Goal: Task Accomplishment & Management: Manage account settings

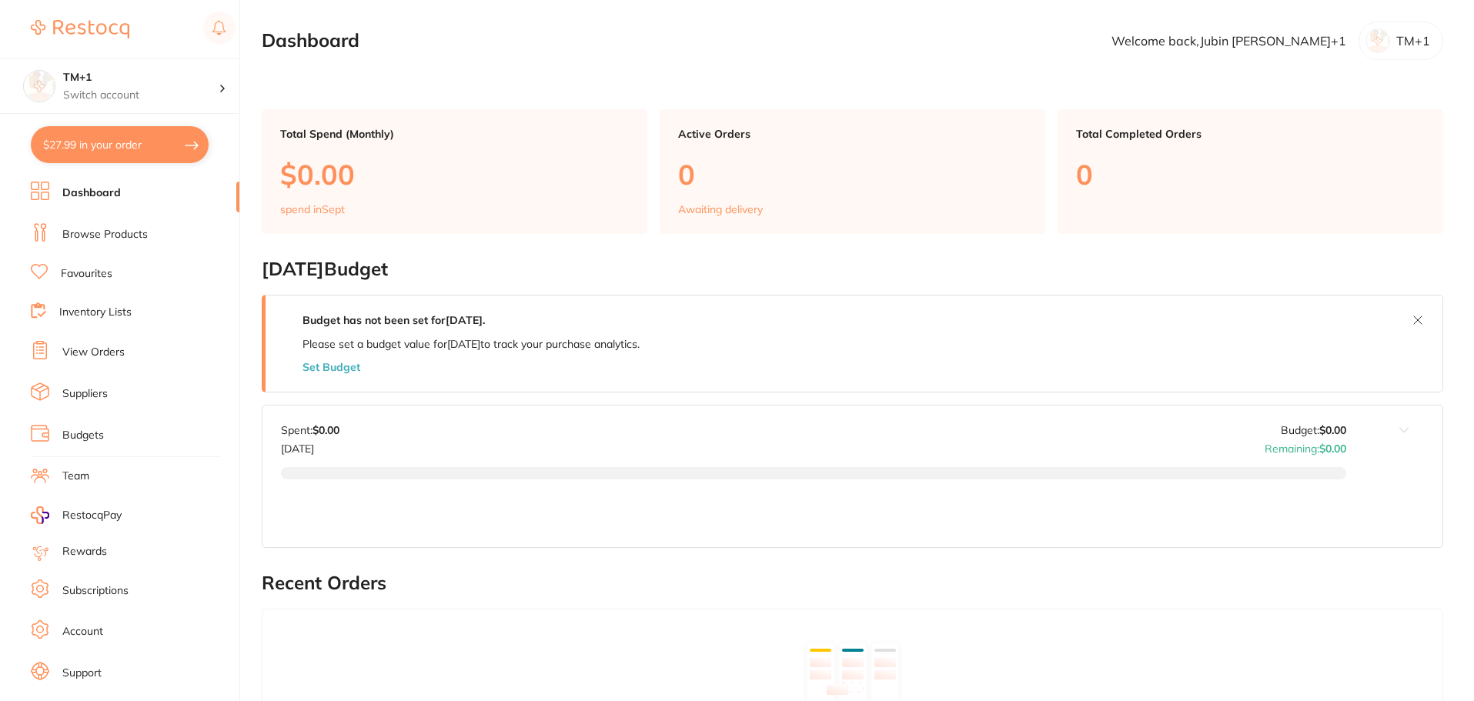
click at [91, 586] on link "Subscriptions" at bounding box center [95, 590] width 66 height 15
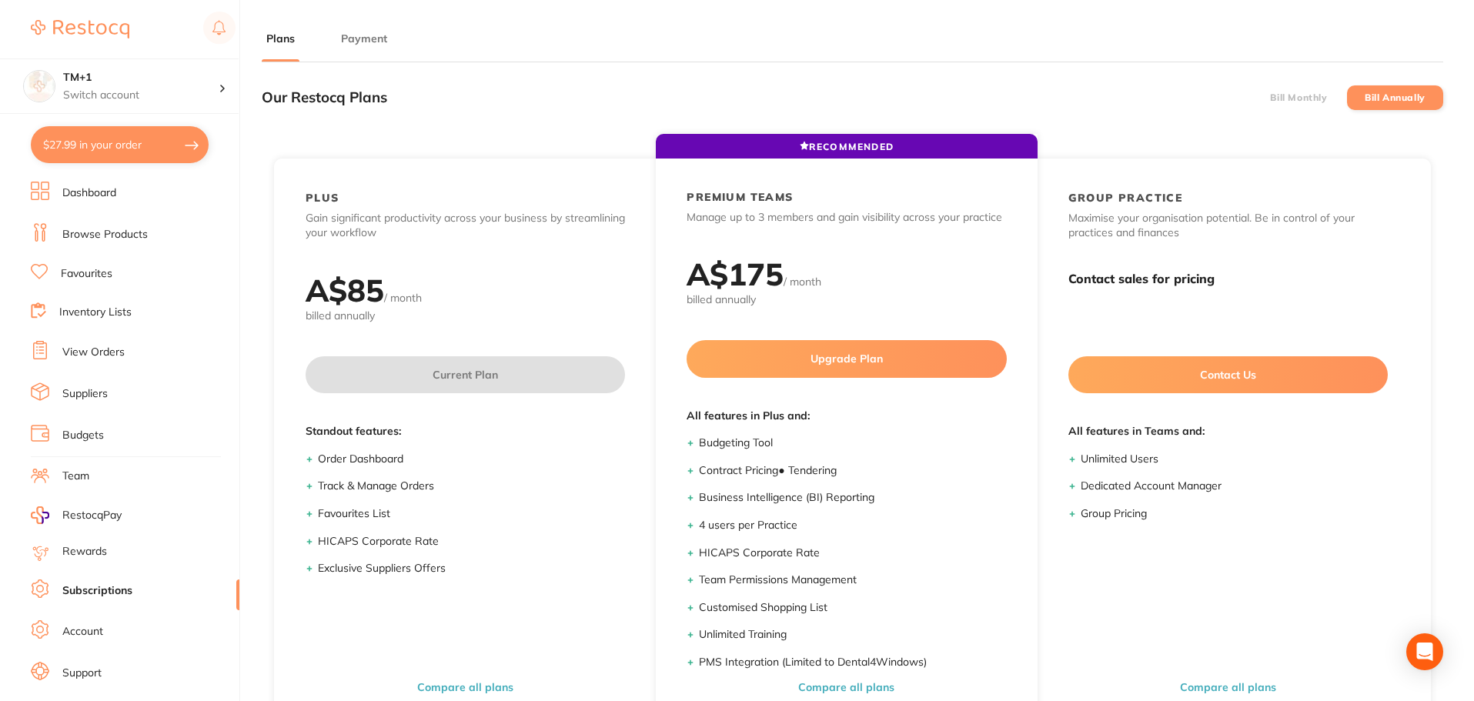
click at [1291, 110] on div "Our Restocq Plans Bill Monthly Bill Annually" at bounding box center [852, 97] width 1181 height 45
click at [1291, 101] on label "Bill Monthly" at bounding box center [1298, 97] width 57 height 11
click at [1270, 98] on input "Bill Monthly" at bounding box center [1270, 98] width 0 height 0
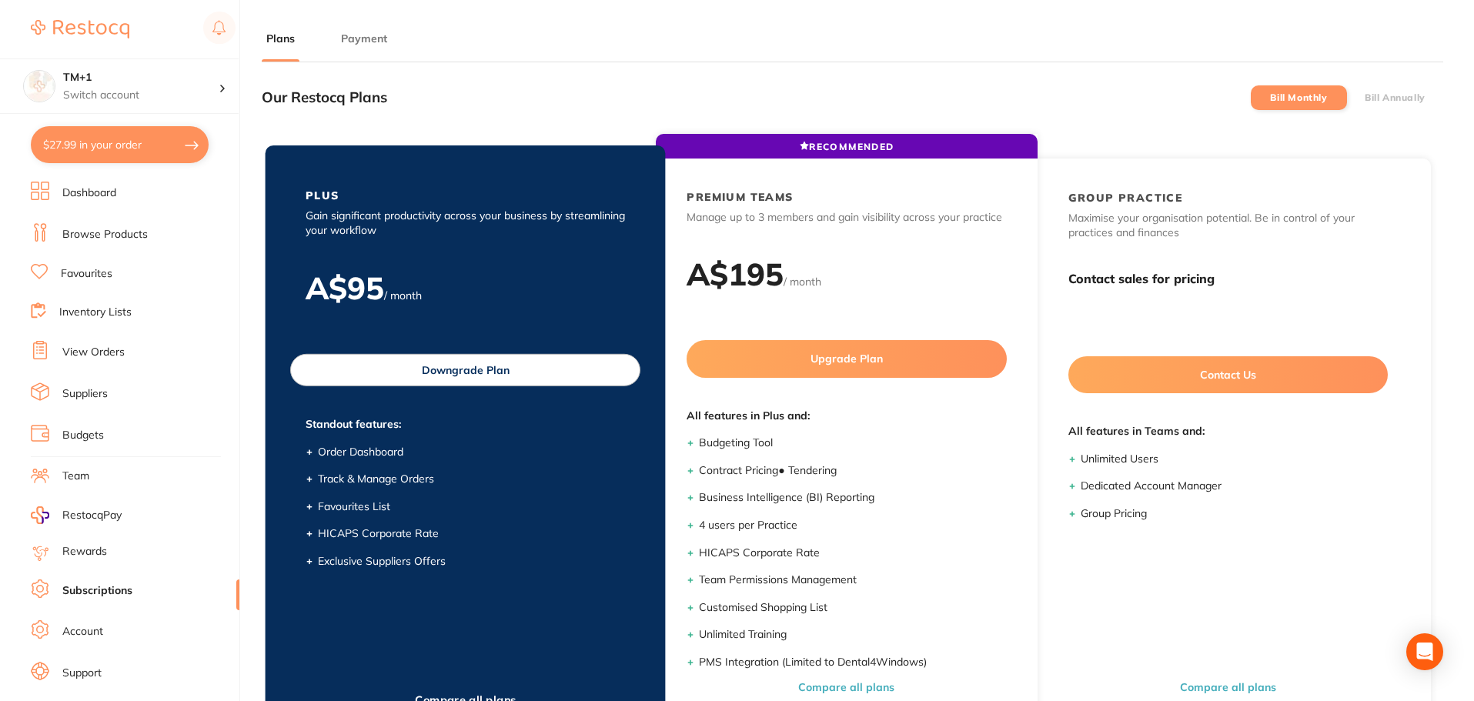
click at [433, 386] on div "PLUS Gain significant productivity across your business by streamlining your wo…" at bounding box center [465, 385] width 381 height 456
click at [525, 369] on button "Downgrade Plan" at bounding box center [465, 370] width 350 height 32
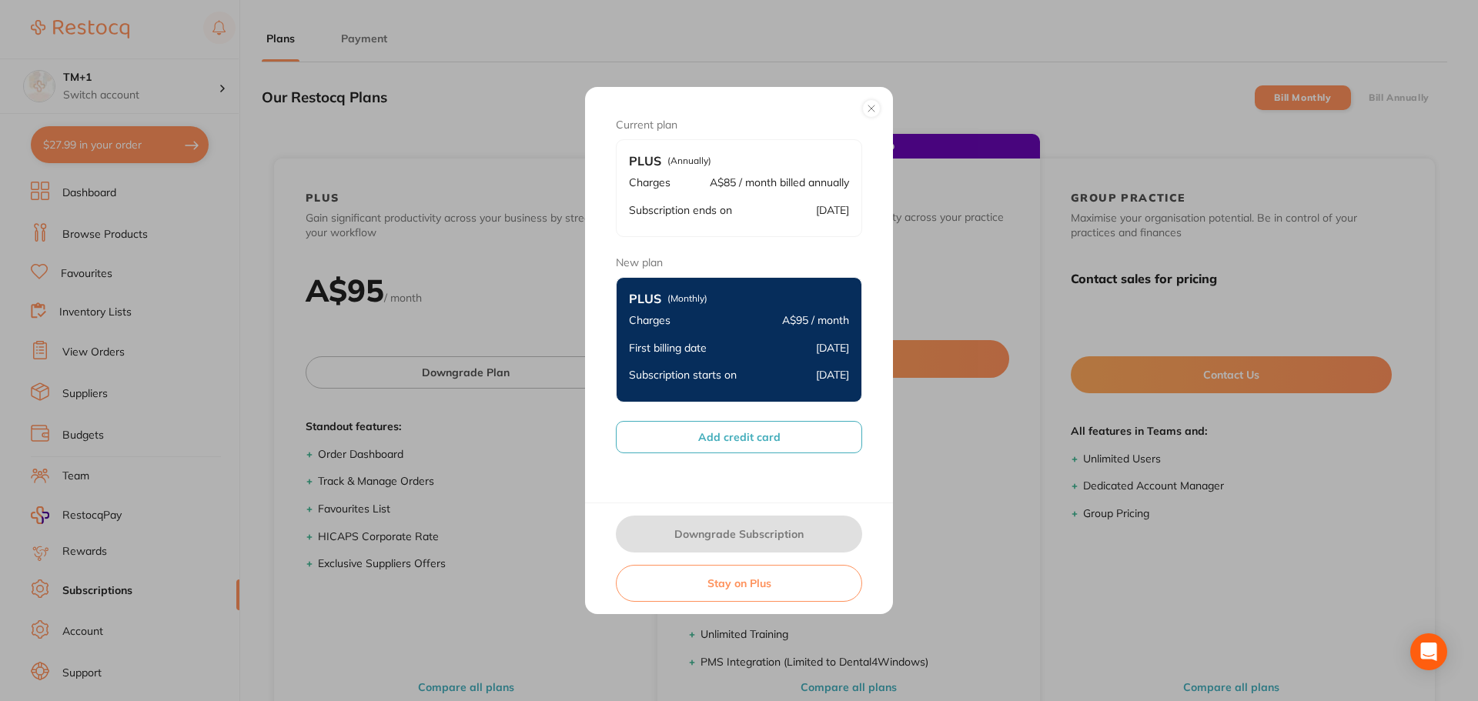
click at [747, 446] on button "Add credit card" at bounding box center [739, 437] width 246 height 32
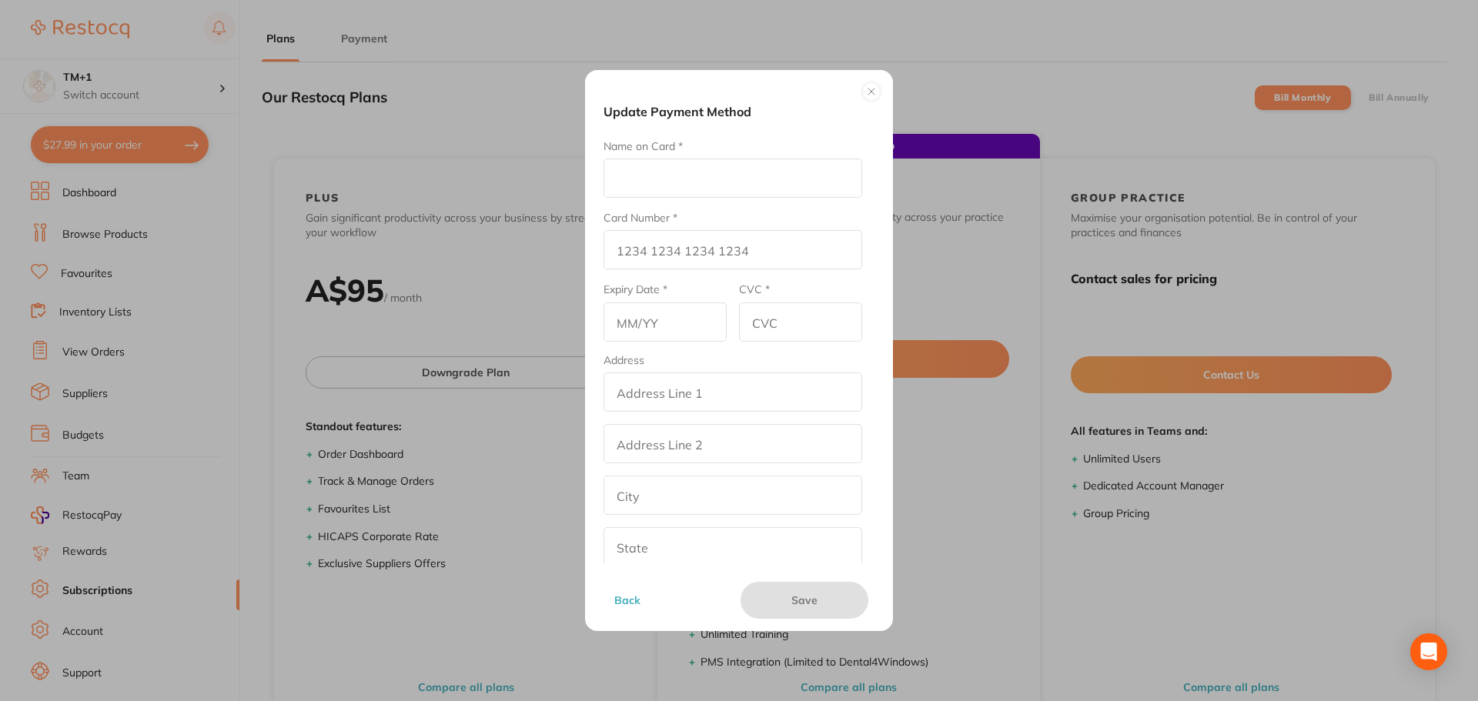
click at [645, 175] on input "Name on Card *" at bounding box center [732, 178] width 259 height 39
type input "Amrita E"
type input "4111 1111 1111 1111"
type input "12/25"
click at [752, 319] on input "CVC *" at bounding box center [800, 321] width 123 height 39
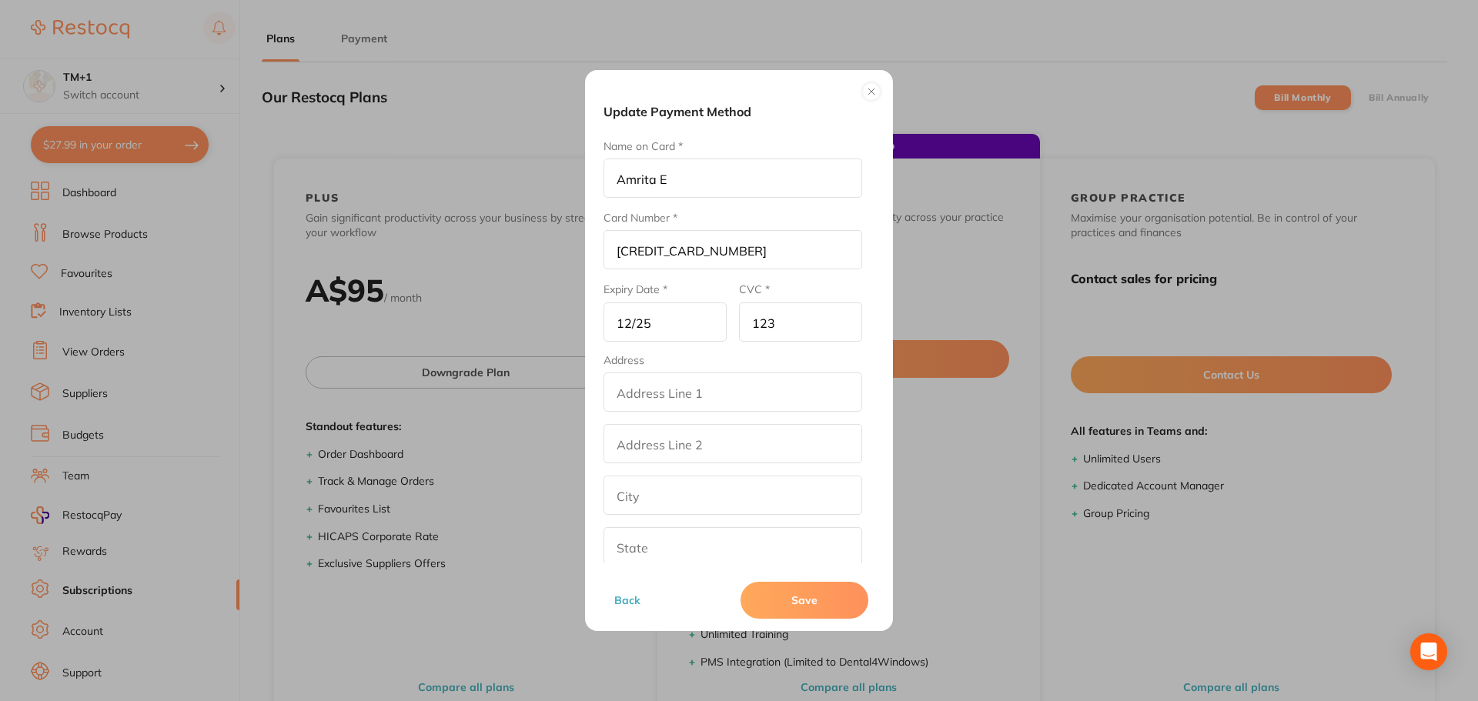
type input "123"
click at [757, 391] on input "addressLineOne" at bounding box center [732, 391] width 259 height 39
drag, startPoint x: 708, startPoint y: 391, endPoint x: 587, endPoint y: 389, distance: 120.8
click at [587, 389] on div "Update Payment Method Name on Card * Amrita E Card Number * 4111 1111 1111 1111…" at bounding box center [739, 350] width 308 height 561
type input "Test"
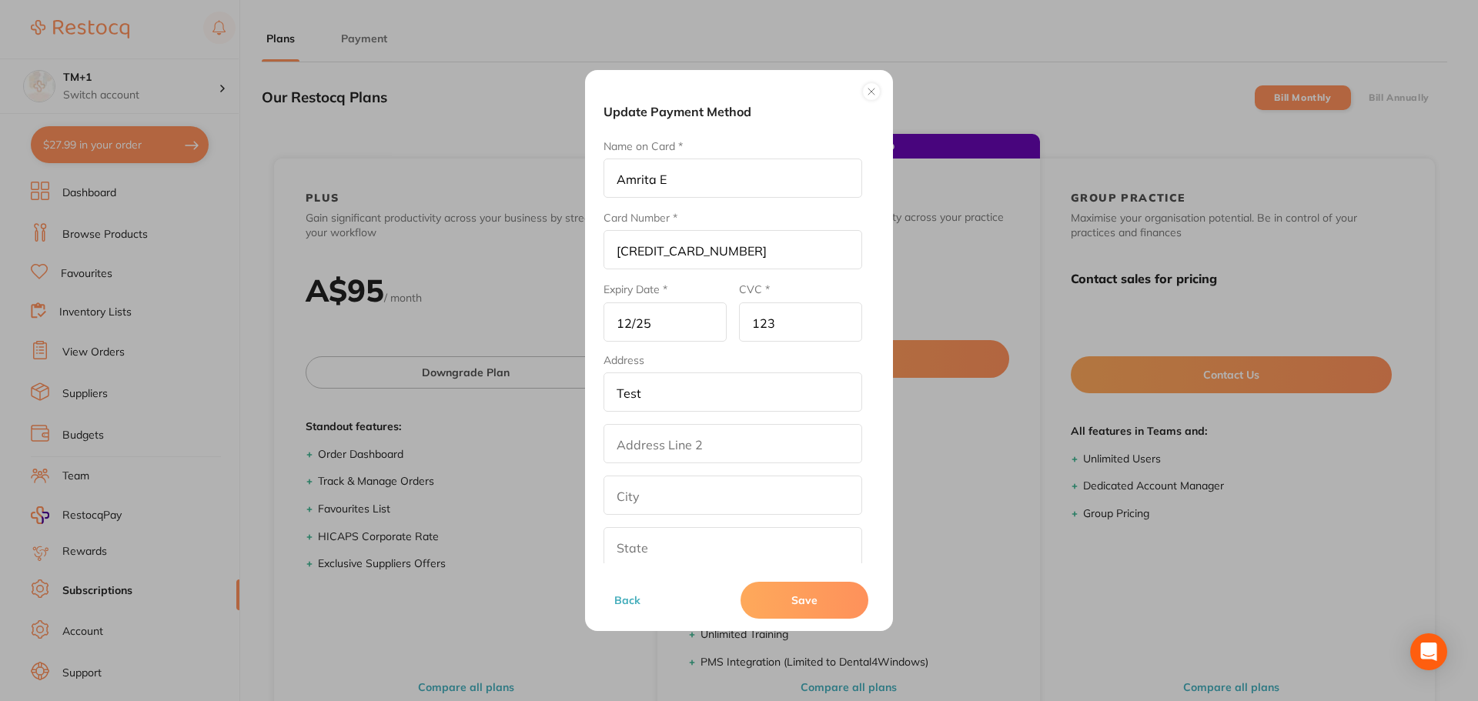
click at [655, 440] on input "addressLinetwo" at bounding box center [732, 443] width 259 height 39
paste input "Test"
type input "Test"
click at [655, 499] on input "text" at bounding box center [732, 495] width 259 height 39
paste input "Test"
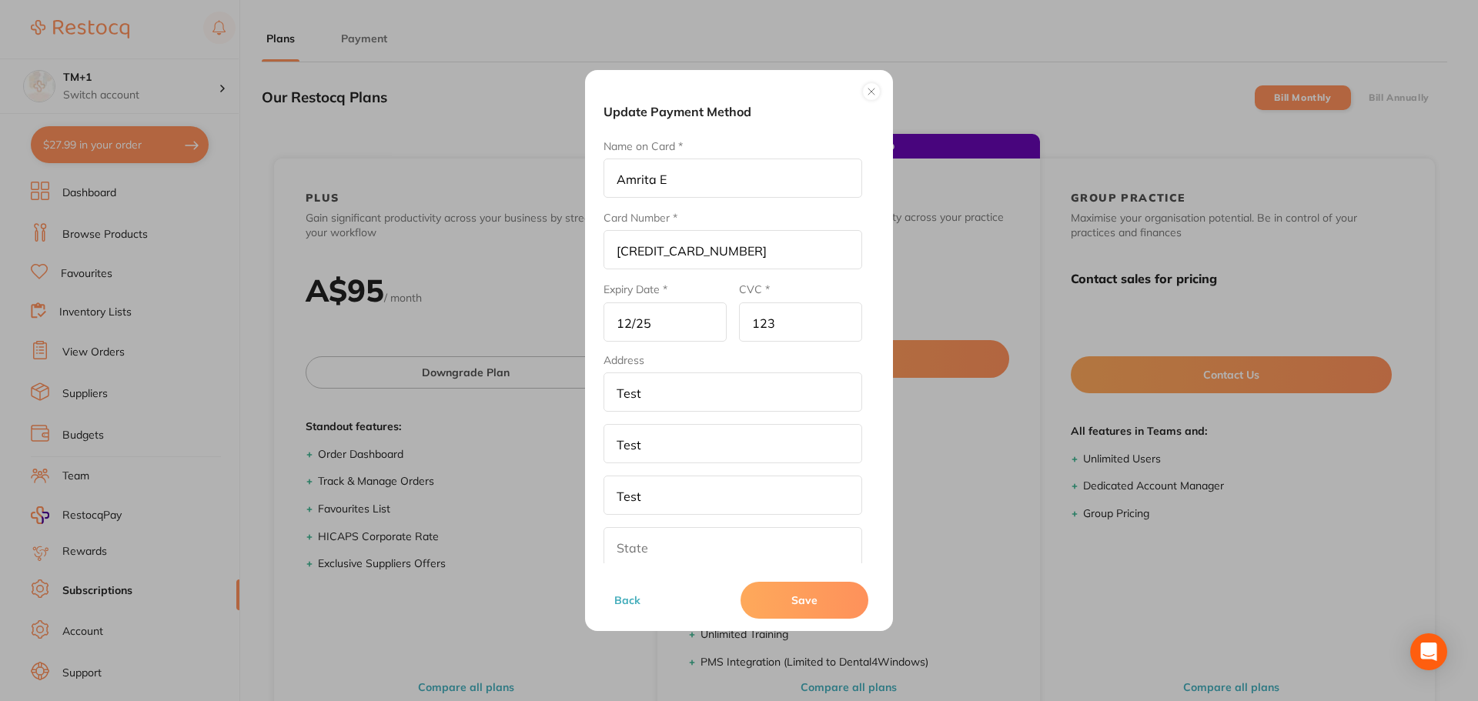
type input "Test"
click at [655, 552] on input "text" at bounding box center [732, 546] width 259 height 39
paste input "Test"
type input "Test"
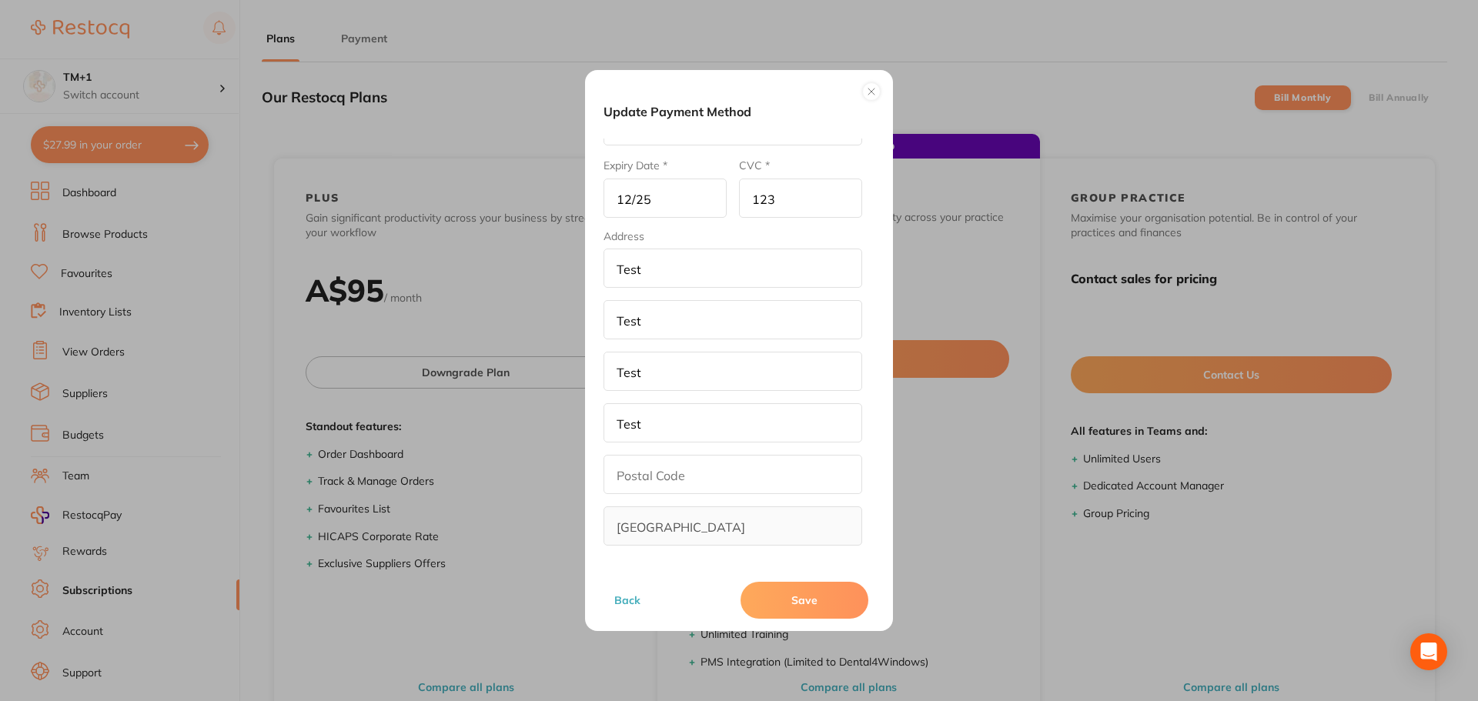
click at [638, 480] on input "text" at bounding box center [732, 474] width 259 height 39
type input "321"
click at [782, 606] on button "Save" at bounding box center [804, 600] width 128 height 37
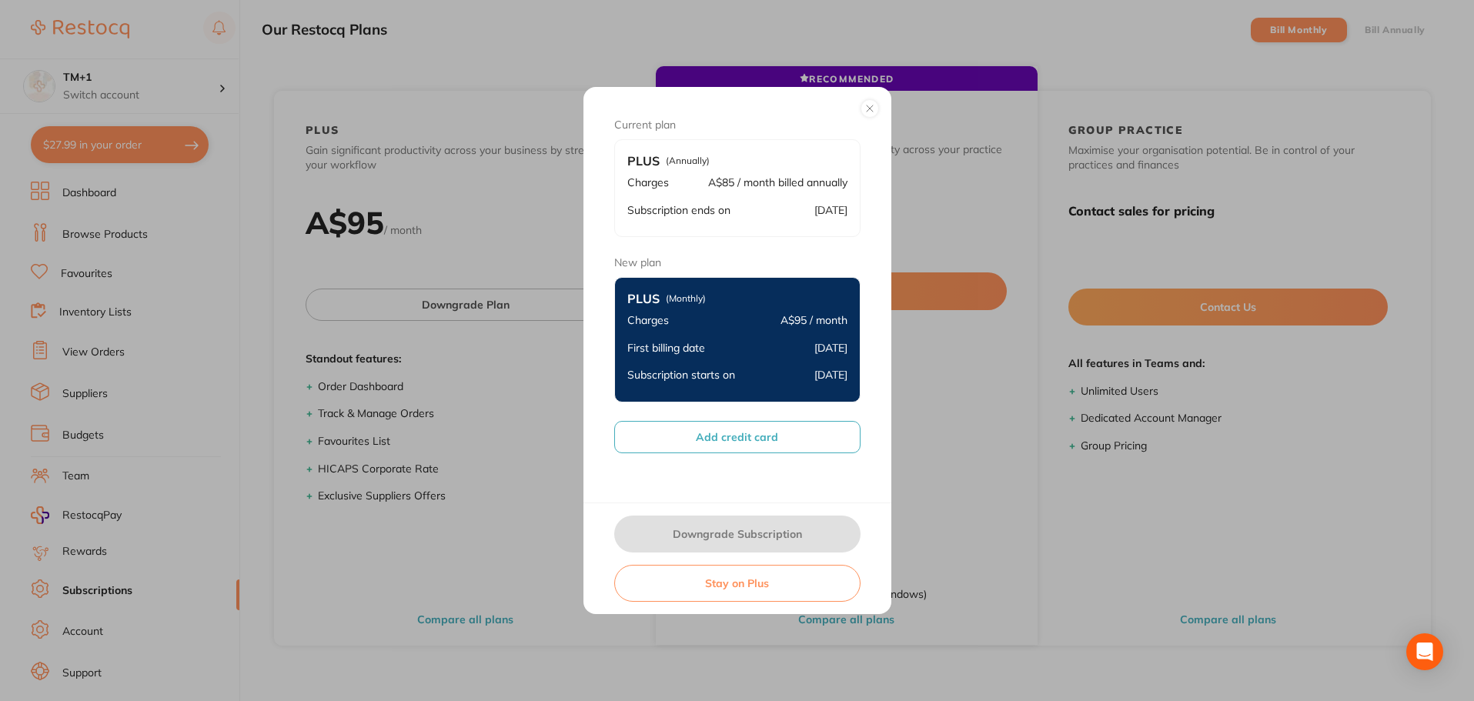
scroll to position [154, 0]
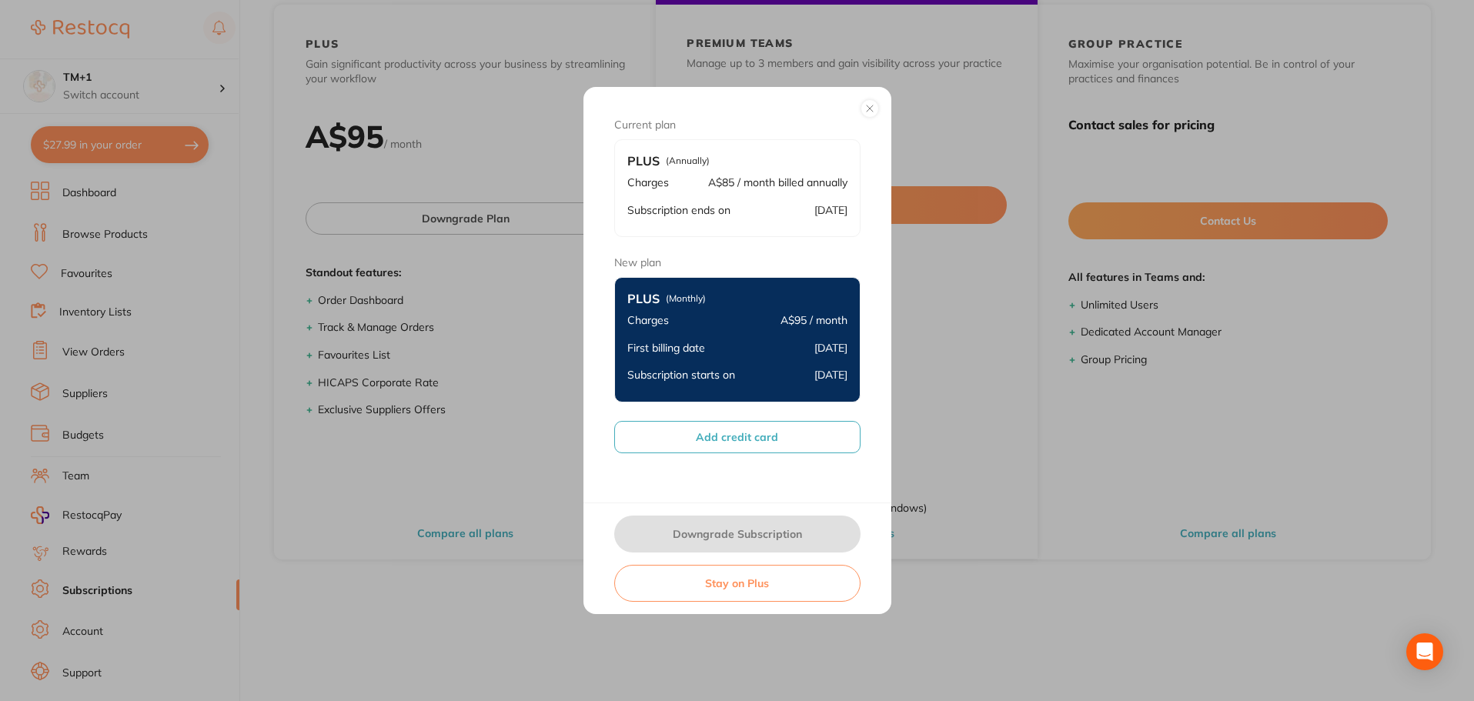
click at [758, 428] on button "Add credit card" at bounding box center [737, 437] width 246 height 32
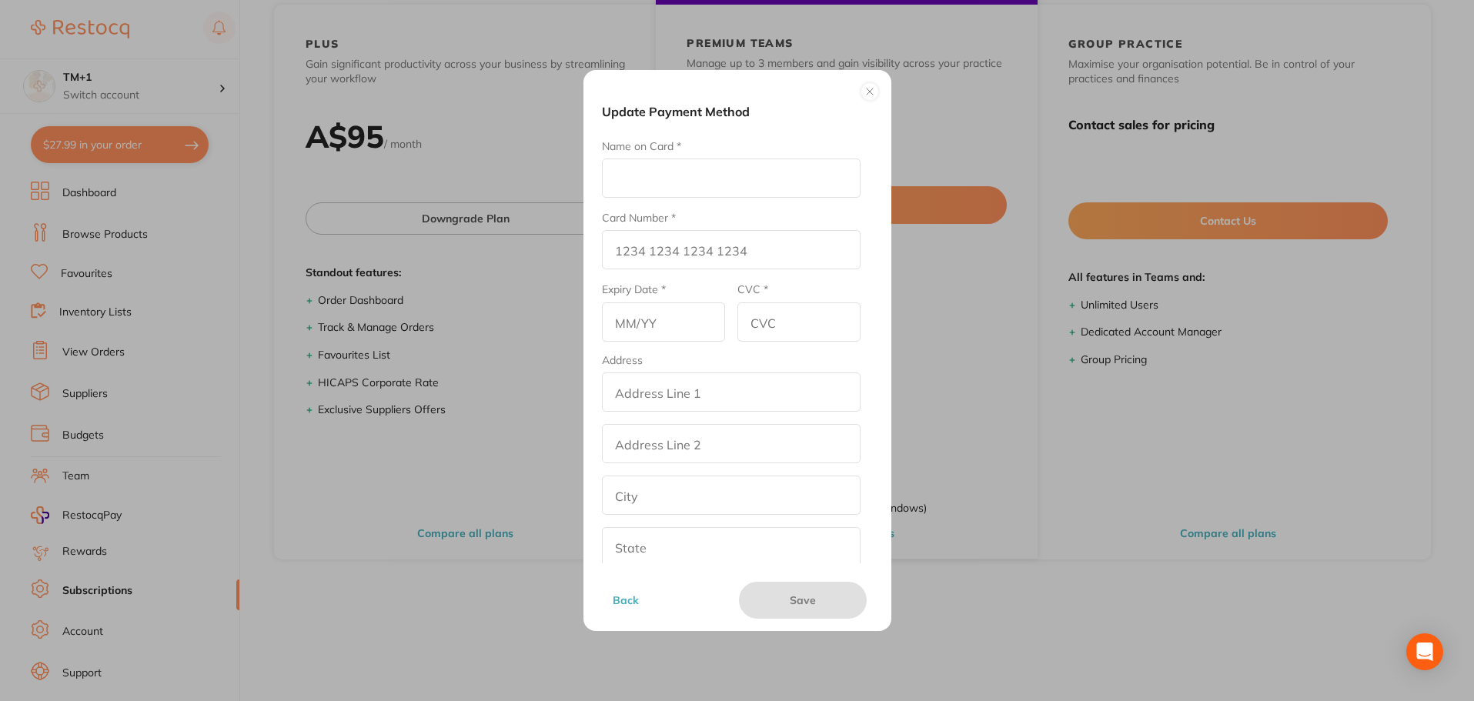
scroll to position [124, 0]
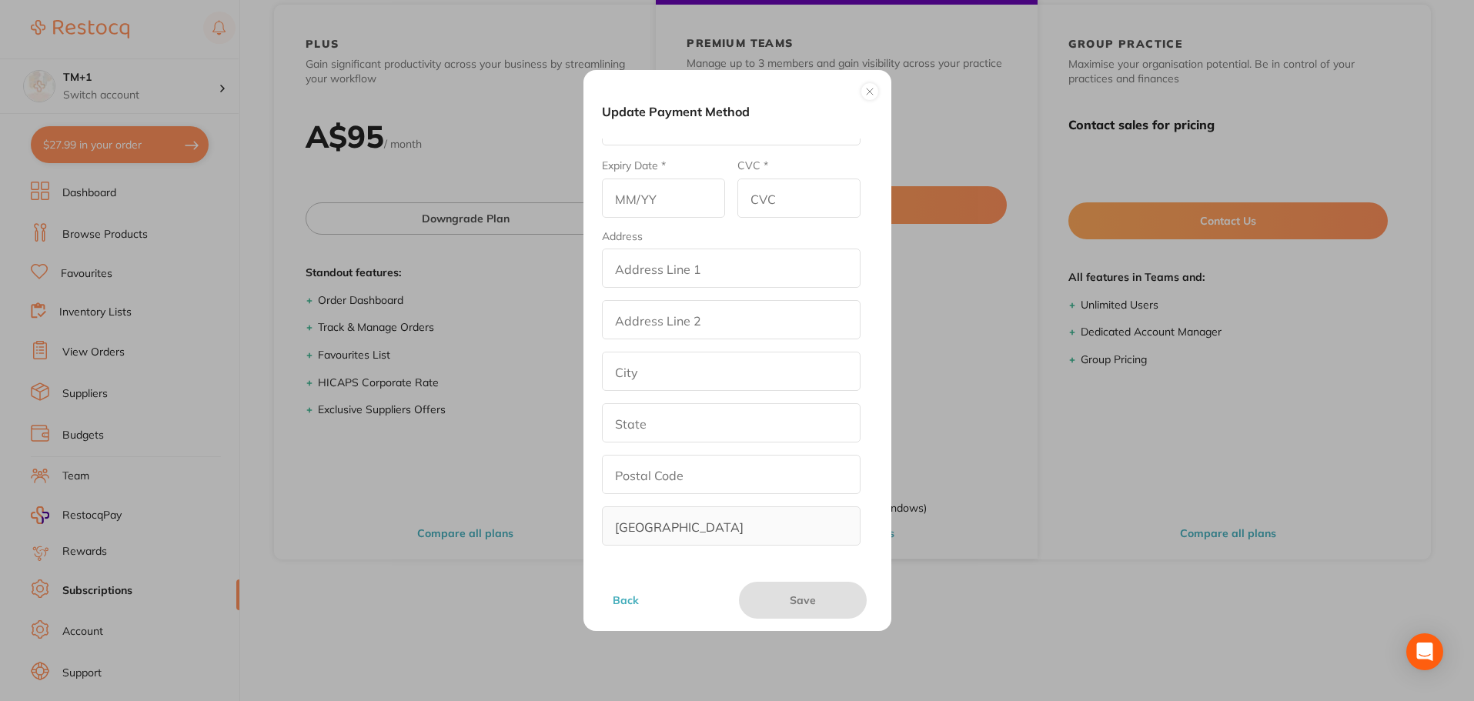
click at [873, 89] on button at bounding box center [869, 91] width 18 height 18
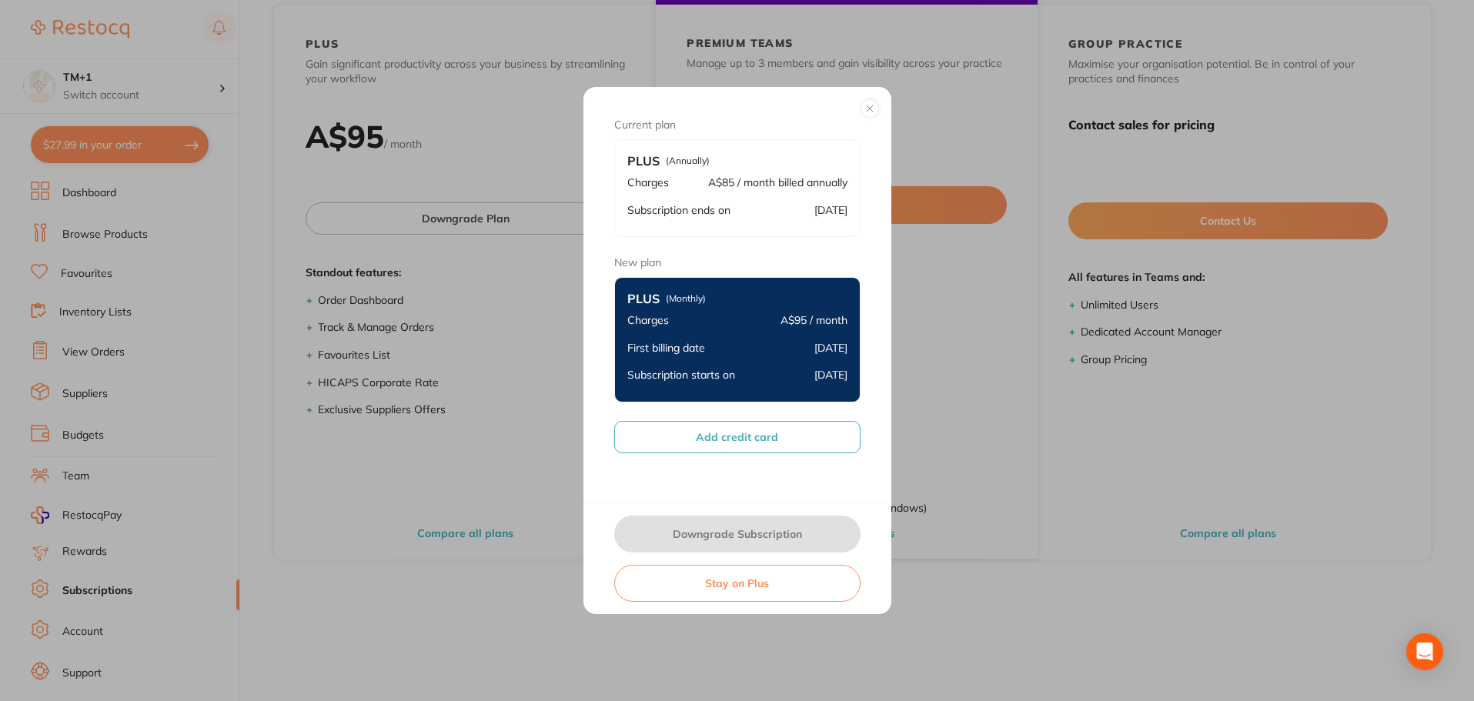
click at [867, 105] on button at bounding box center [869, 108] width 18 height 18
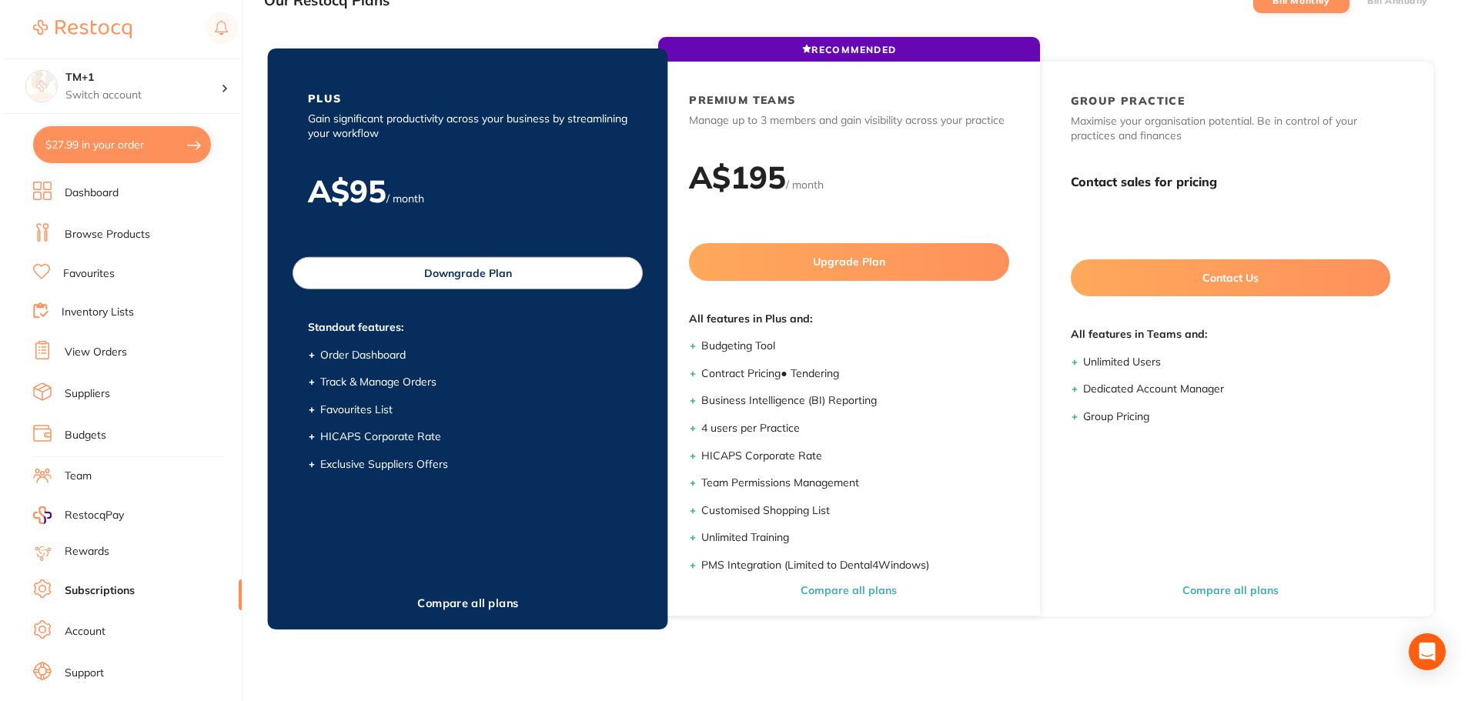
scroll to position [0, 0]
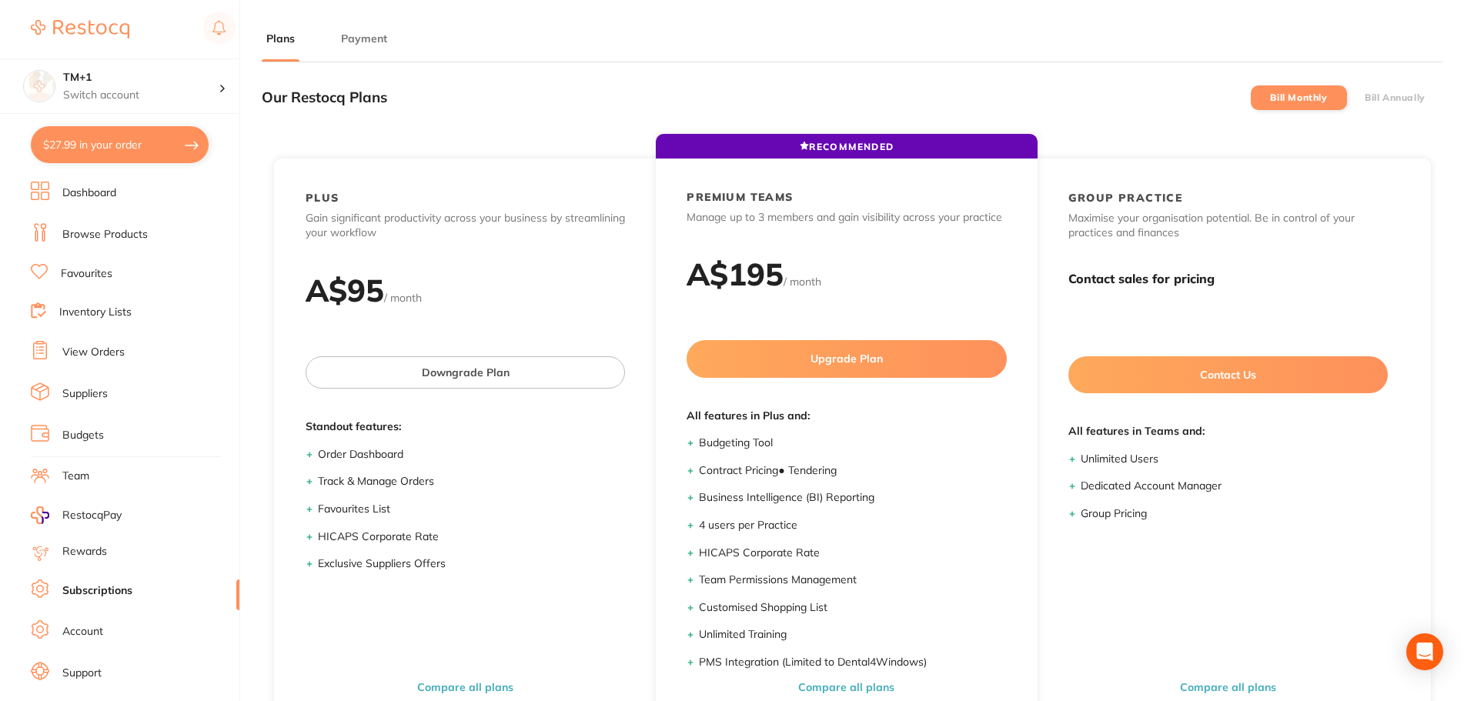
click at [379, 34] on button "Payment" at bounding box center [363, 39] width 55 height 15
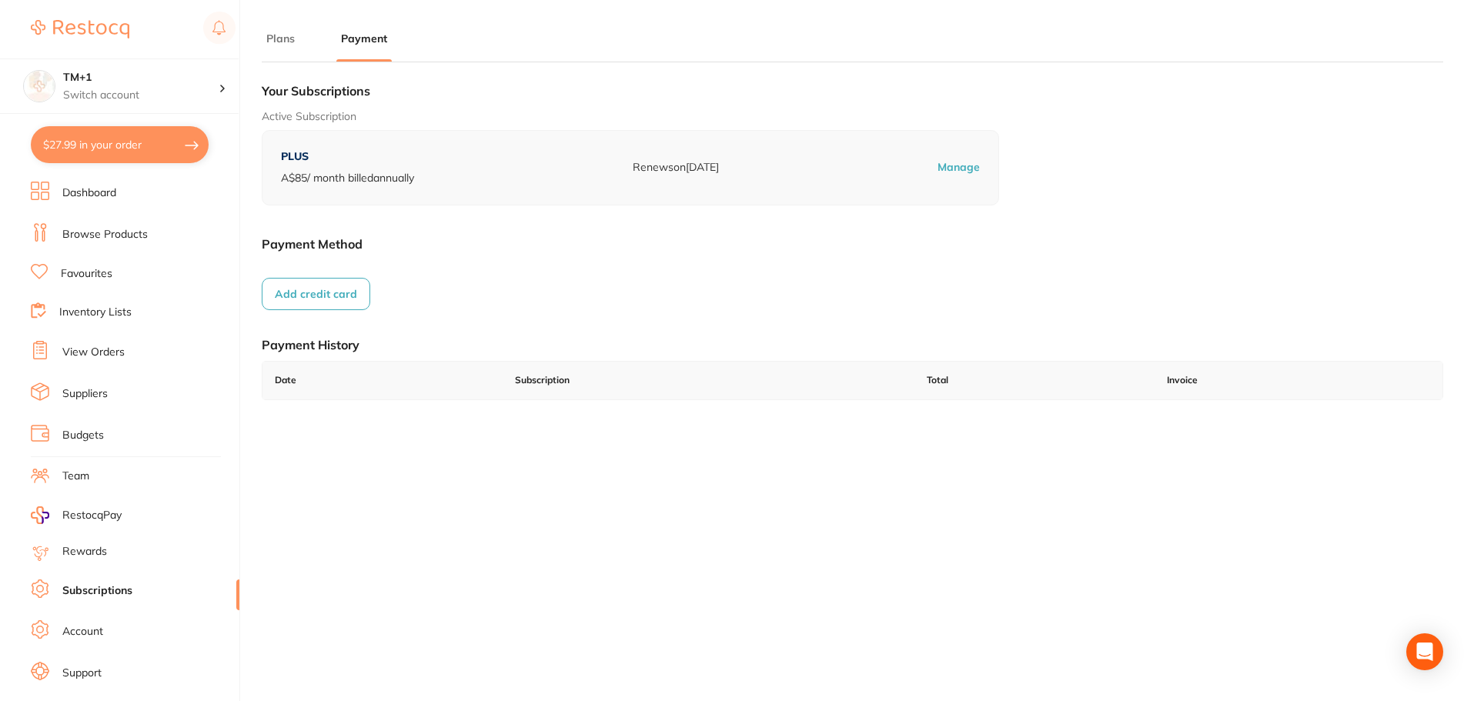
click at [343, 309] on button "Add credit card" at bounding box center [316, 294] width 109 height 32
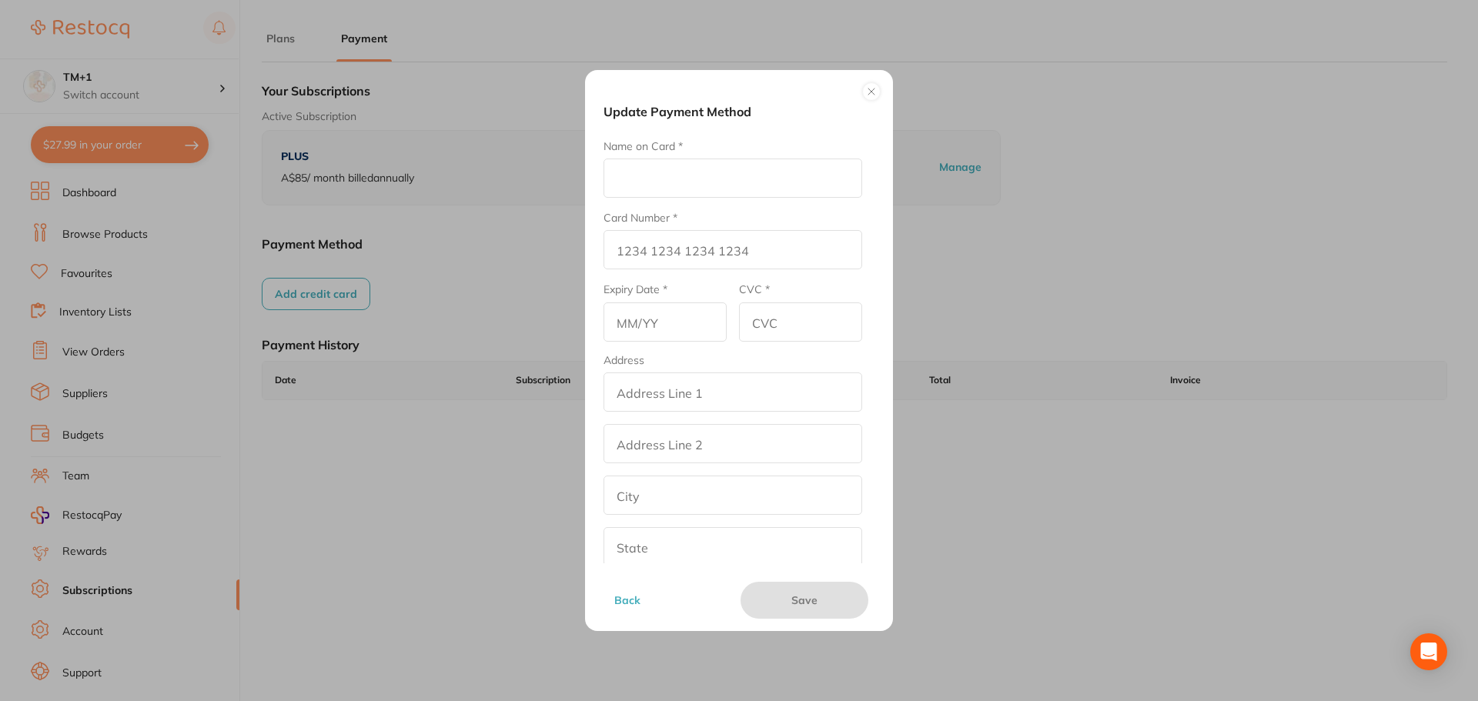
click at [723, 188] on input "Name on Card *" at bounding box center [732, 178] width 259 height 39
type input "Amrita E"
type input "[CREDIT_CARD_NUMBER]"
type input "12/25"
click at [785, 329] on input "CVC *" at bounding box center [800, 321] width 123 height 39
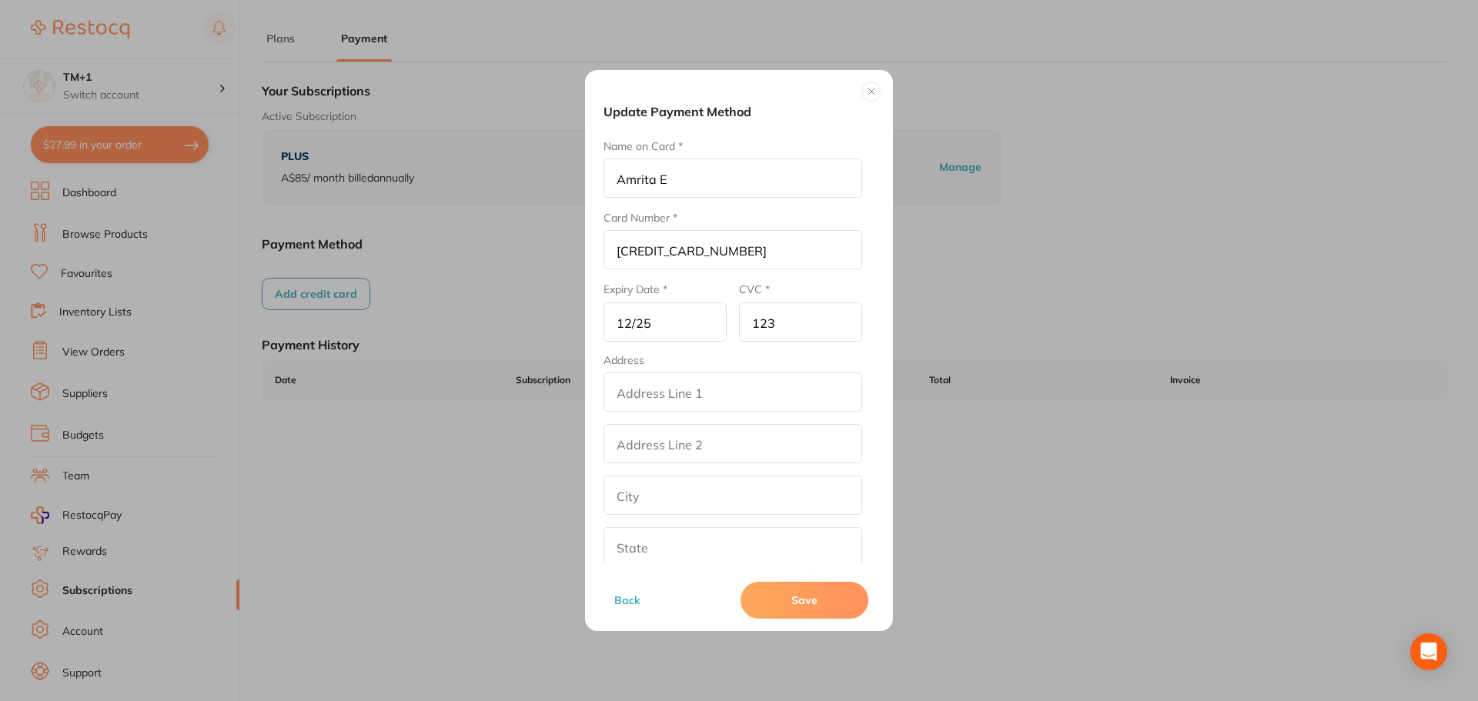
type input "123"
click at [680, 390] on input "addressLineOne" at bounding box center [732, 391] width 259 height 39
drag, startPoint x: 680, startPoint y: 390, endPoint x: 576, endPoint y: 385, distance: 104.8
click at [576, 385] on div "Update Payment Method Name on Card * Amrita E Card Number * 4111 1111 1111 1111…" at bounding box center [739, 350] width 1478 height 701
type input "Test"
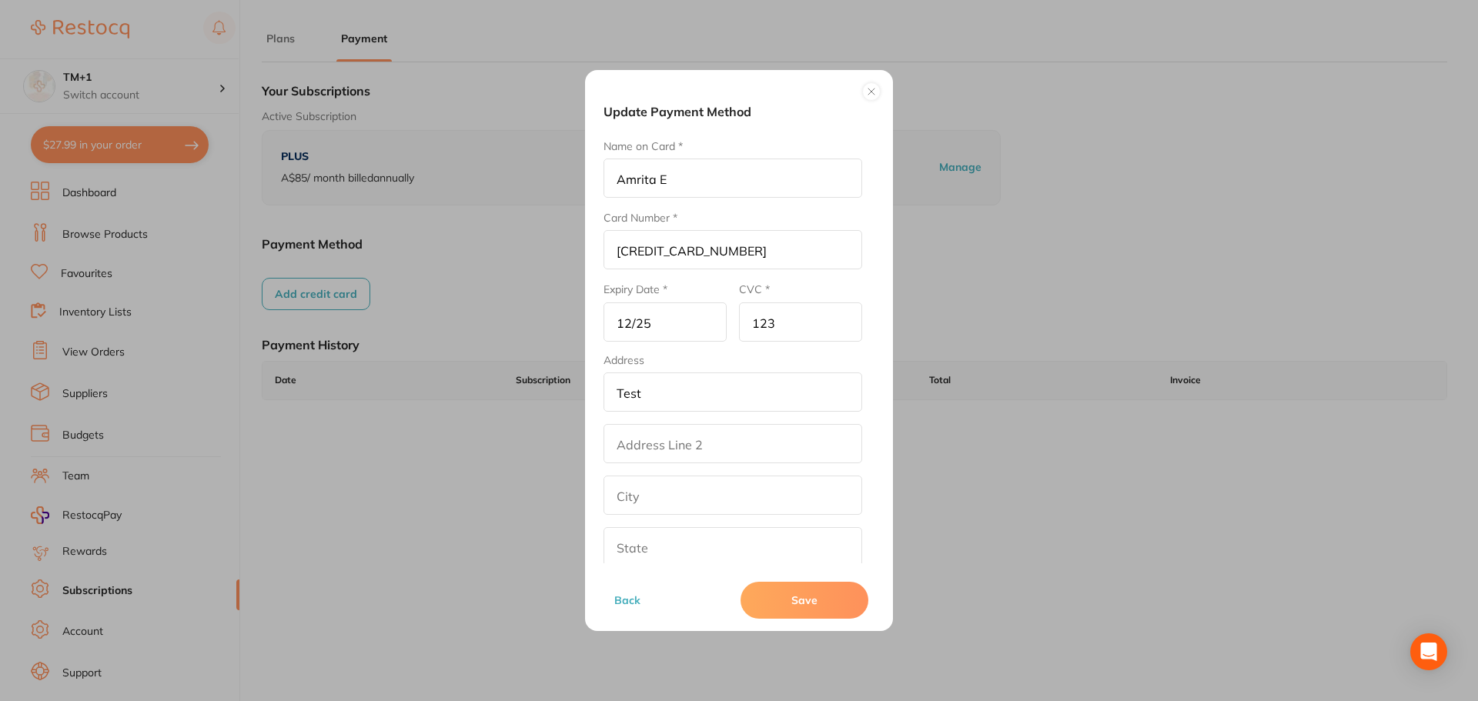
click at [630, 450] on input "addressLinetwo" at bounding box center [732, 443] width 259 height 39
paste input "Test"
type input "Test"
click at [630, 492] on input "text" at bounding box center [732, 495] width 259 height 39
paste input "Test"
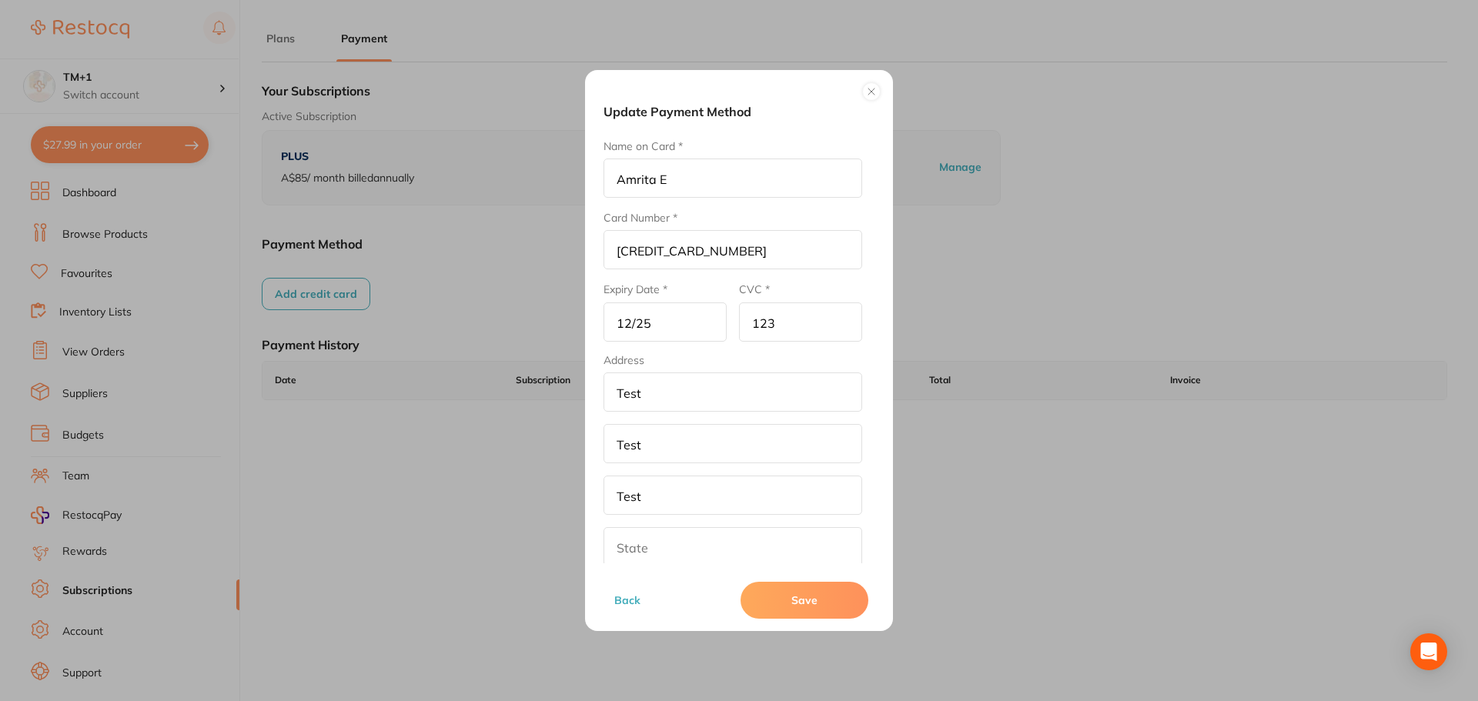
type input "Test"
click at [626, 549] on input "text" at bounding box center [732, 546] width 259 height 39
paste input "Test"
type input "Test"
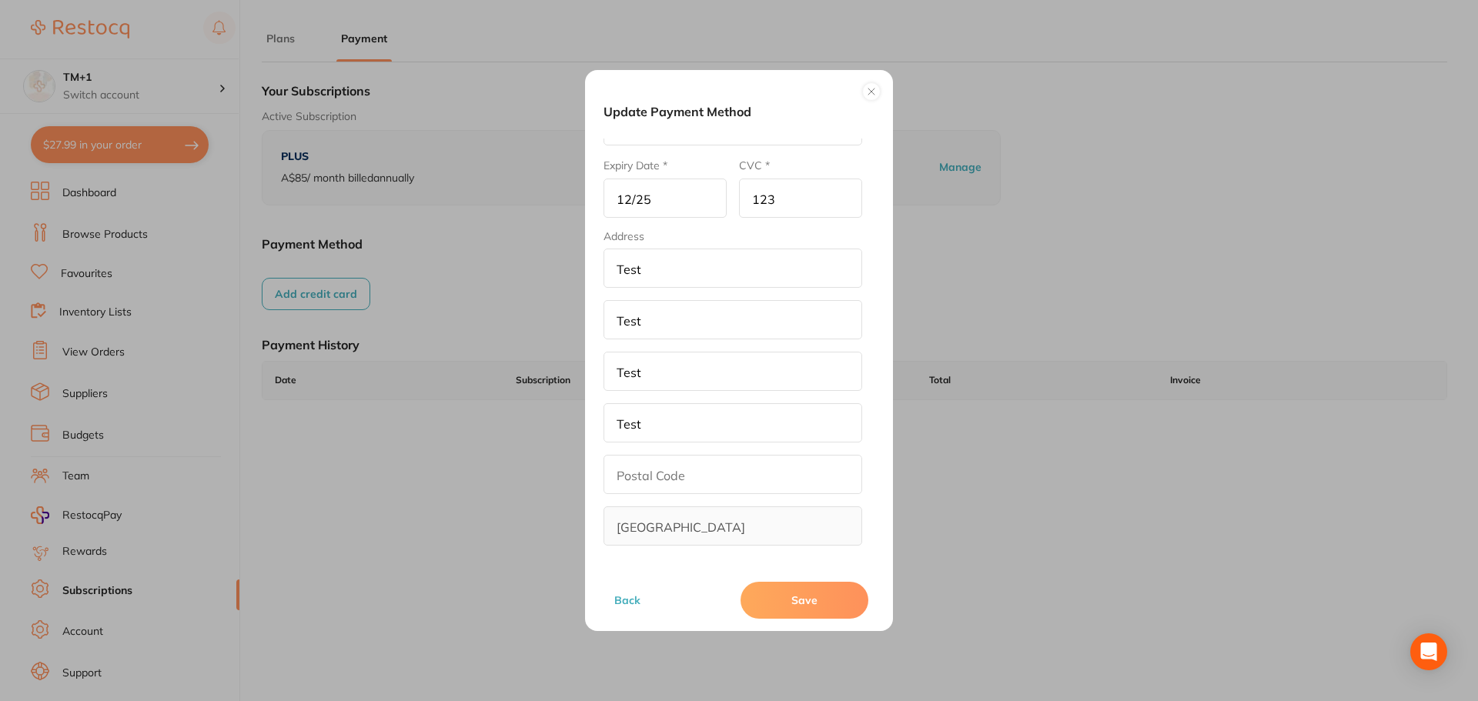
click at [646, 466] on input "text" at bounding box center [732, 474] width 259 height 39
type input "321"
click at [767, 601] on button "Save" at bounding box center [804, 600] width 128 height 37
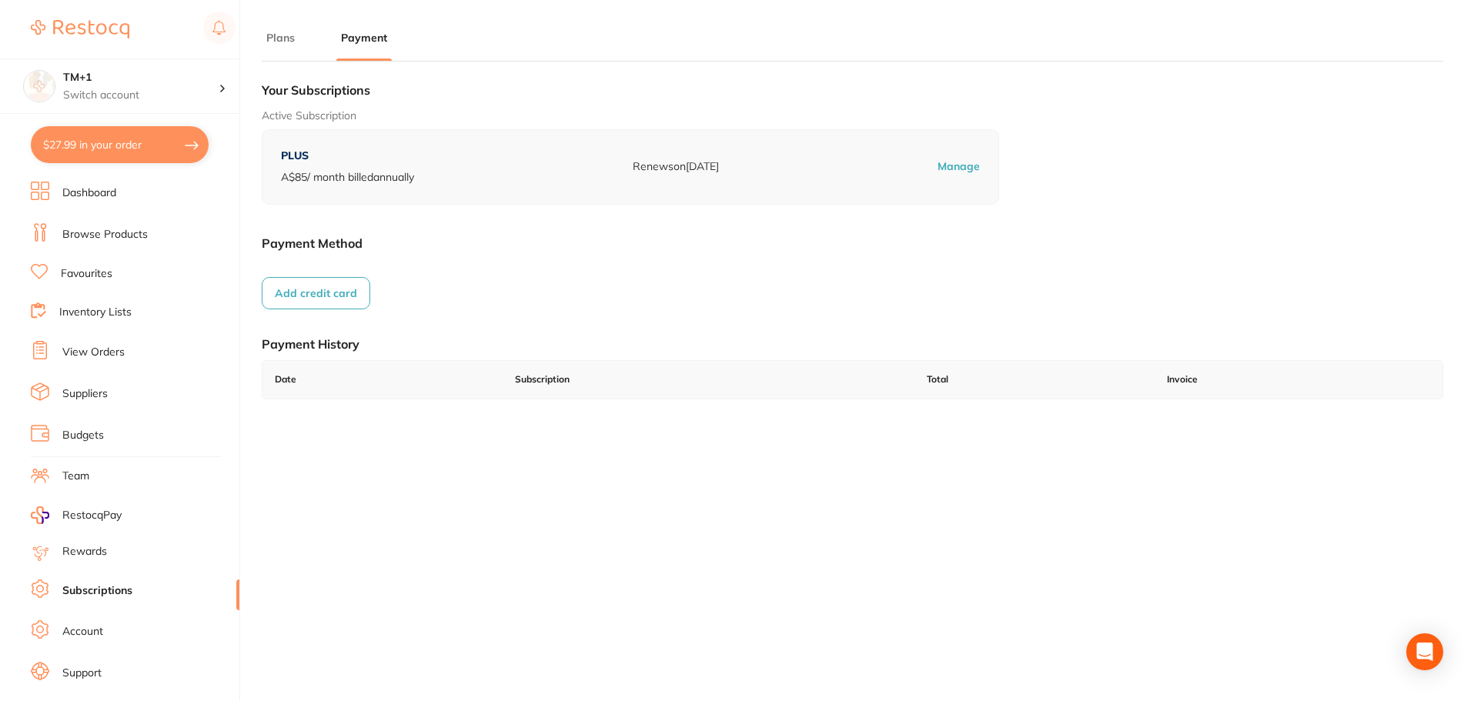
scroll to position [207, 0]
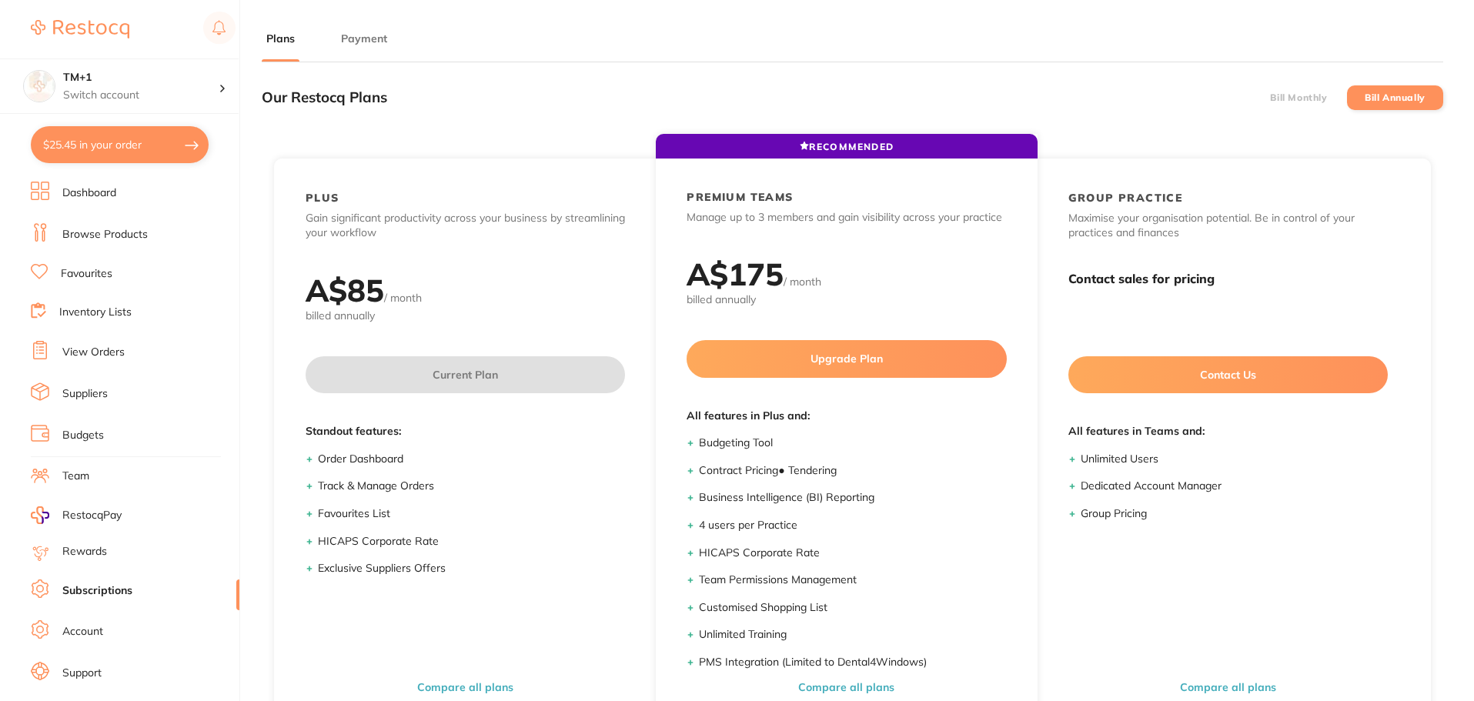
click at [366, 41] on button "Payment" at bounding box center [363, 39] width 55 height 15
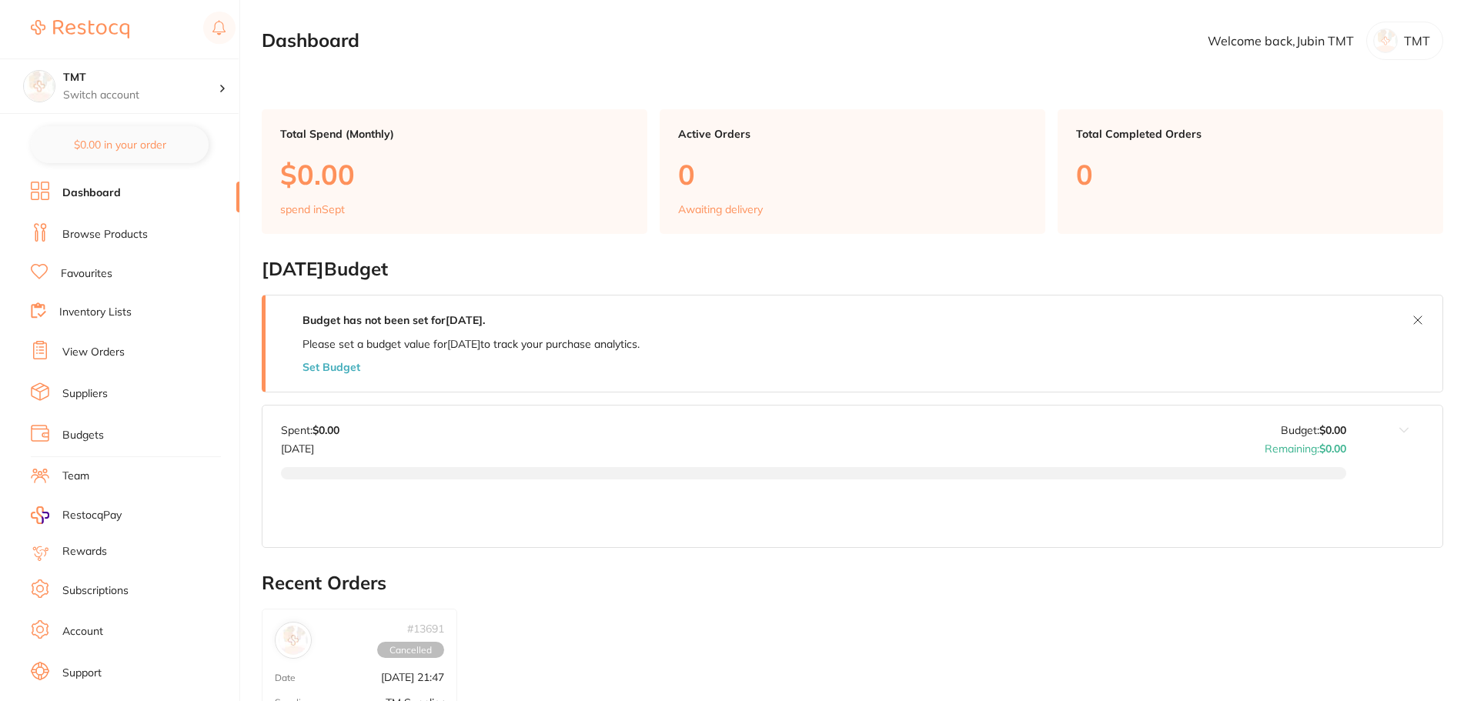
click at [101, 587] on link "Subscriptions" at bounding box center [95, 590] width 66 height 15
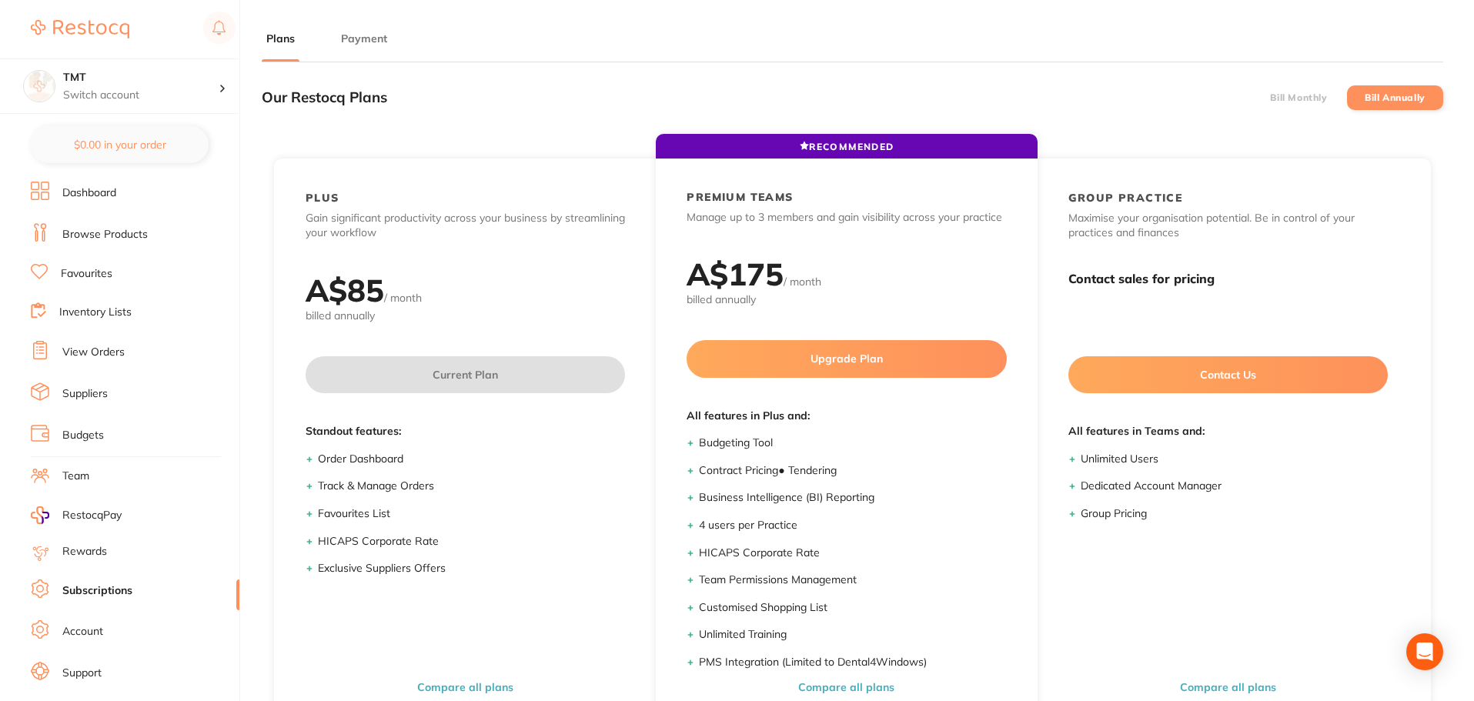
click at [1296, 102] on label "Bill Monthly" at bounding box center [1298, 97] width 57 height 11
click at [1270, 98] on input "Bill Monthly" at bounding box center [1270, 98] width 0 height 0
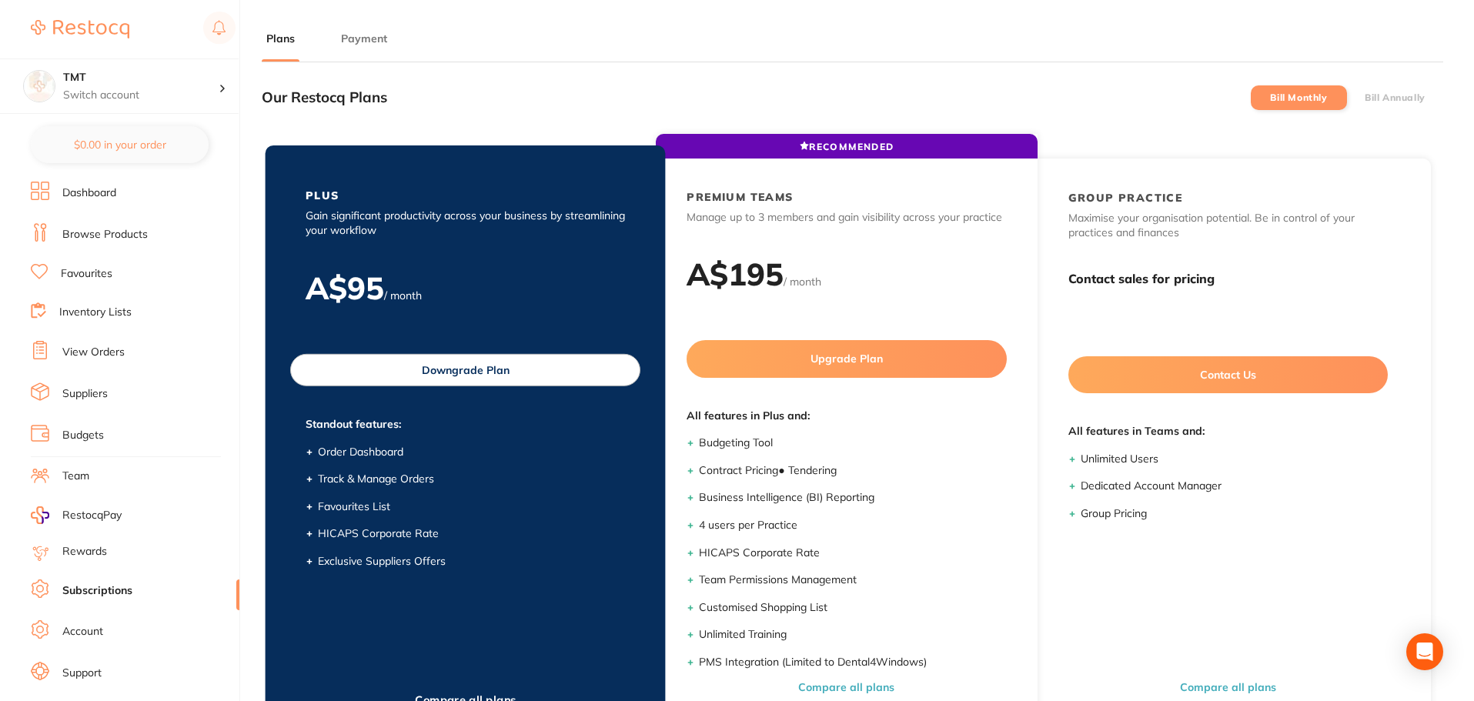
click at [446, 371] on button "Downgrade Plan" at bounding box center [465, 370] width 350 height 32
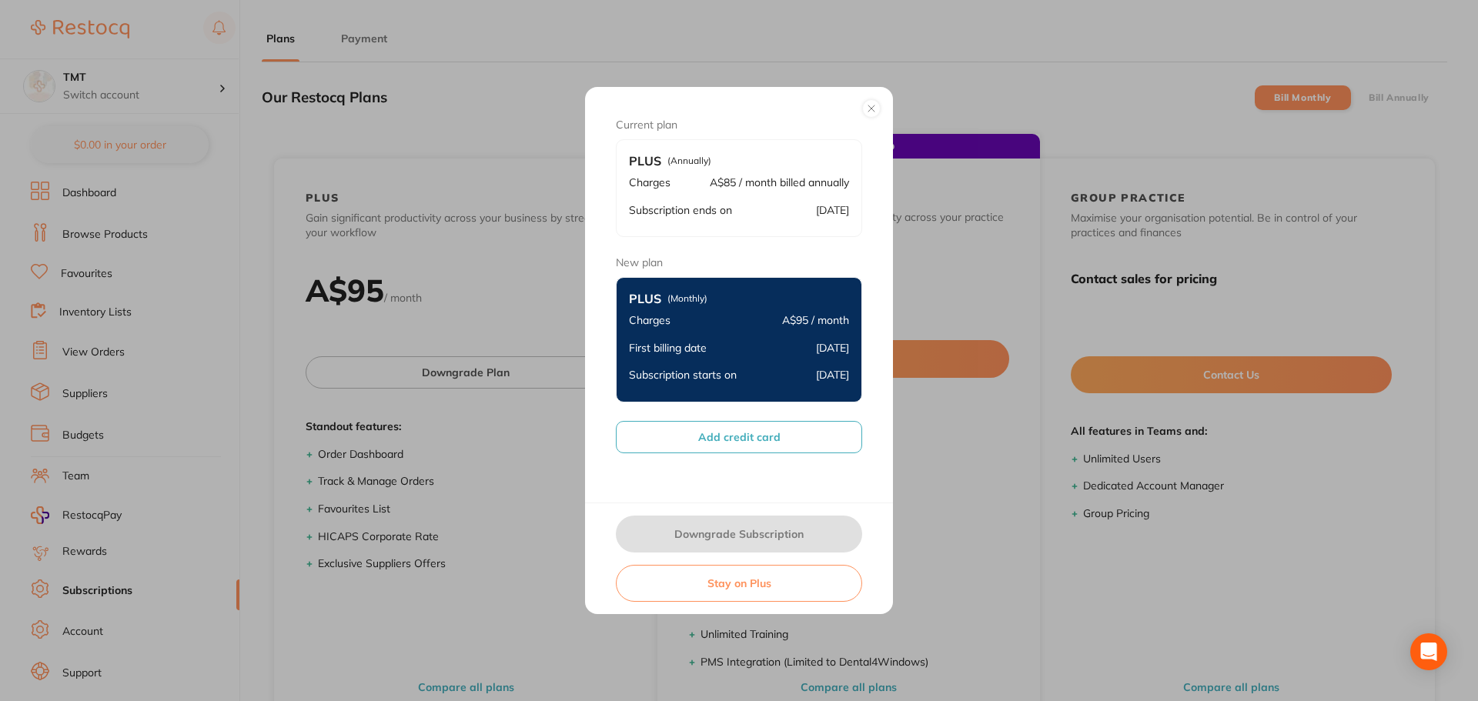
click at [871, 104] on button at bounding box center [871, 108] width 18 height 18
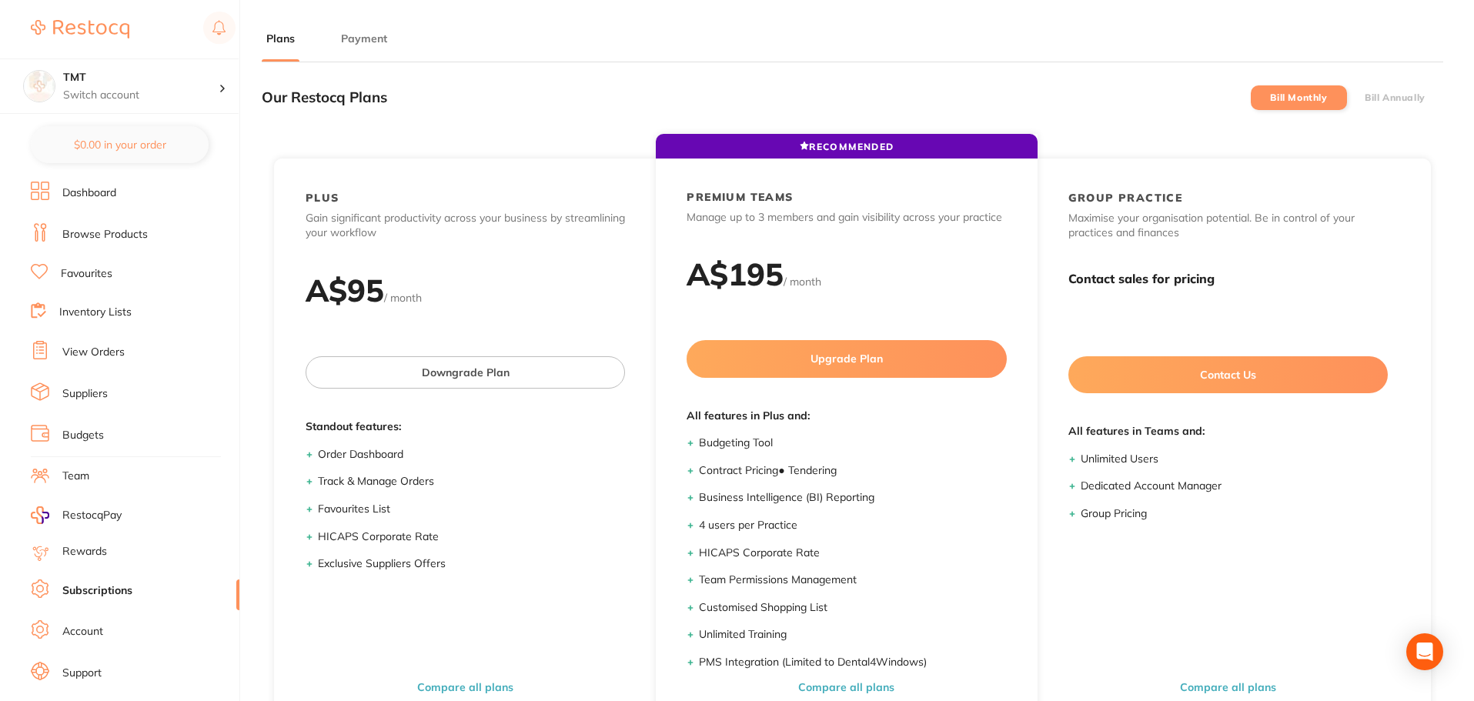
click at [359, 47] on li "Payment" at bounding box center [363, 46] width 55 height 31
click at [366, 40] on button "Payment" at bounding box center [363, 39] width 55 height 15
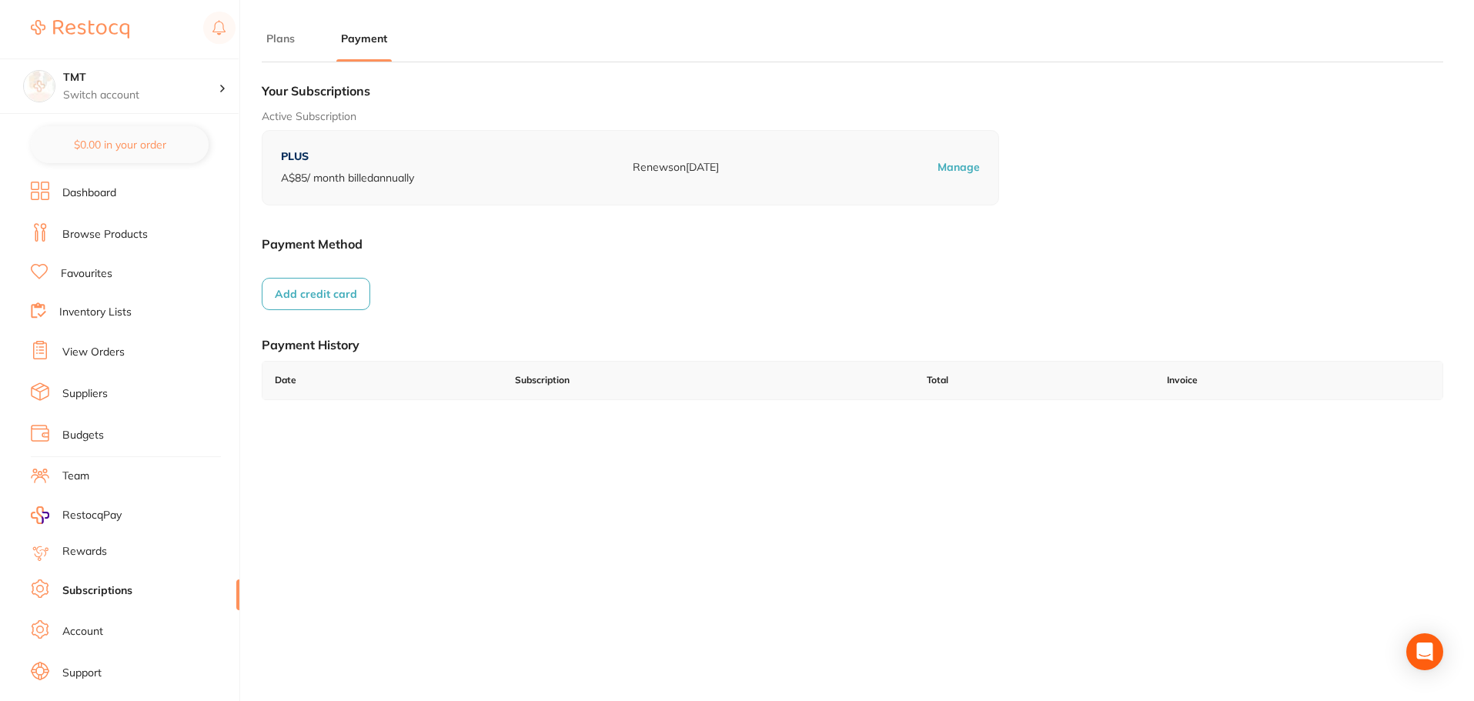
click at [342, 305] on button "Add credit card" at bounding box center [316, 294] width 109 height 32
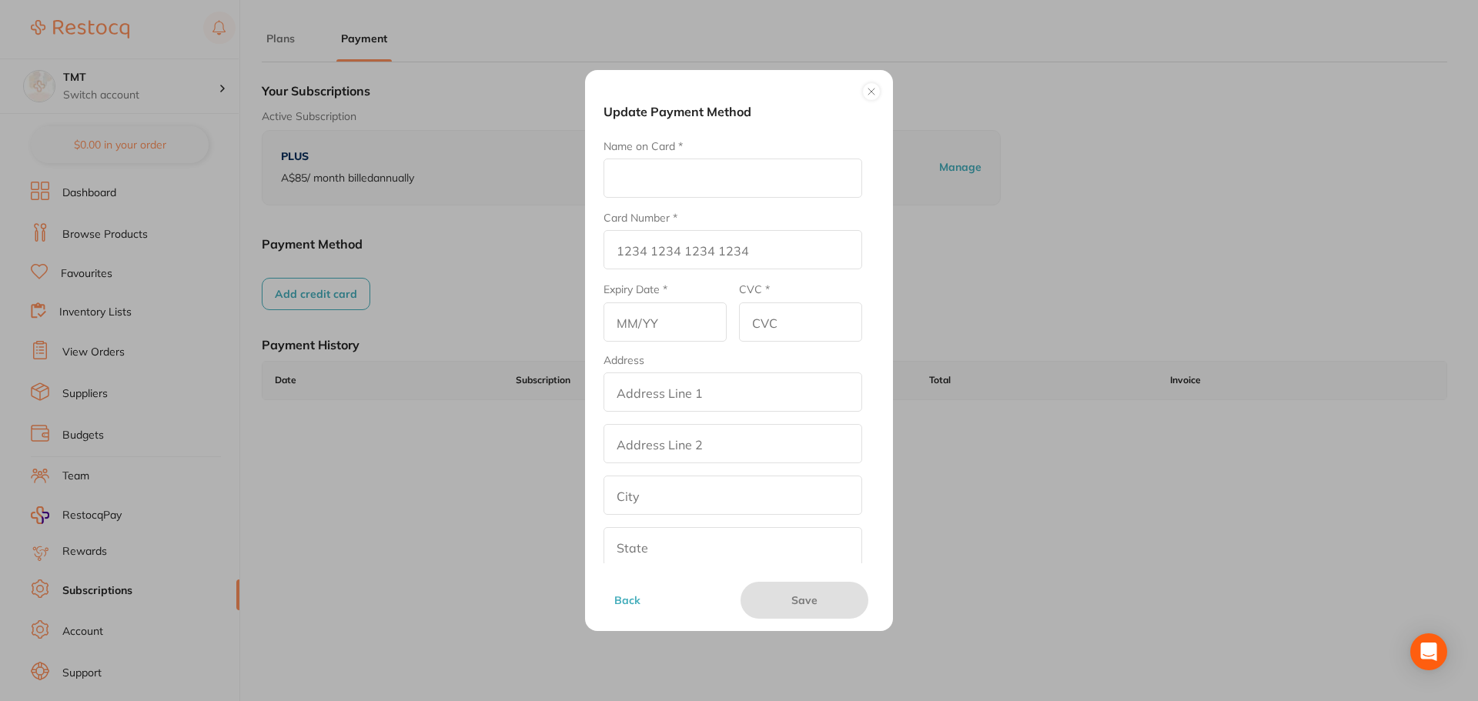
drag, startPoint x: 656, startPoint y: 182, endPoint x: 666, endPoint y: 187, distance: 11.4
click at [656, 182] on input "Name on Card *" at bounding box center [732, 178] width 259 height 39
type input "Amrita E"
type input "[CREDIT_CARD_NUMBER]"
type input "12/25"
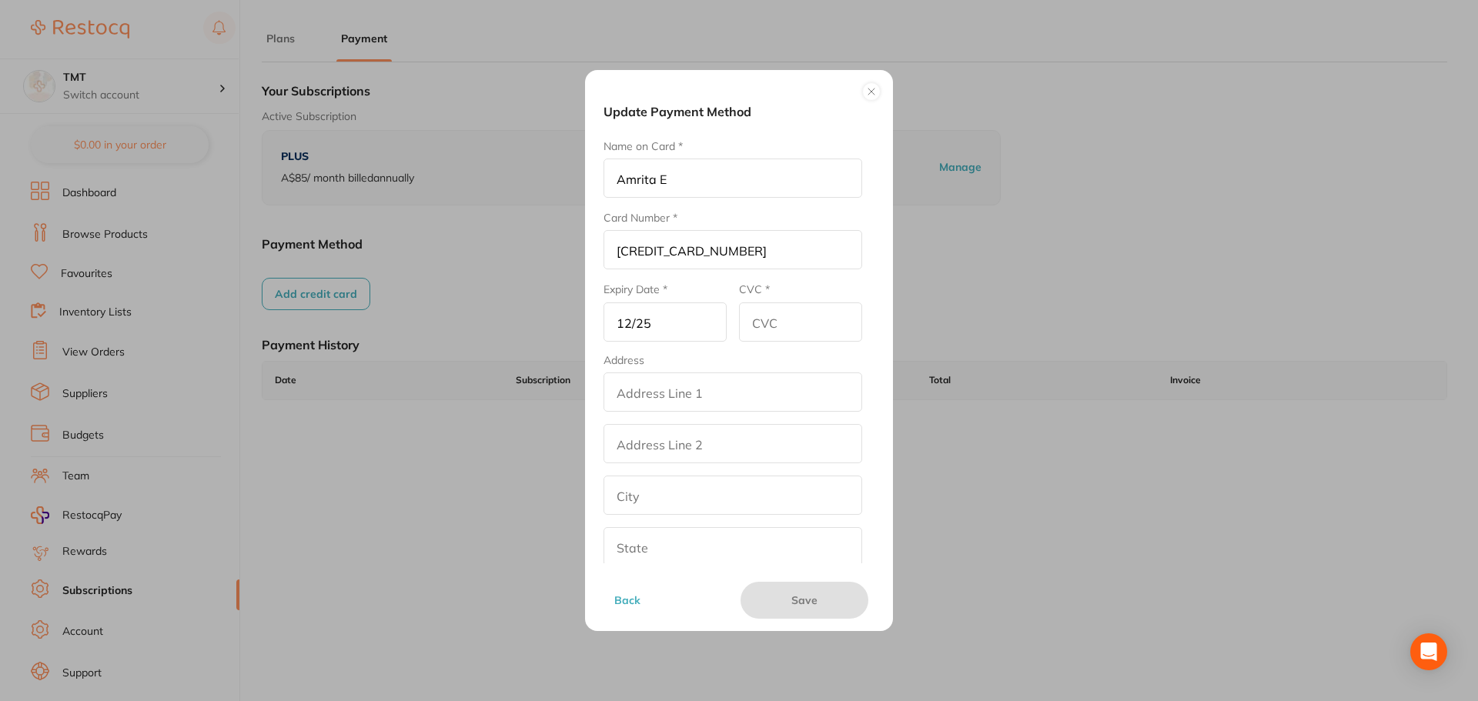
click at [777, 345] on form "Name on Card * Amrita E Card Number * 4111 1111 1111 1111 Expiry Date * 12/25 C…" at bounding box center [732, 404] width 259 height 530
click at [777, 329] on input "CVC *" at bounding box center [800, 321] width 123 height 39
type input "123"
click at [784, 392] on input "addressLineOne" at bounding box center [732, 391] width 259 height 39
drag, startPoint x: 719, startPoint y: 386, endPoint x: 598, endPoint y: 369, distance: 121.9
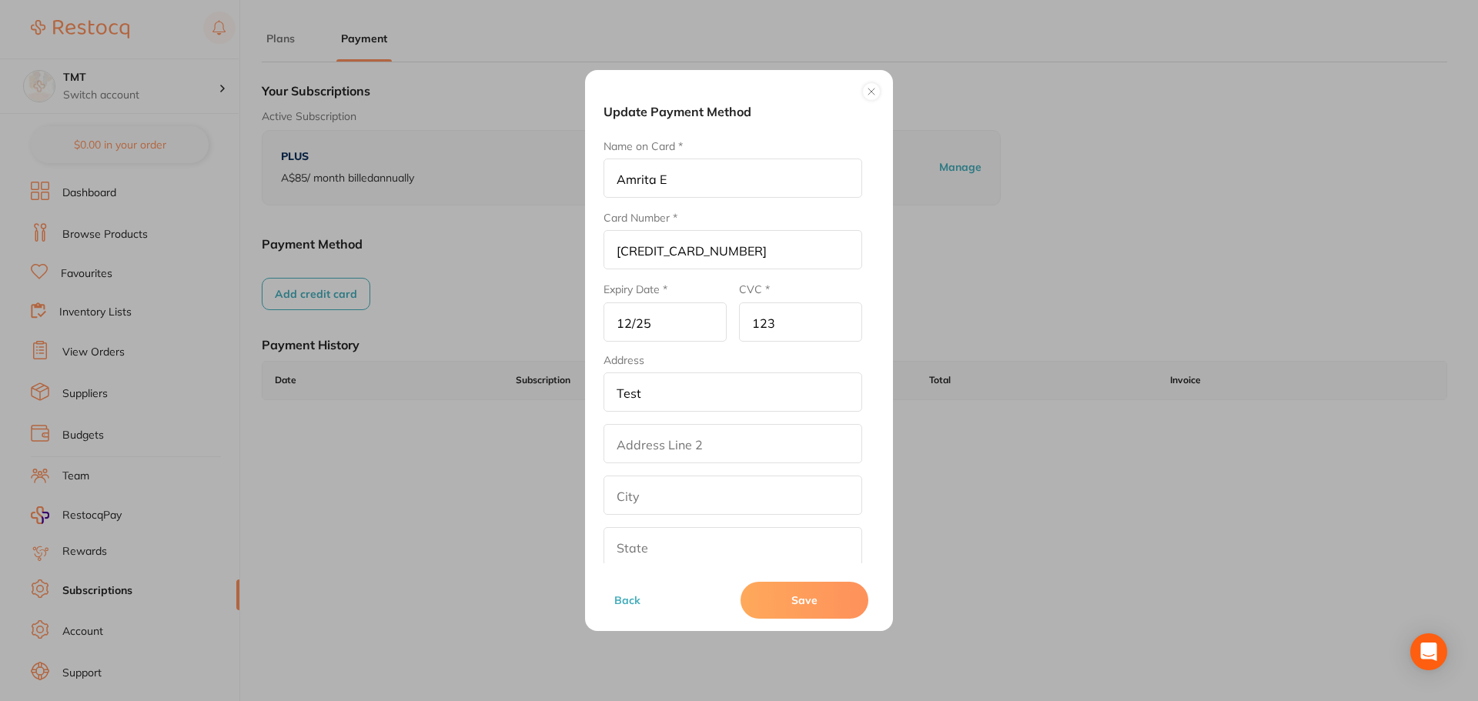
click at [598, 369] on div "Update Payment Method Name on Card * Amrita E Card Number * 4111 1111 1111 1111…" at bounding box center [739, 350] width 308 height 561
type input "Test"
click at [629, 436] on input "addressLinetwo" at bounding box center [732, 443] width 259 height 39
paste input "Test"
type input "Test"
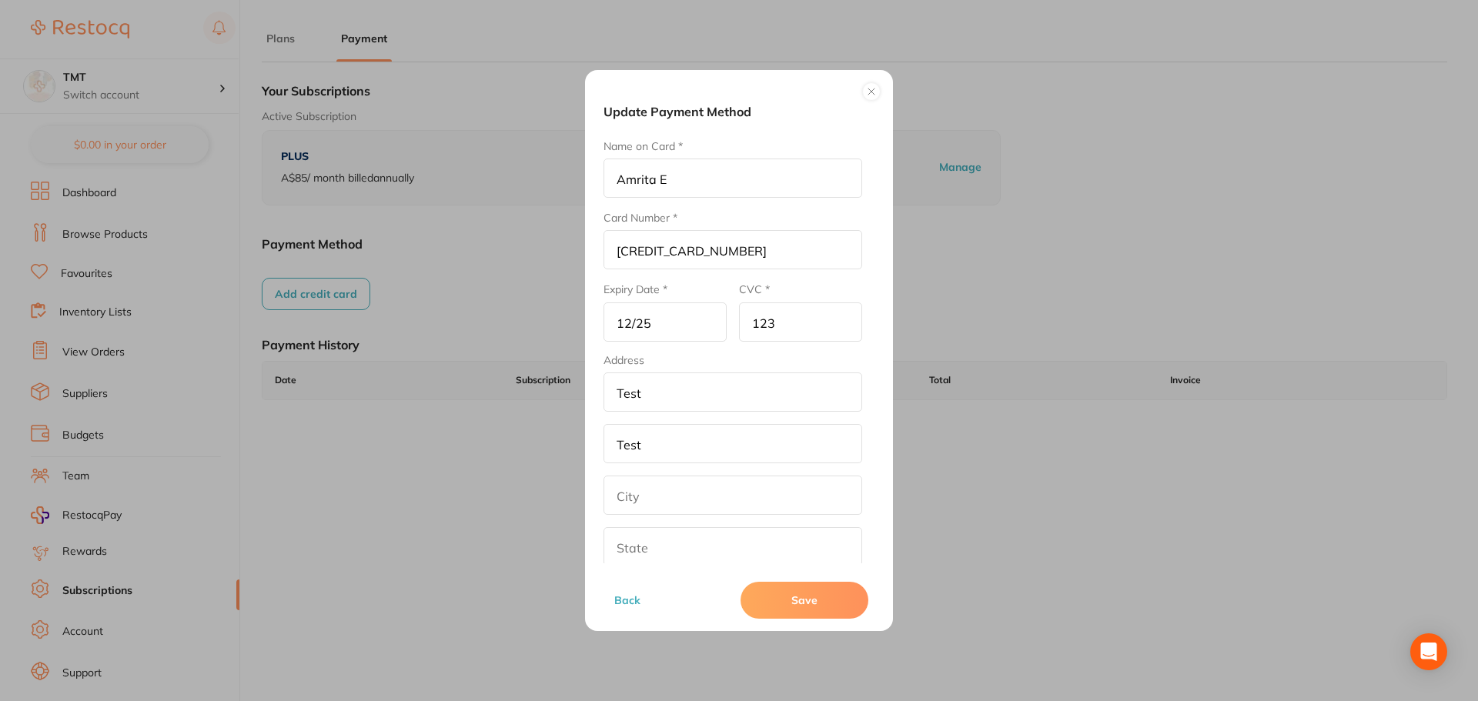
click at [637, 489] on input "text" at bounding box center [732, 495] width 259 height 39
paste input "Test"
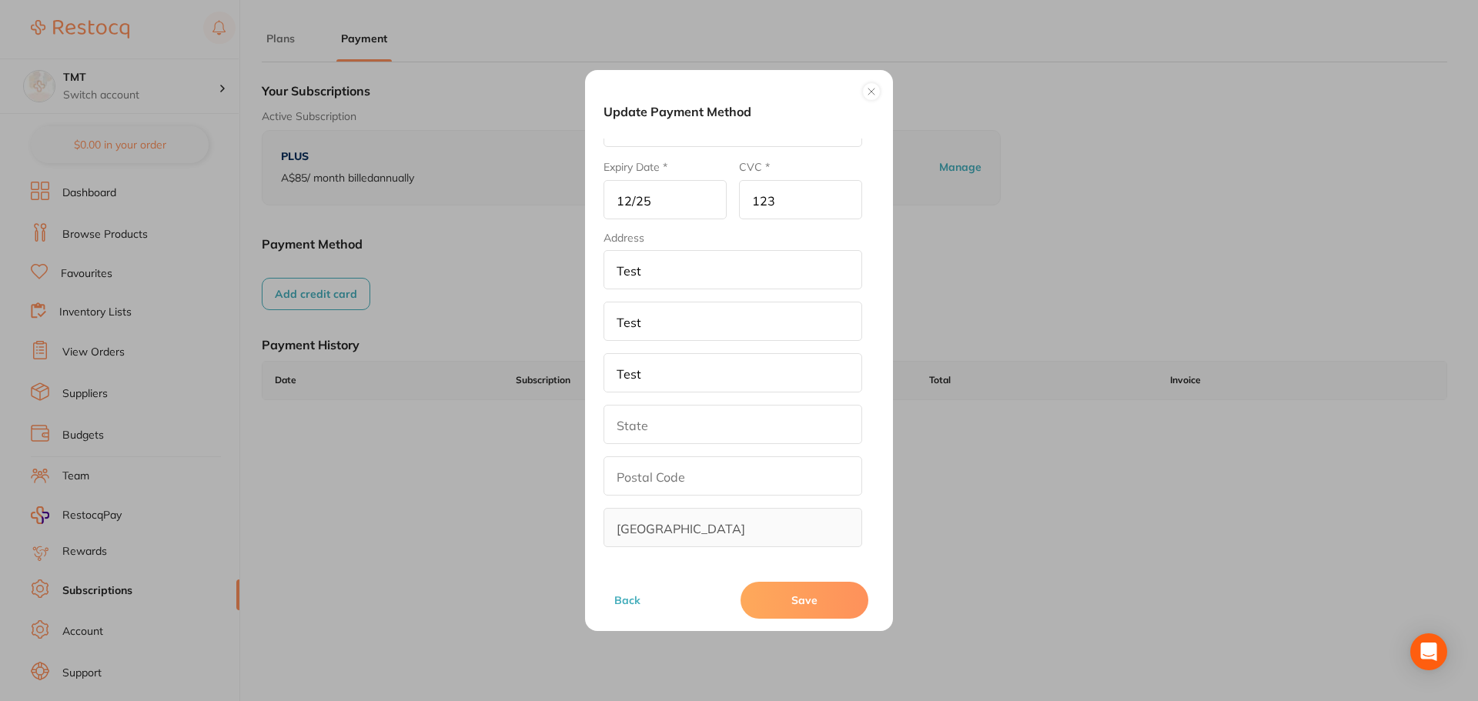
scroll to position [124, 0]
type input "Test"
click at [645, 419] on input "text" at bounding box center [732, 422] width 259 height 39
paste input "Test"
type input "Test"
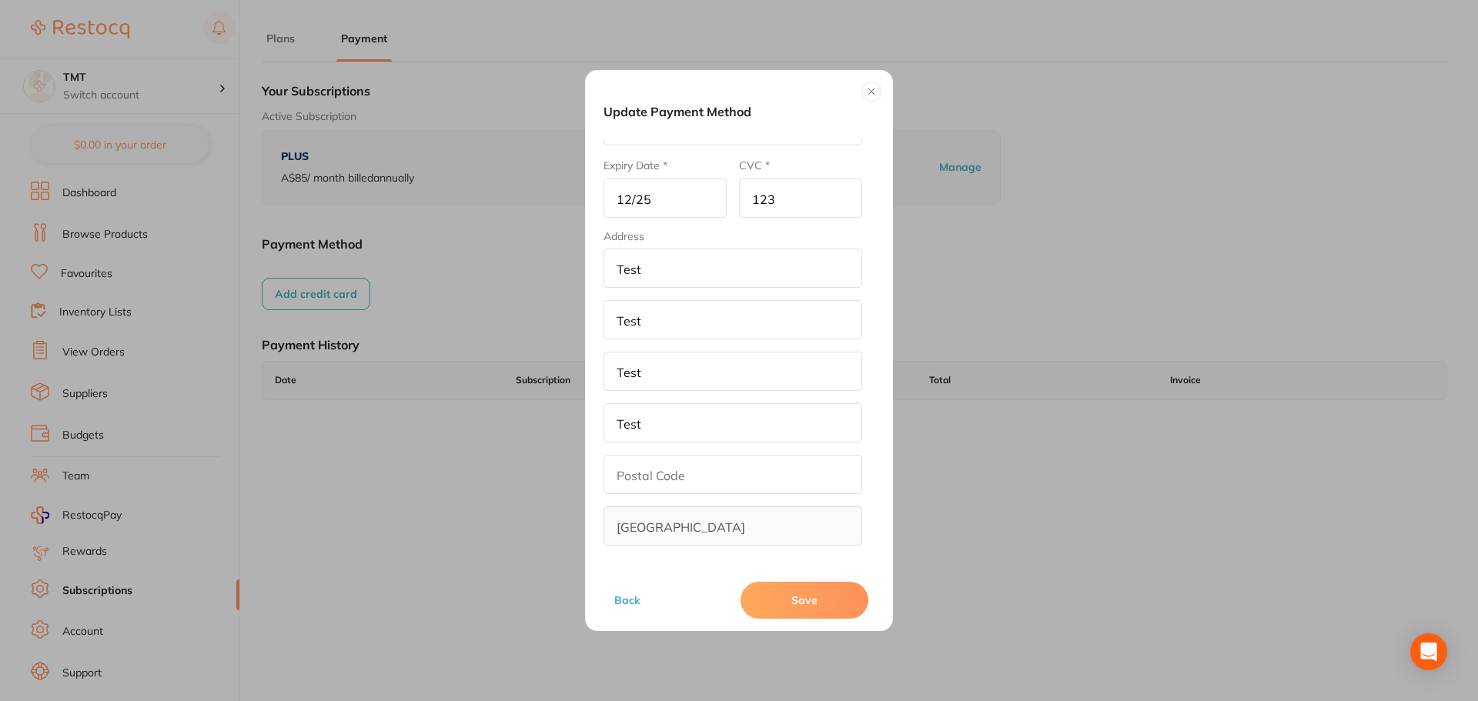
click at [642, 472] on input "text" at bounding box center [732, 474] width 259 height 39
type input "321"
click at [792, 592] on button "Save" at bounding box center [804, 600] width 128 height 37
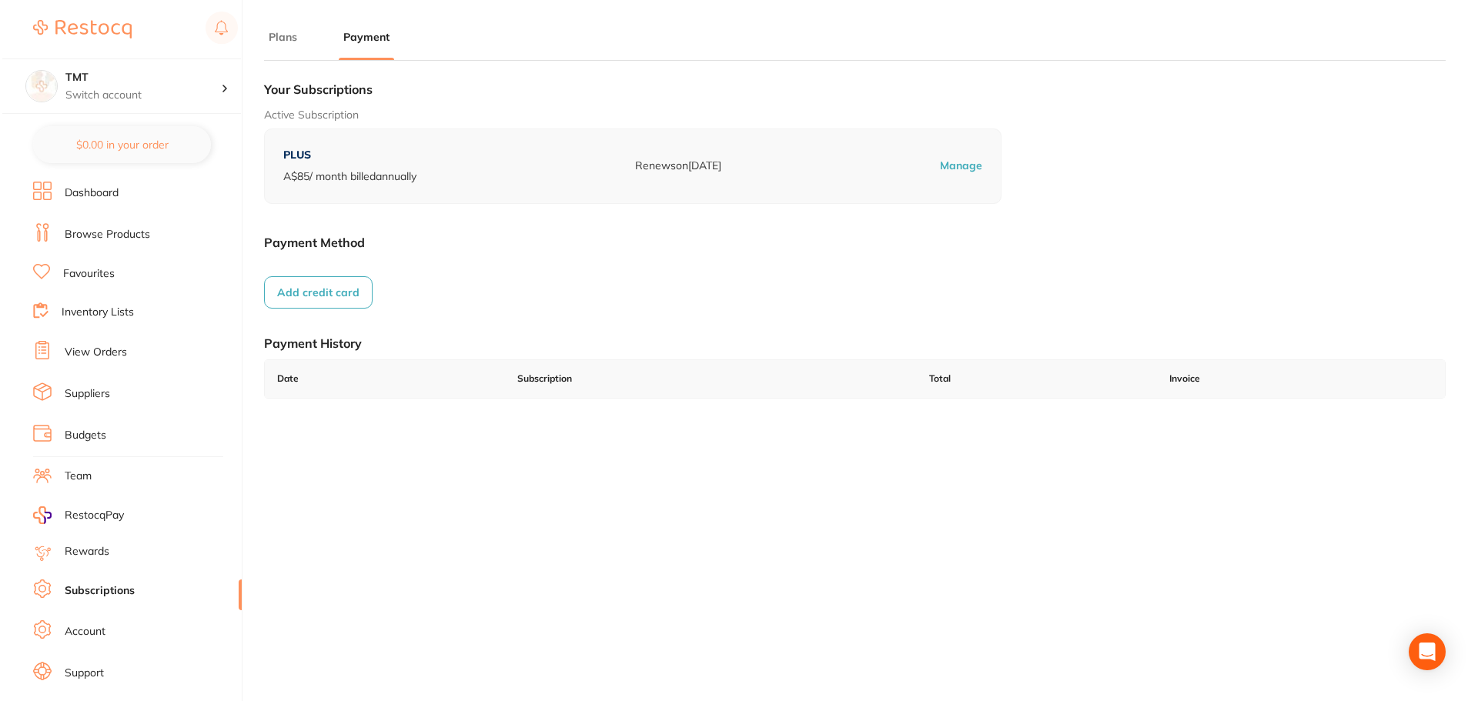
scroll to position [0, 0]
click at [333, 301] on button "Add credit card" at bounding box center [316, 294] width 109 height 32
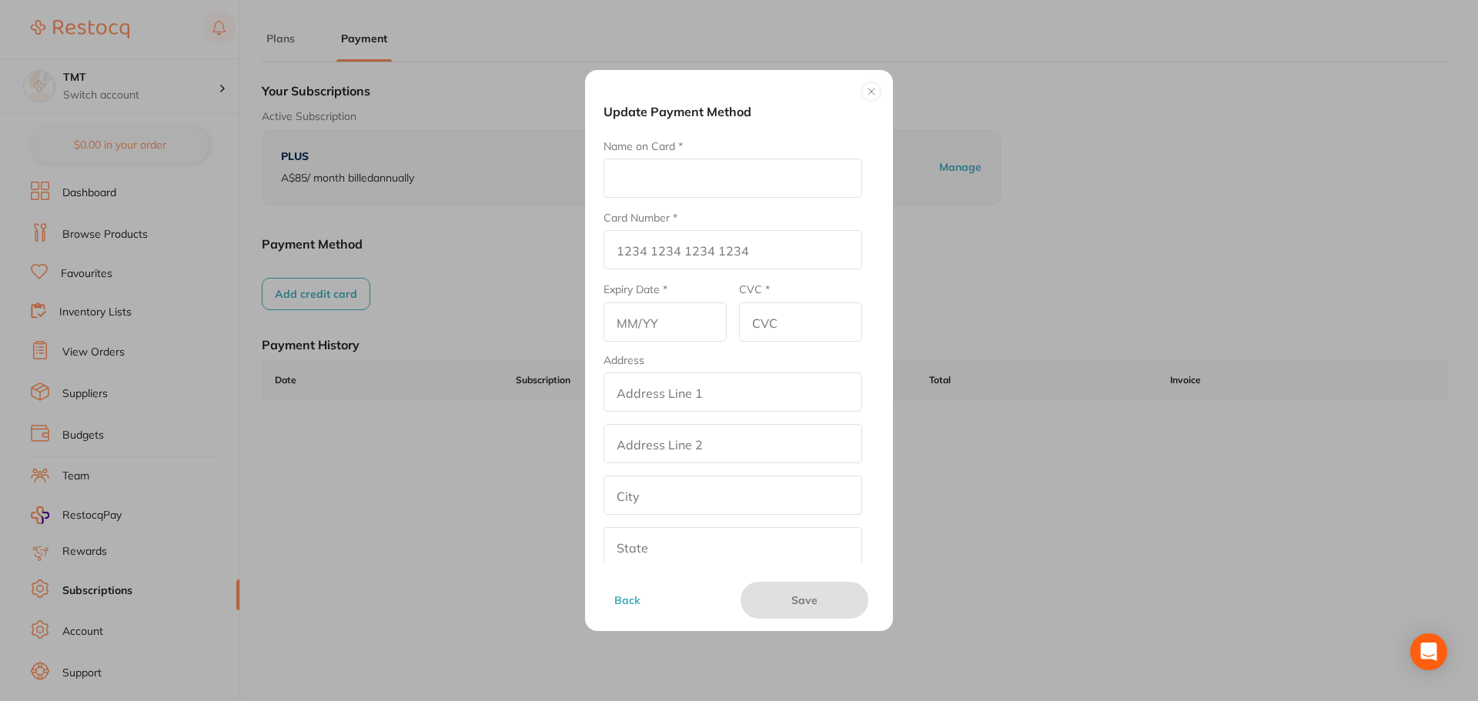
click at [619, 189] on input "Name on Card *" at bounding box center [732, 178] width 259 height 39
type input "Amrita E"
type input "[CREDIT_CARD_NUMBER]"
type input "12/25"
click at [770, 307] on input "CVC *" at bounding box center [800, 321] width 123 height 39
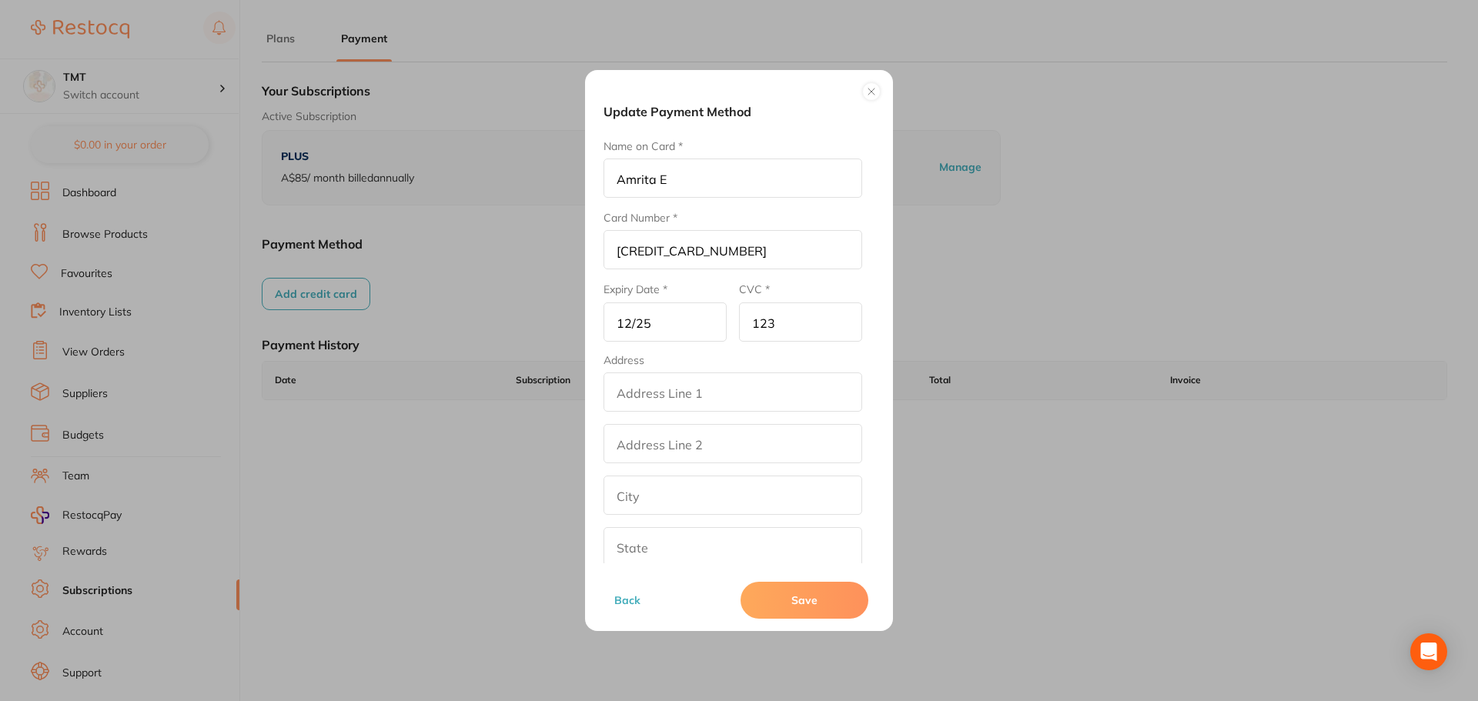
type input "123"
click at [748, 377] on input "addressLineOne" at bounding box center [732, 391] width 259 height 39
paste input "Test"
type input "Test"
click at [663, 445] on input "addressLinetwo" at bounding box center [732, 443] width 259 height 39
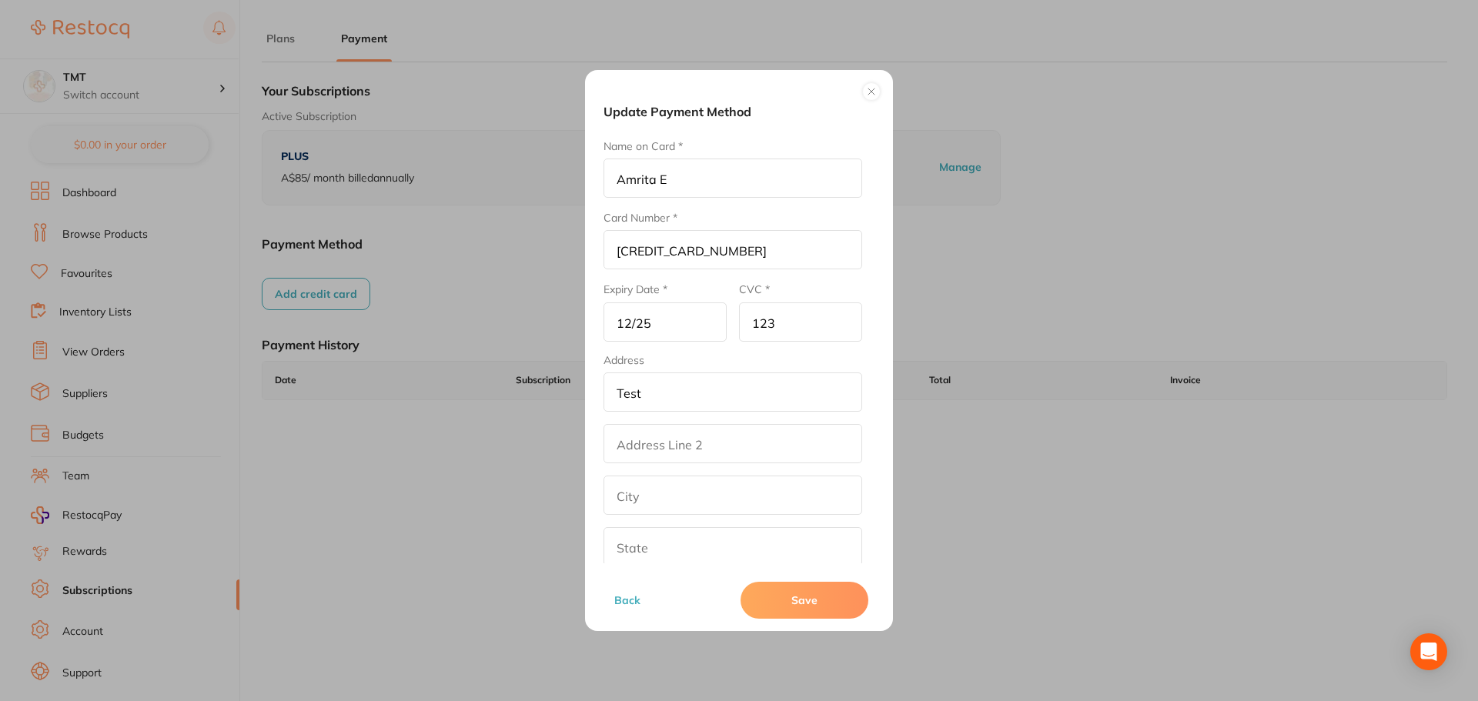
paste input "Test"
type input "Test"
click at [643, 503] on input "text" at bounding box center [732, 495] width 259 height 39
paste input "Test"
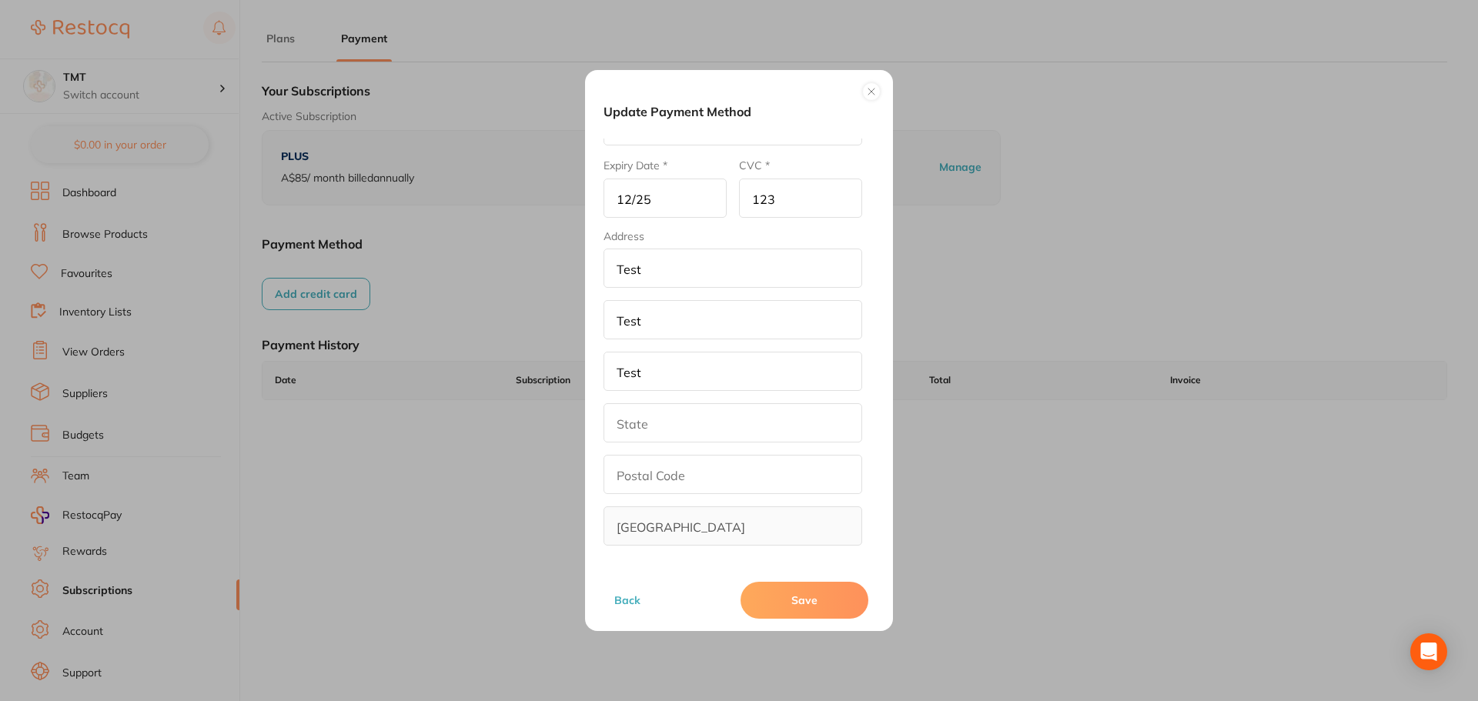
type input "Test"
click at [651, 428] on input "text" at bounding box center [732, 422] width 259 height 39
paste input "Test"
type input "Test"
click at [676, 499] on fieldset "Address addressLineOne Test addressLinetwo Test city Test state Test postalCode…" at bounding box center [732, 388] width 259 height 316
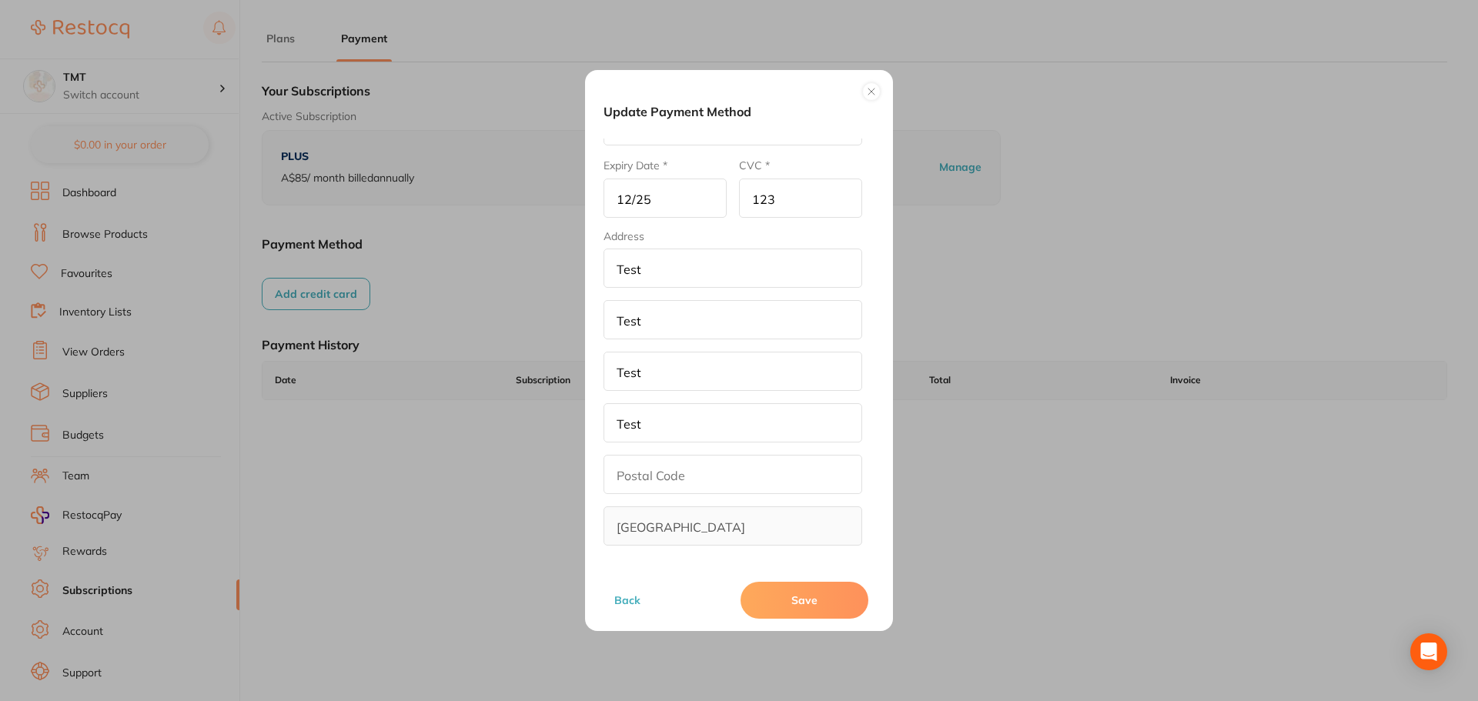
click at [672, 486] on input "text" at bounding box center [732, 474] width 259 height 39
type input "321"
click at [787, 602] on button "Save" at bounding box center [804, 600] width 128 height 37
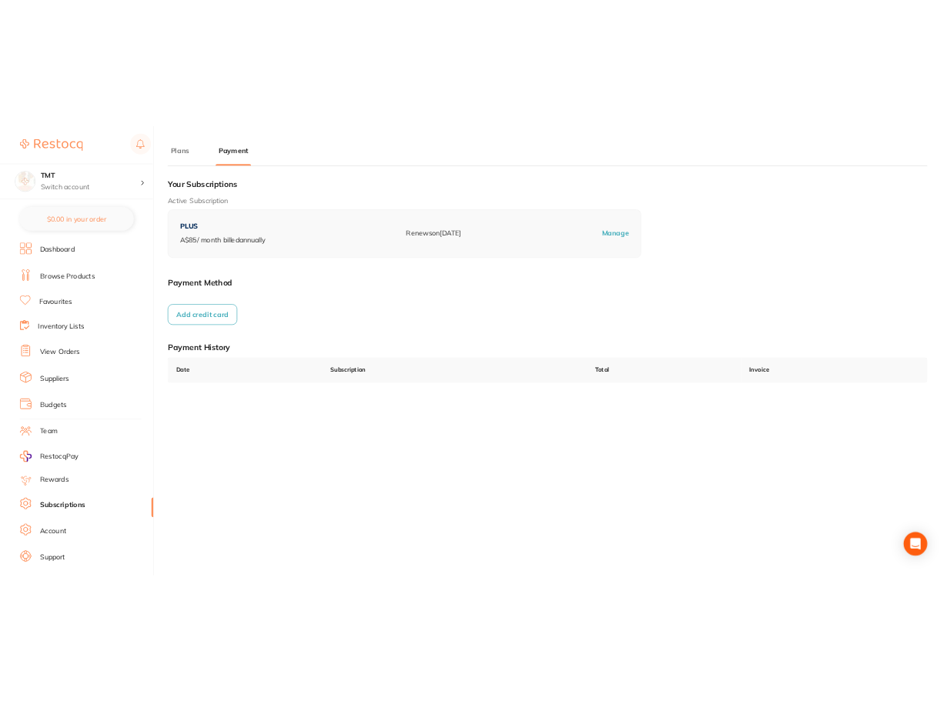
scroll to position [1, 0]
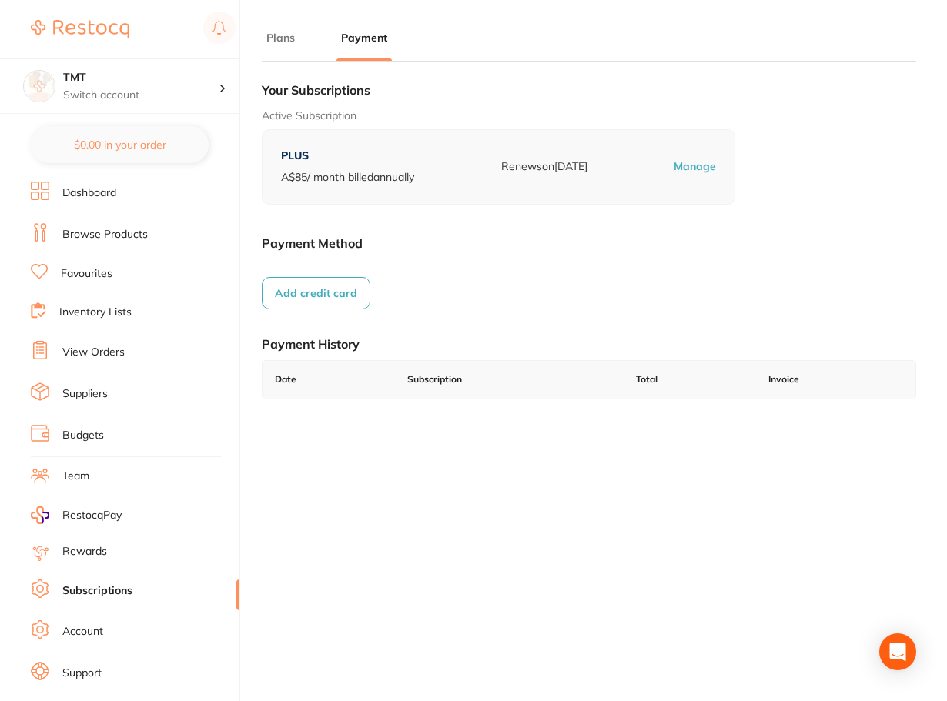
click at [337, 288] on button "Add credit card" at bounding box center [316, 293] width 109 height 32
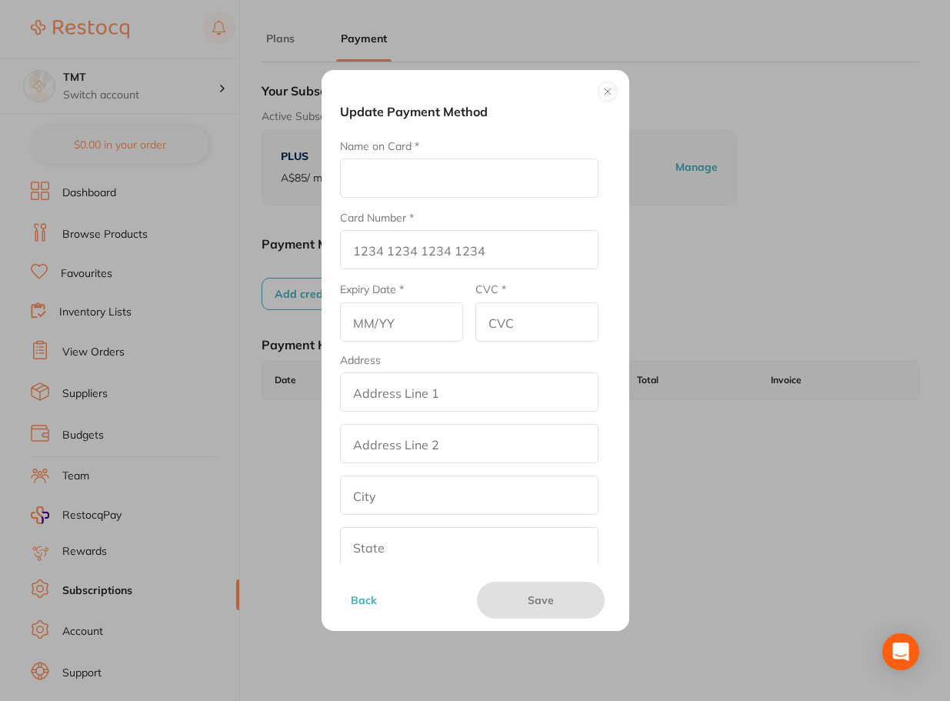
click at [466, 188] on input "Name on Card *" at bounding box center [469, 178] width 259 height 39
type input "Amrita E"
type input "[CREDIT_CARD_NUMBER]"
type input "12/25"
click at [505, 322] on input "CVC *" at bounding box center [537, 321] width 123 height 39
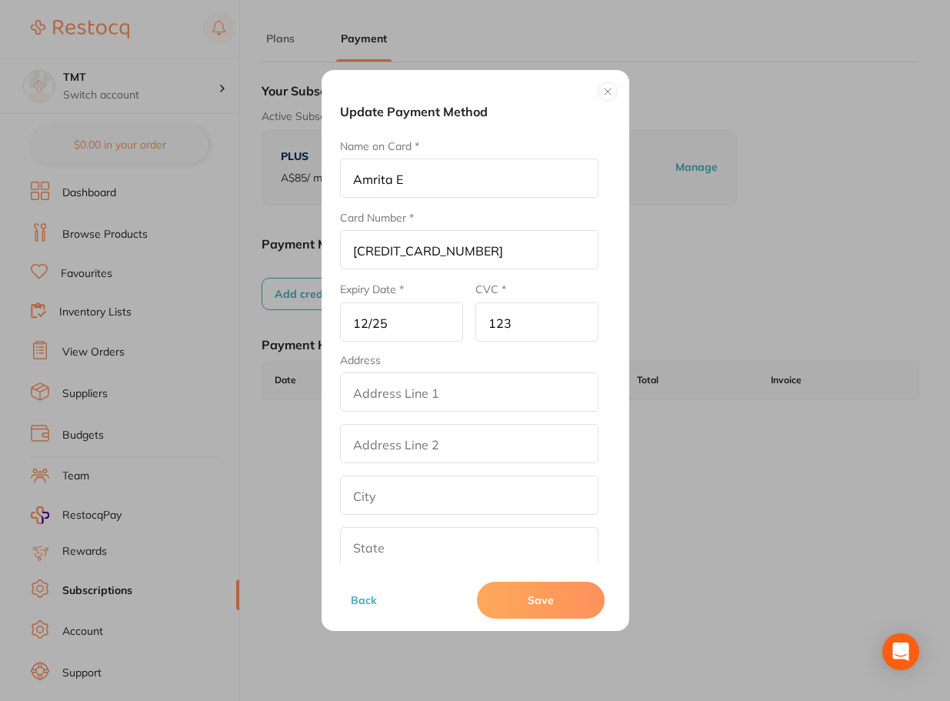
type input "123"
click at [503, 392] on input "addressLineOne" at bounding box center [469, 391] width 259 height 39
paste input "Test"
type input "Test"
drag, startPoint x: 394, startPoint y: 441, endPoint x: 388, endPoint y: 450, distance: 11.1
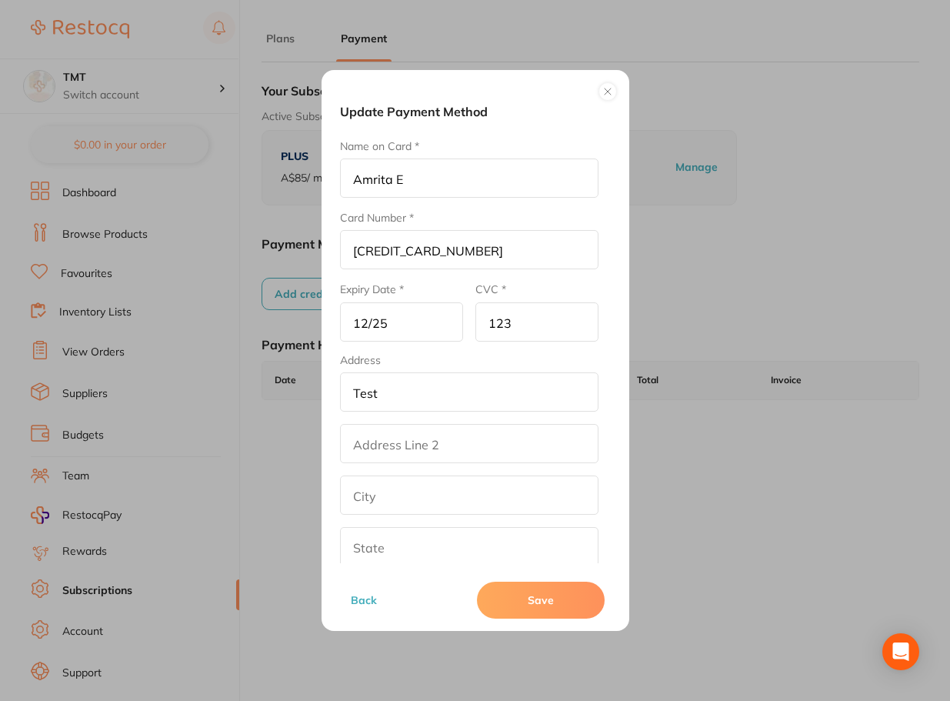
click at [394, 441] on input "addressLinetwo" at bounding box center [469, 443] width 259 height 39
paste input "Test"
type input "Test"
click at [374, 499] on input "text" at bounding box center [469, 495] width 259 height 39
paste input "Test"
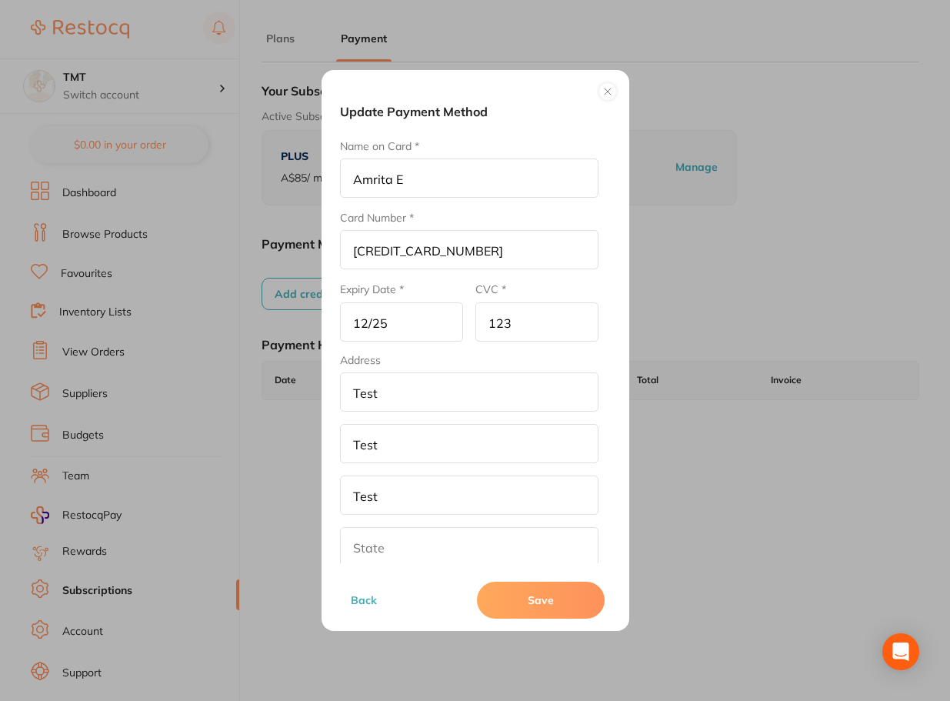
type input "Test"
click at [372, 541] on input "text" at bounding box center [469, 546] width 259 height 39
paste input "Test"
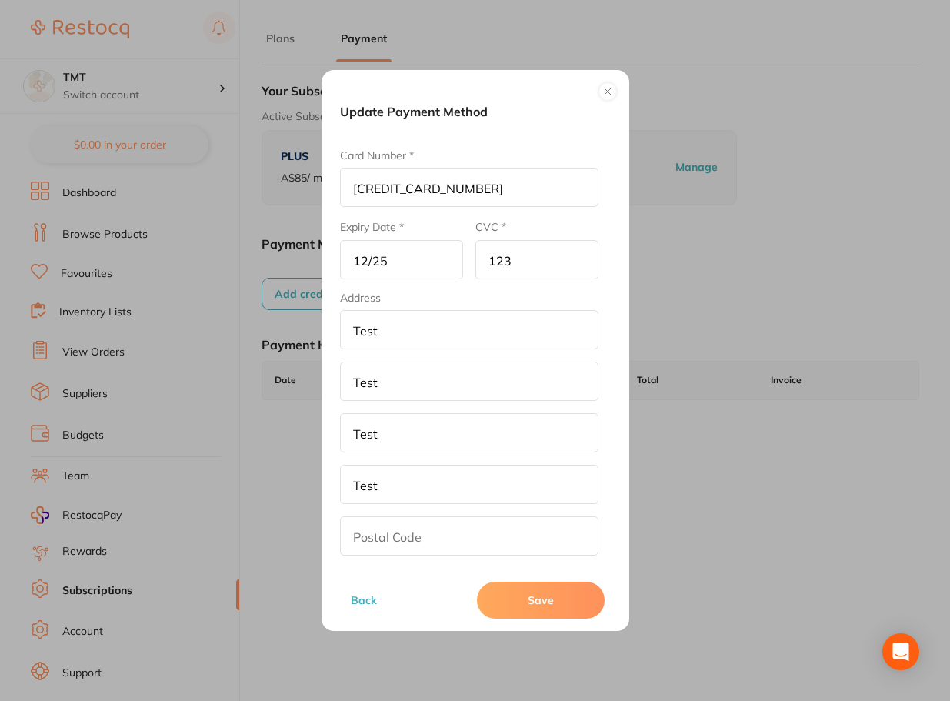
scroll to position [124, 0]
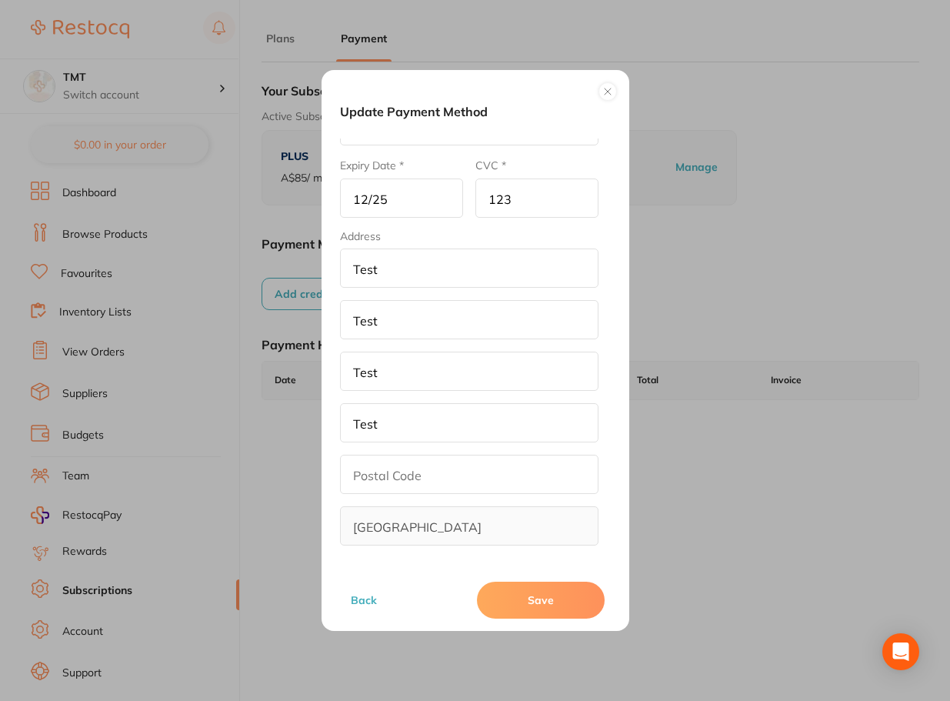
type input "Test"
click at [401, 470] on input "text" at bounding box center [469, 474] width 259 height 39
type input "321"
click at [529, 613] on button "Save" at bounding box center [541, 600] width 128 height 37
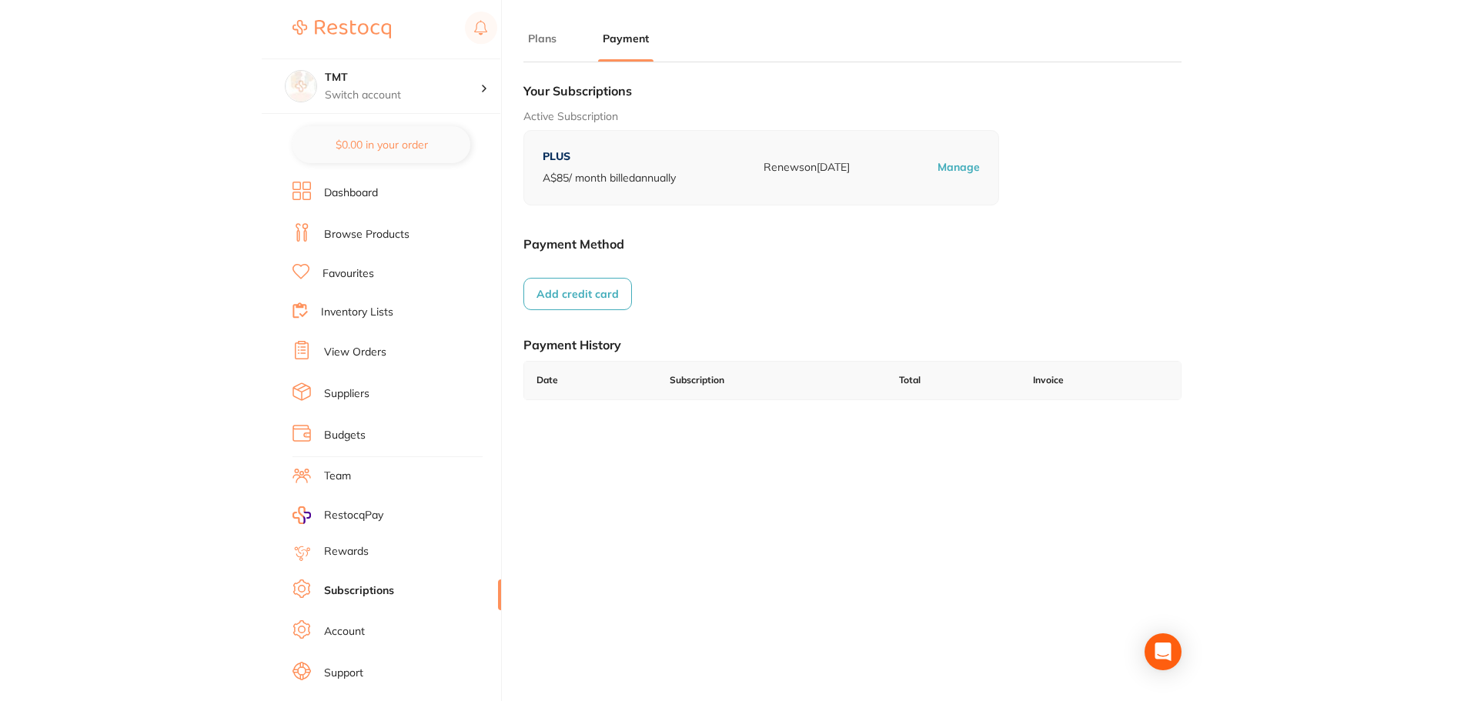
scroll to position [1, 0]
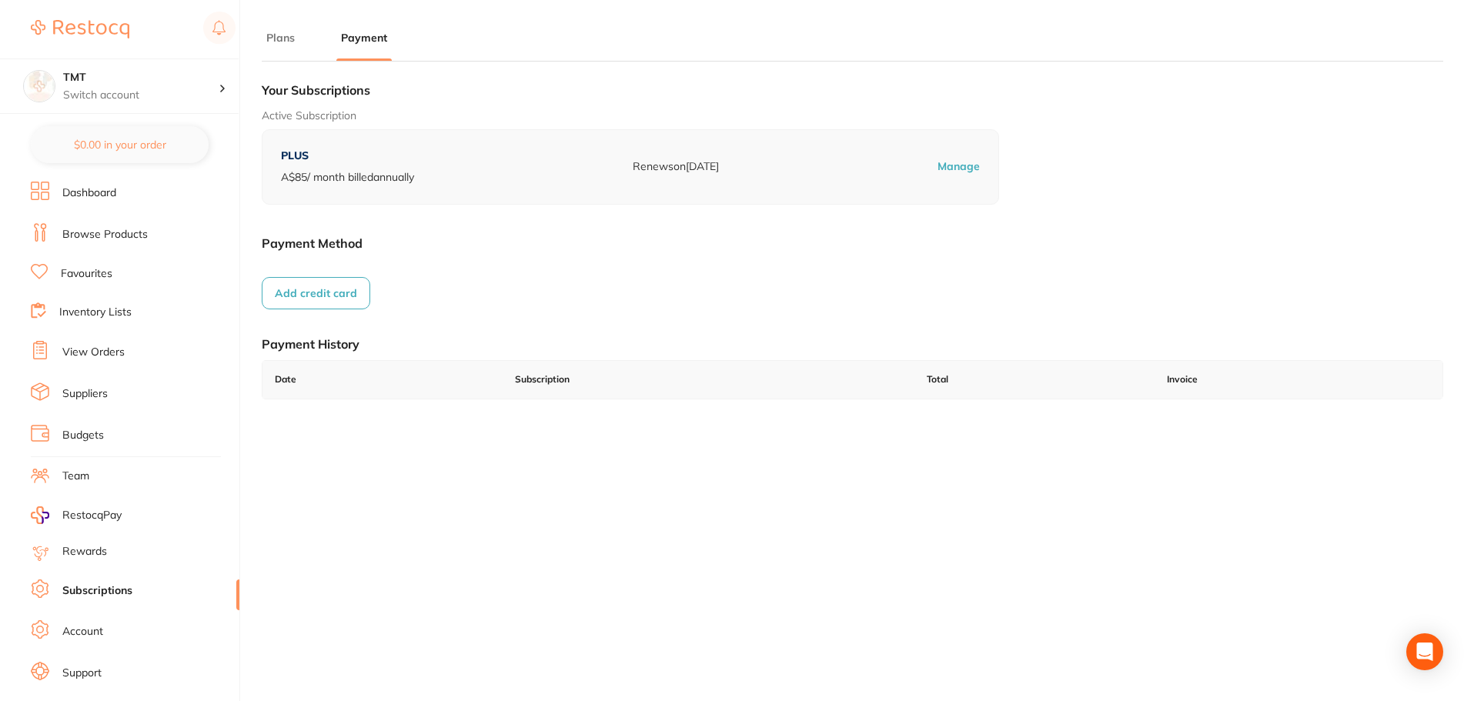
click at [312, 299] on button "Add credit card" at bounding box center [316, 293] width 109 height 32
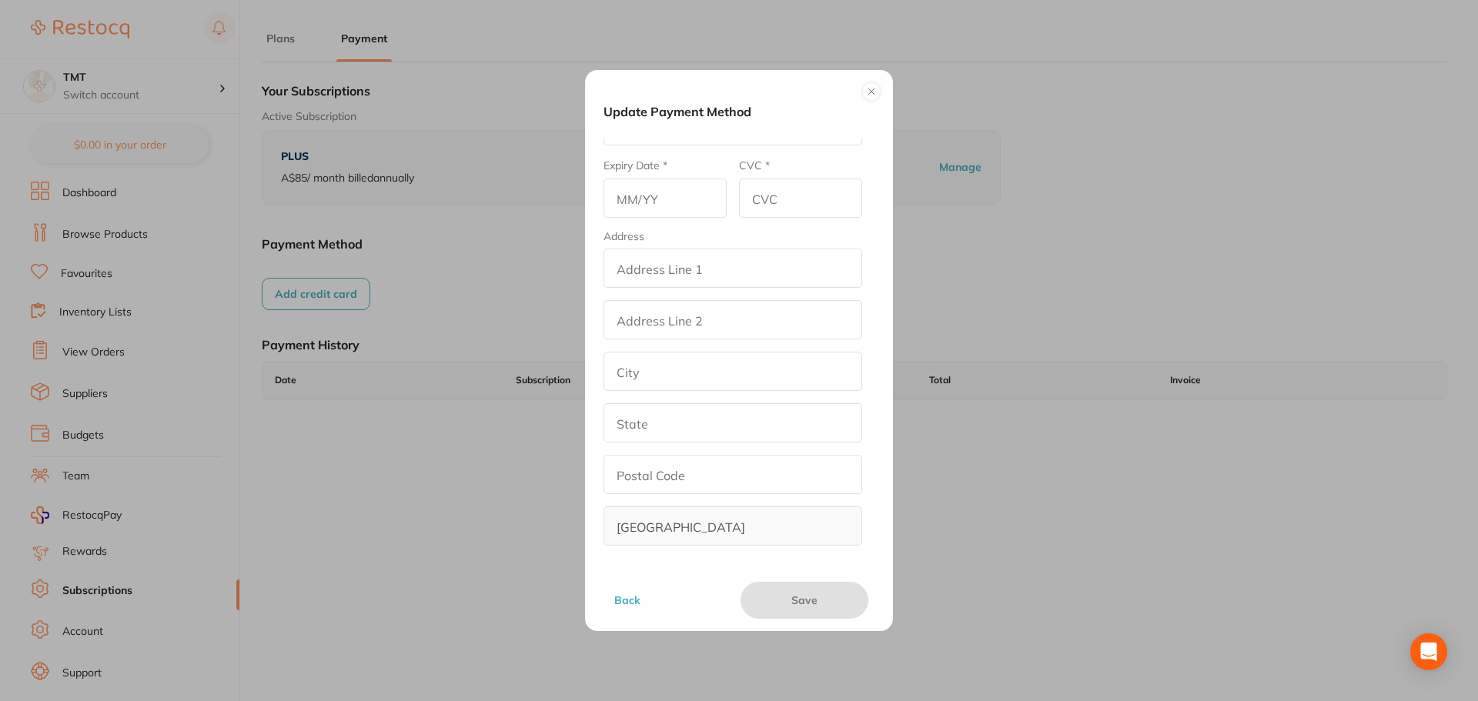
scroll to position [0, 0]
click at [690, 178] on input "Name on Card *" at bounding box center [732, 178] width 259 height 39
type input "Amrita E"
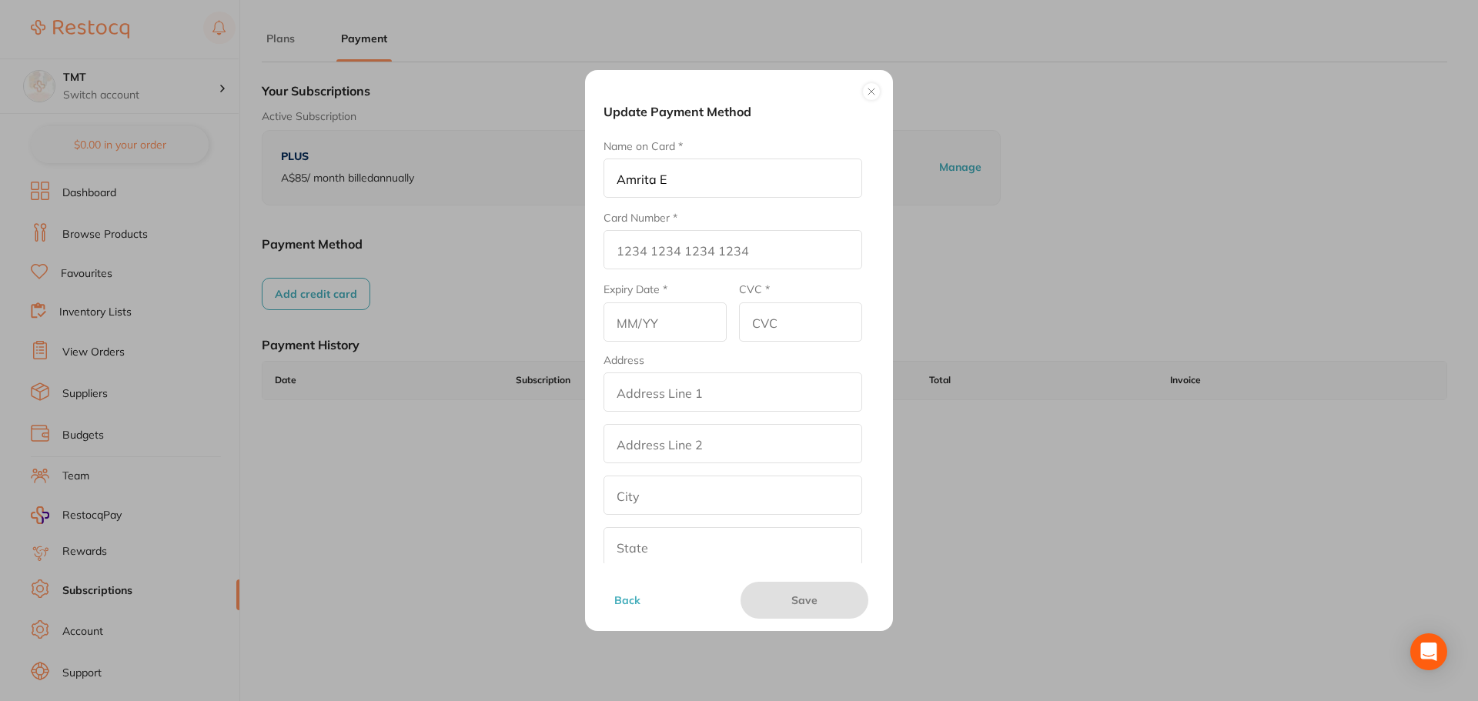
type input "[CREDIT_CARD_NUMBER]"
click at [686, 322] on input "12/25" at bounding box center [664, 321] width 123 height 39
type input "12/26"
click at [784, 318] on input "CVC *" at bounding box center [800, 321] width 123 height 39
type input "123"
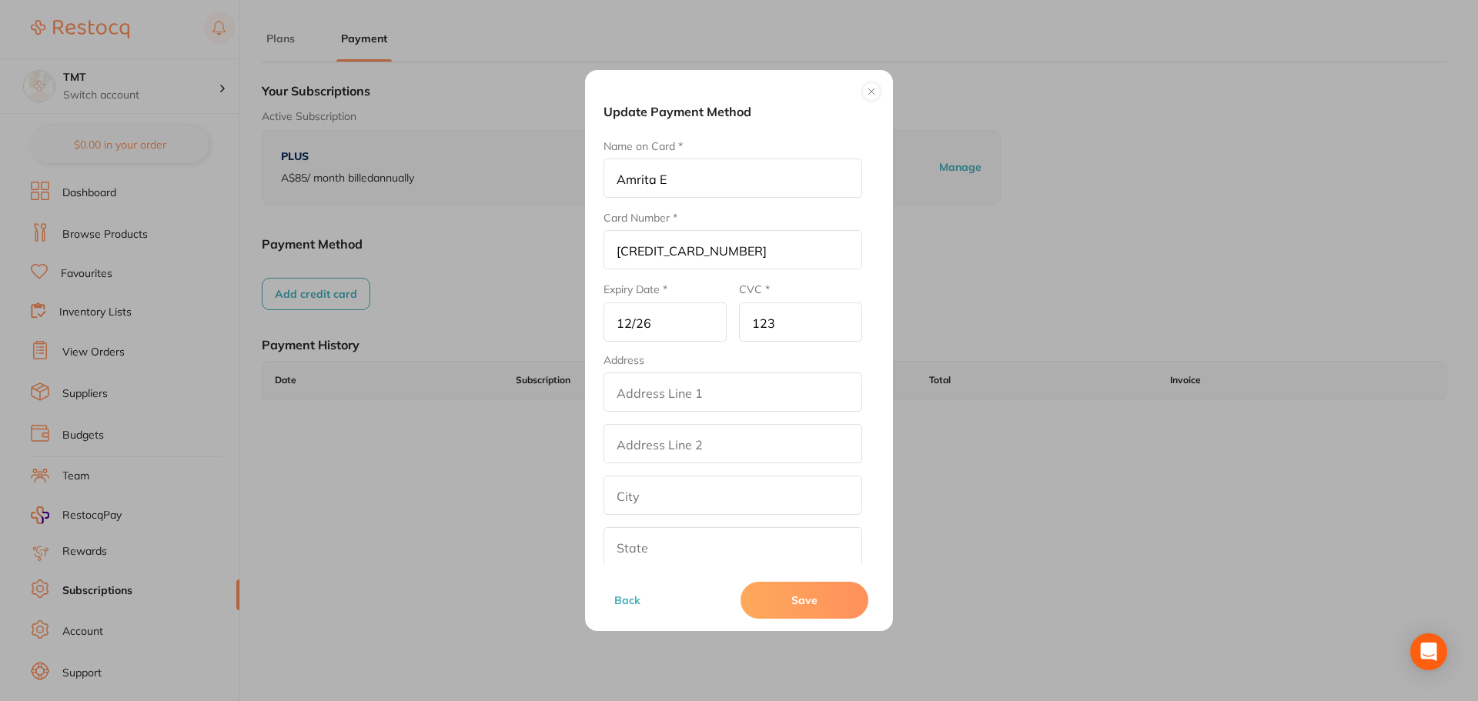
click at [778, 393] on input "addressLineOne" at bounding box center [732, 391] width 259 height 39
drag, startPoint x: 778, startPoint y: 393, endPoint x: 555, endPoint y: 394, distance: 223.2
click at [555, 394] on div "Update Payment Method Name on Card * Amrita E Card Number * 4111 1111 1111 1111…" at bounding box center [739, 350] width 1478 height 701
type input "Test"
click at [648, 439] on input "addressLinetwo" at bounding box center [732, 443] width 259 height 39
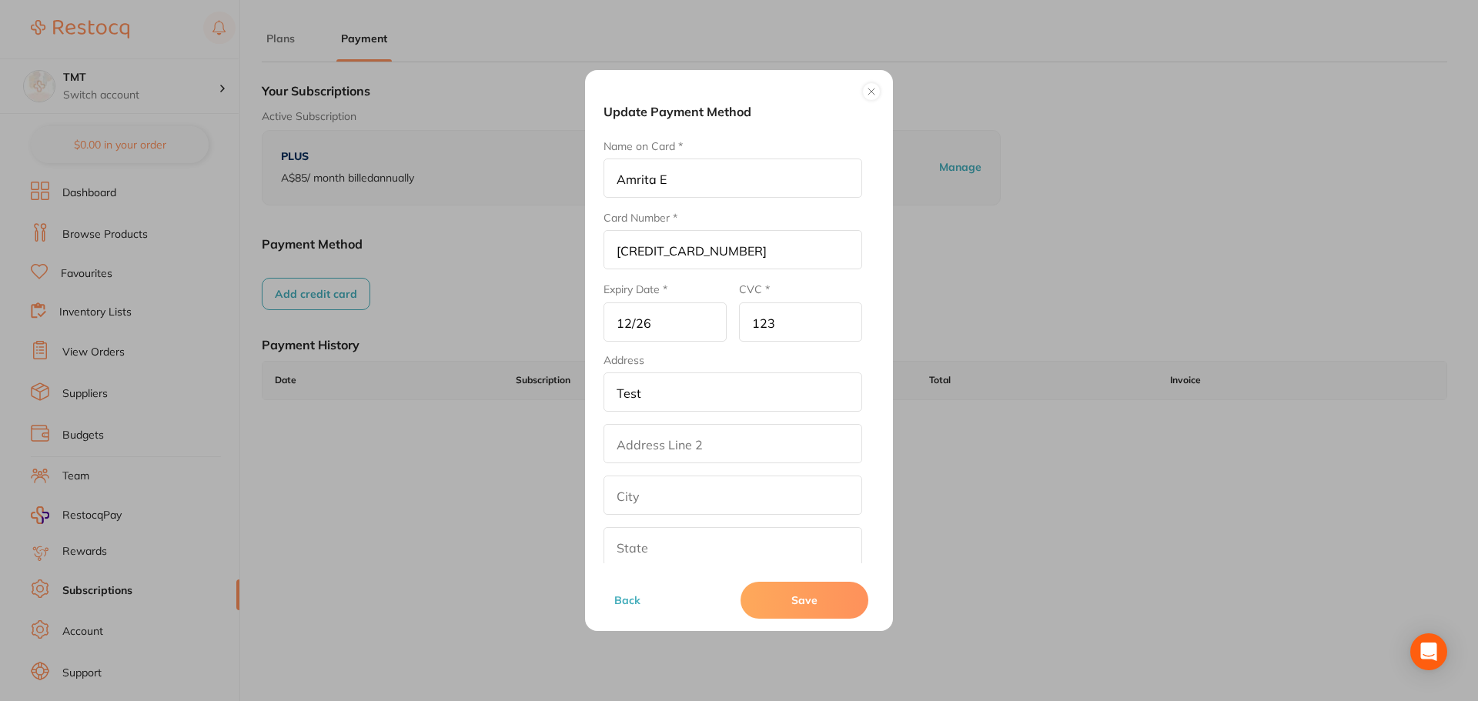
paste input "Test"
type input "Test"
click at [647, 419] on input "text" at bounding box center [732, 418] width 259 height 39
paste input "Test"
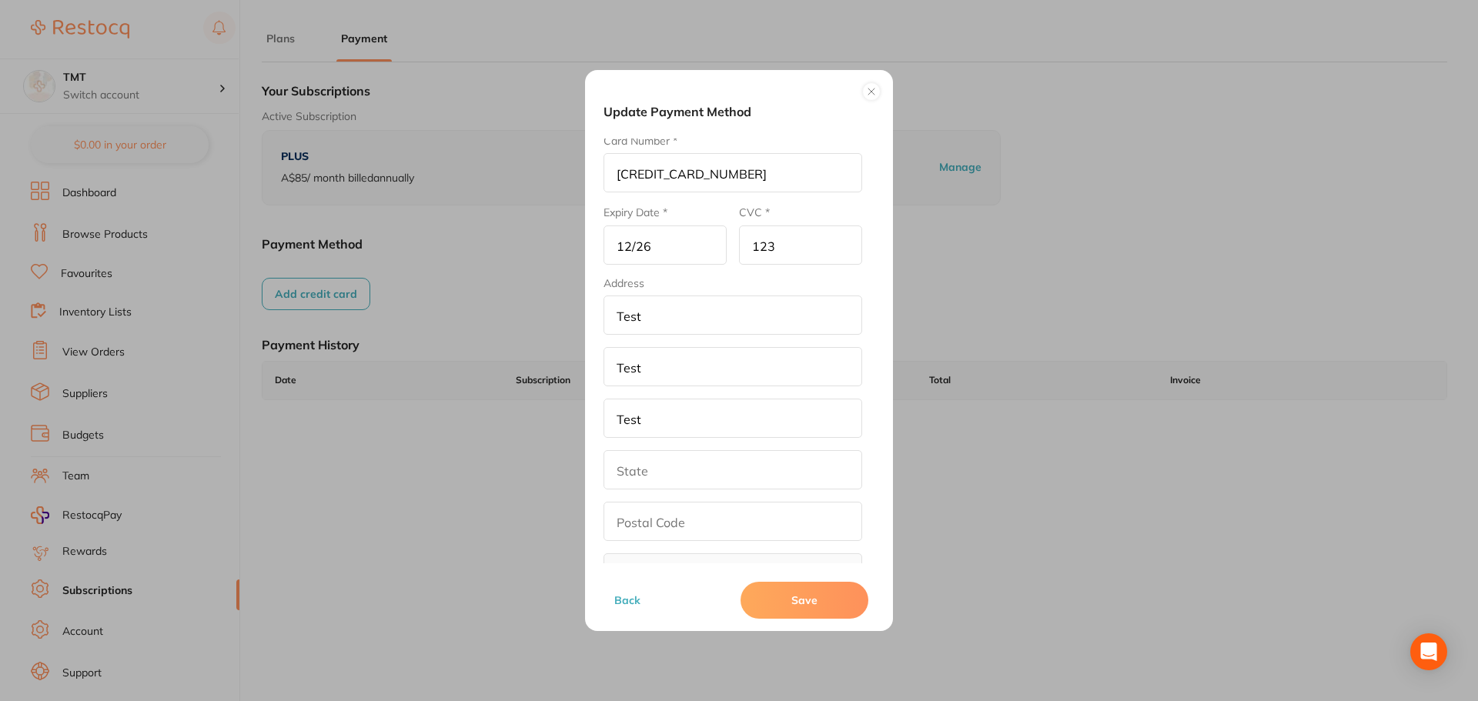
type input "Test"
click at [643, 476] on input "text" at bounding box center [732, 469] width 259 height 39
click at [643, 476] on input "text" at bounding box center [732, 474] width 259 height 39
paste input "Test"
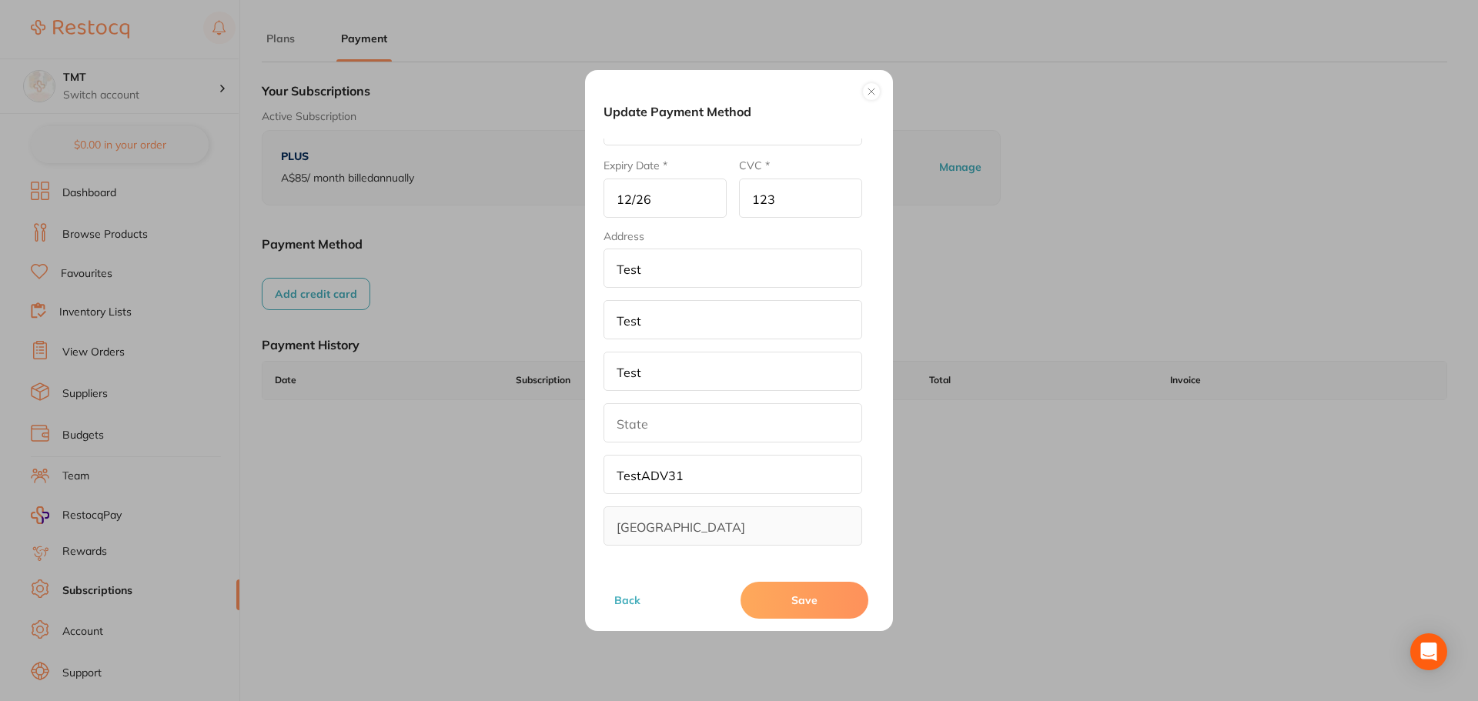
drag, startPoint x: 643, startPoint y: 474, endPoint x: 593, endPoint y: 476, distance: 50.0
click at [593, 476] on div "Update Payment Method Name on Card * Amrita E Card Number * 4111 1111 1111 1111…" at bounding box center [739, 350] width 308 height 561
type input "ADV31"
click at [672, 426] on input "text" at bounding box center [732, 422] width 259 height 39
click at [630, 372] on input "Test" at bounding box center [732, 371] width 259 height 39
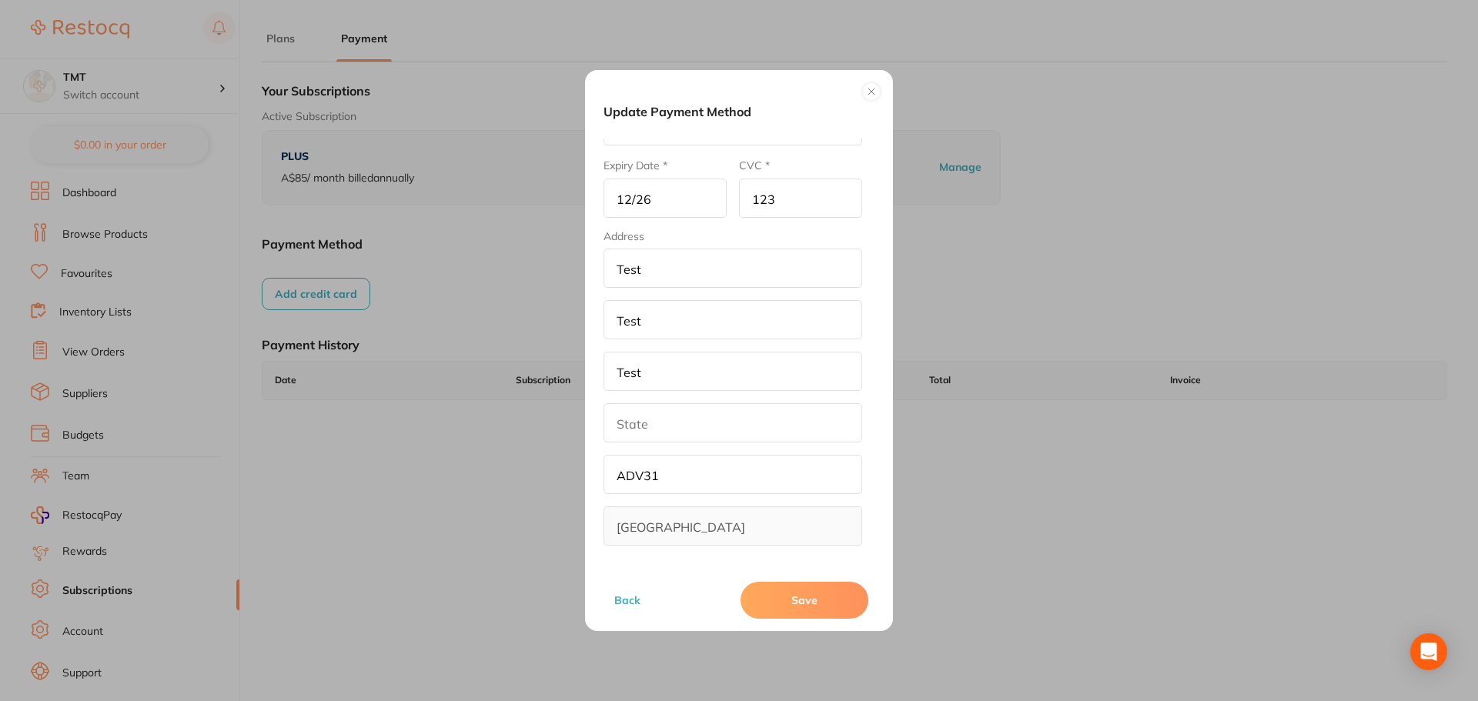
click at [630, 372] on input "Test" at bounding box center [732, 371] width 259 height 39
click at [644, 424] on input "text" at bounding box center [732, 422] width 259 height 39
paste input "Test"
type input "Test"
click at [847, 616] on button "Save" at bounding box center [804, 600] width 128 height 37
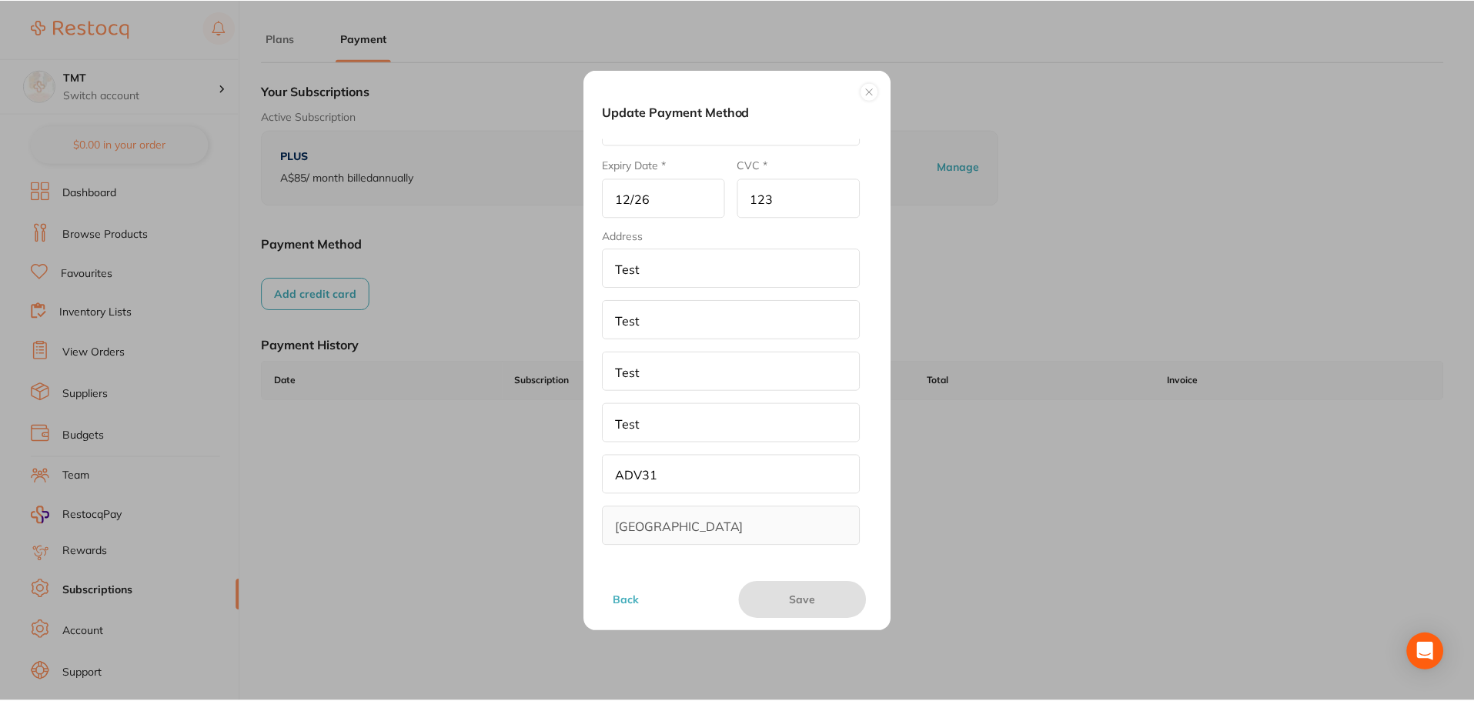
scroll to position [1, 0]
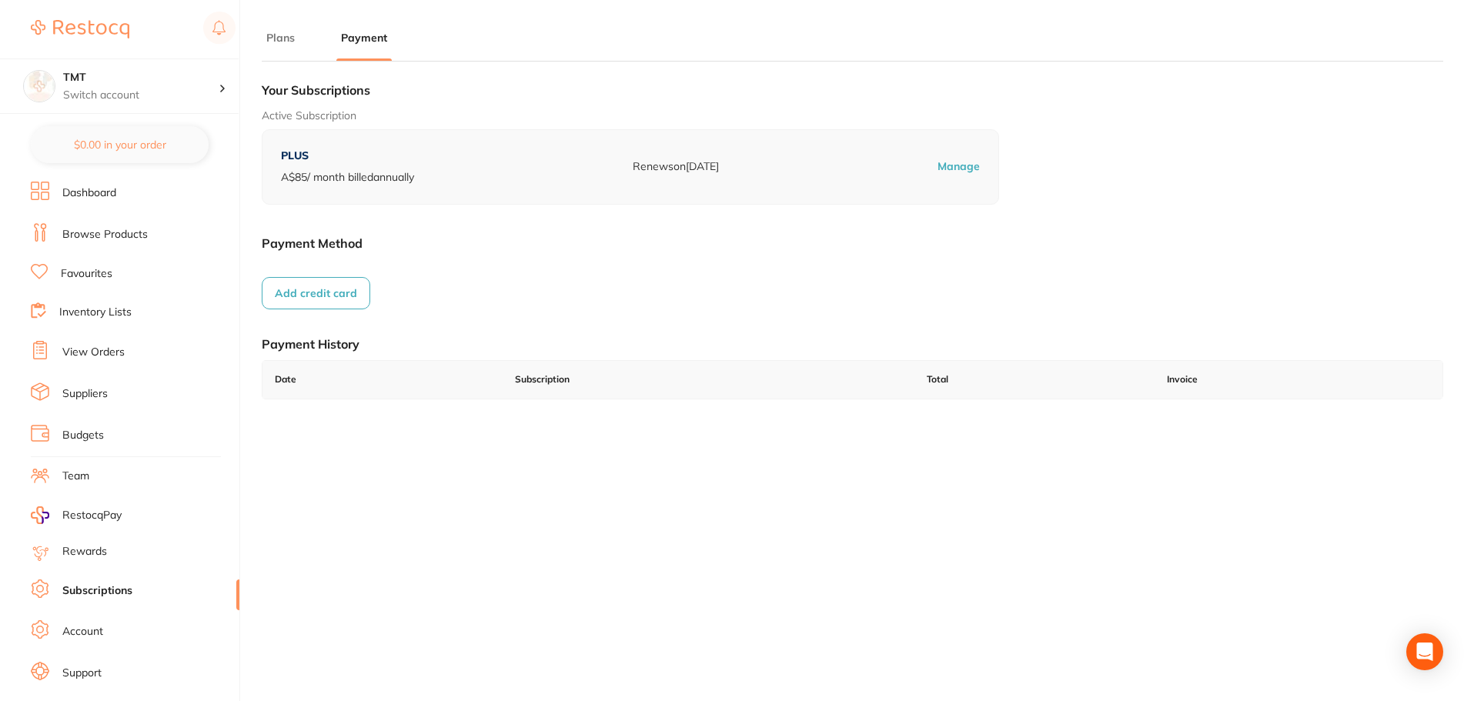
click at [275, 47] on li "Plans" at bounding box center [281, 45] width 38 height 31
click at [286, 36] on button "Plans" at bounding box center [281, 38] width 38 height 15
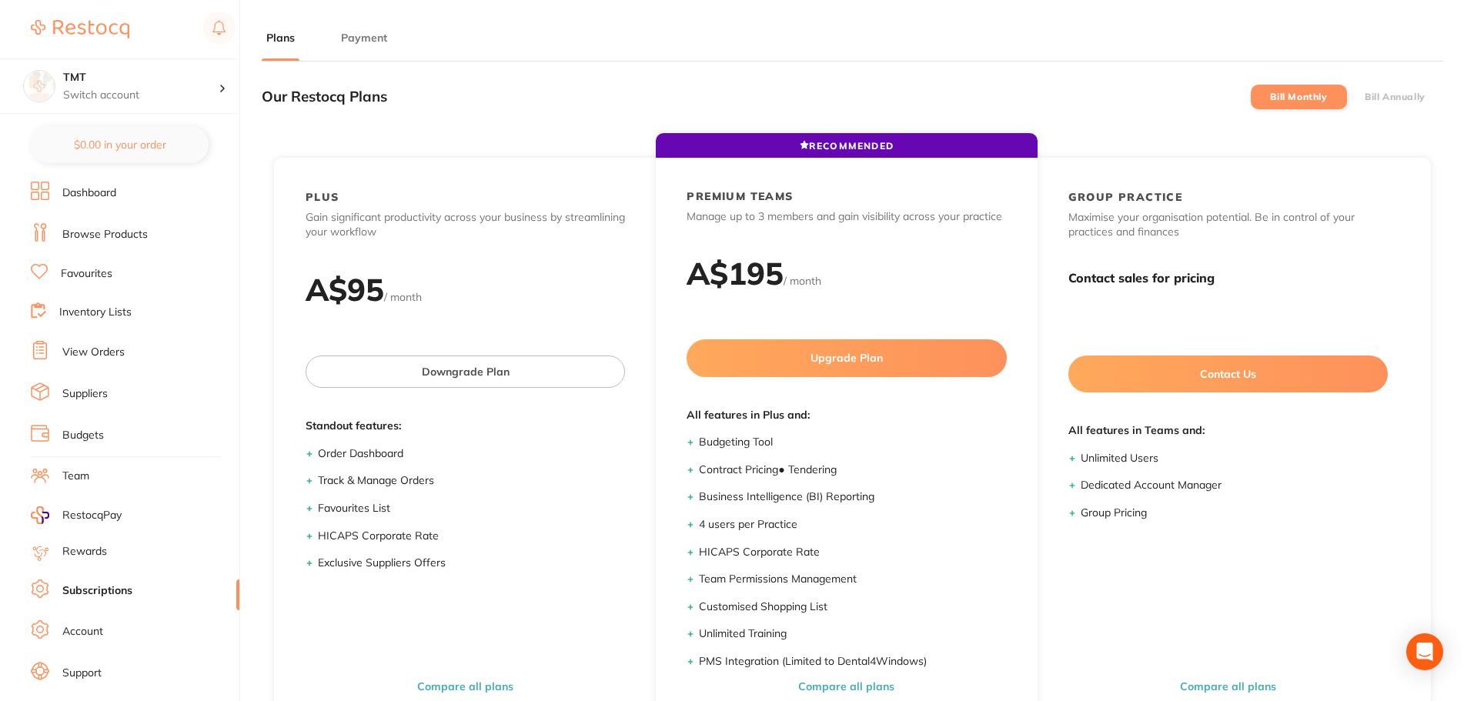
click at [370, 38] on button "Payment" at bounding box center [363, 38] width 55 height 15
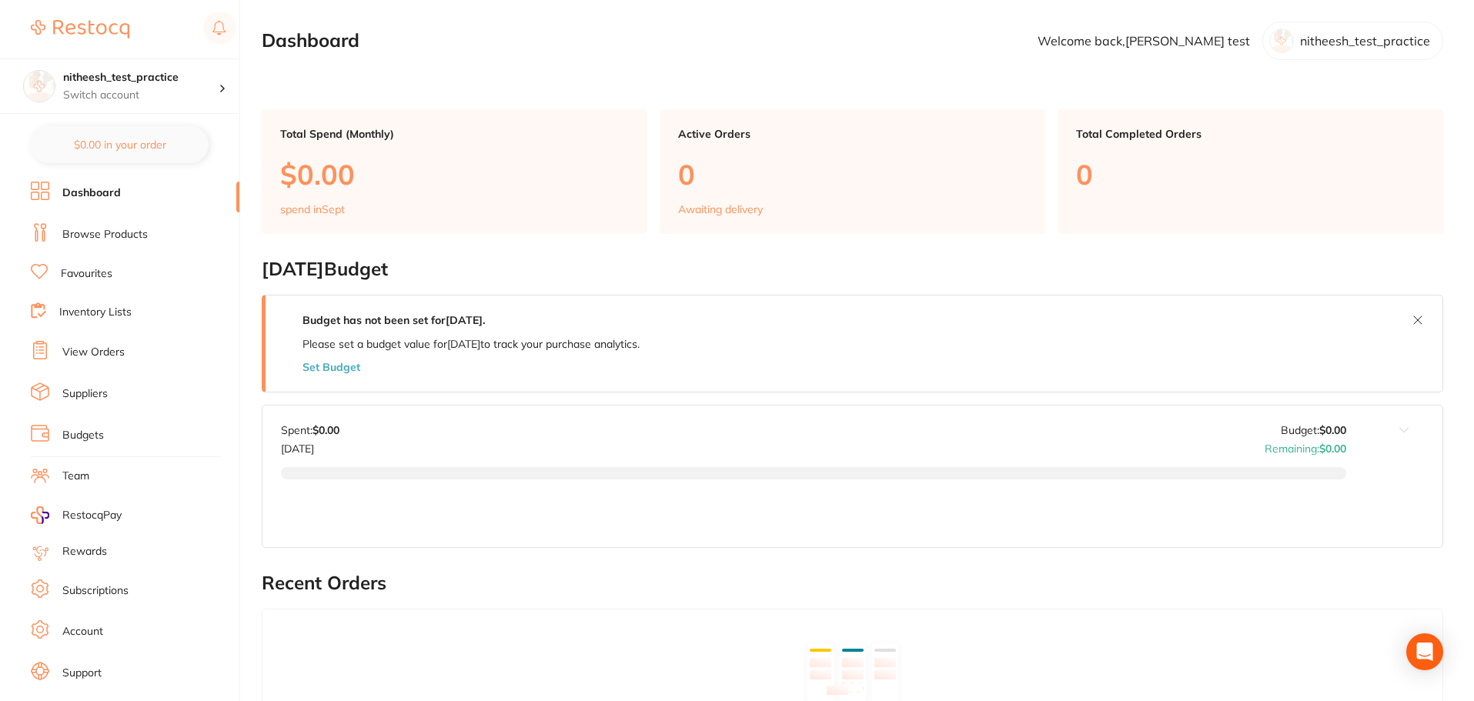
click at [111, 590] on link "Subscriptions" at bounding box center [95, 590] width 66 height 15
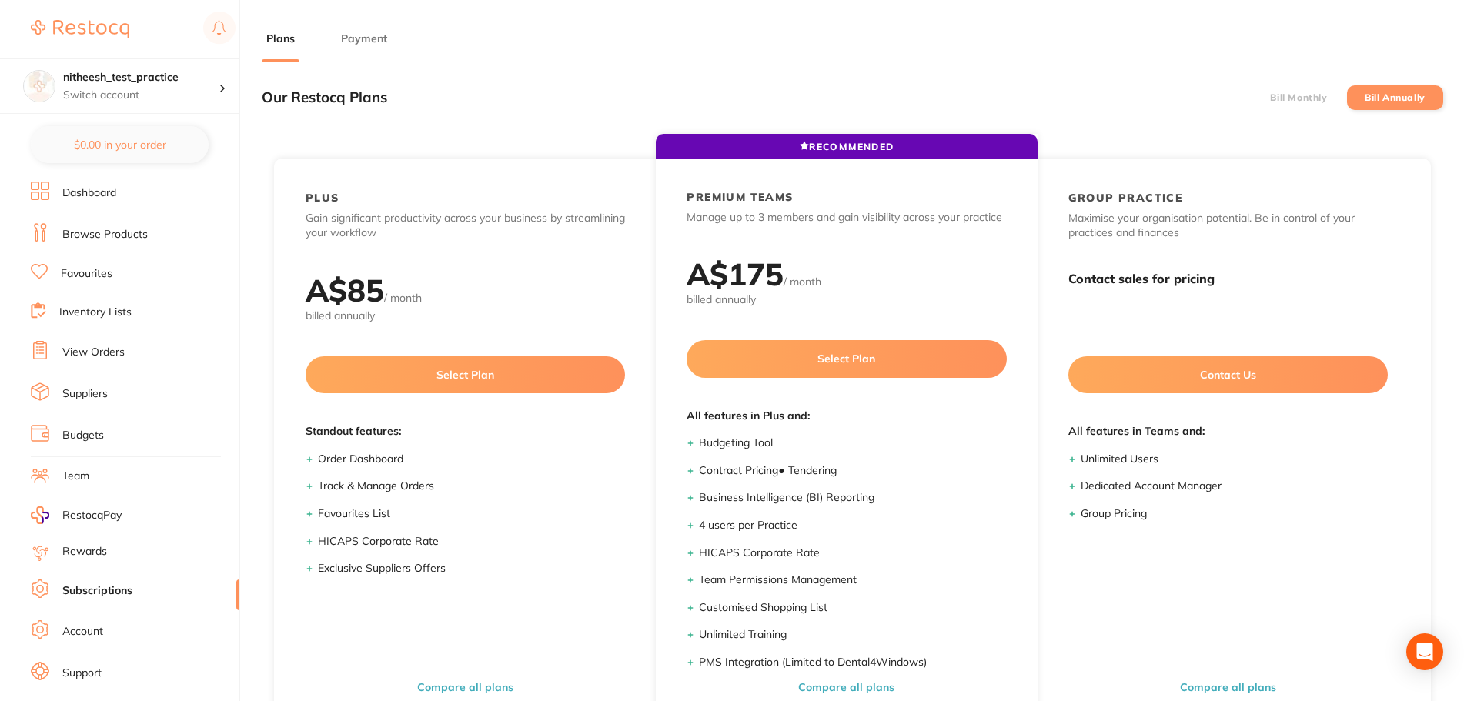
click at [354, 40] on button "Payment" at bounding box center [363, 39] width 55 height 15
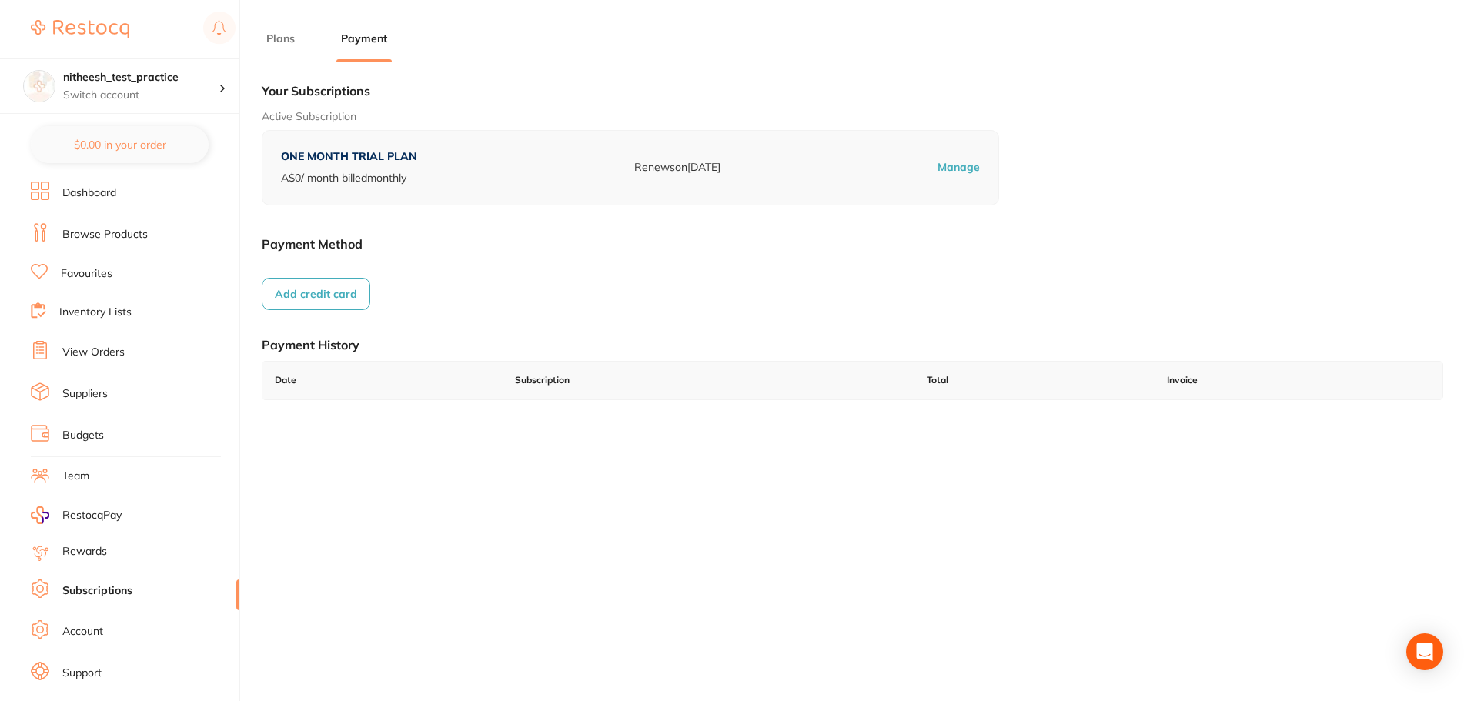
click at [282, 36] on button "Plans" at bounding box center [281, 39] width 38 height 15
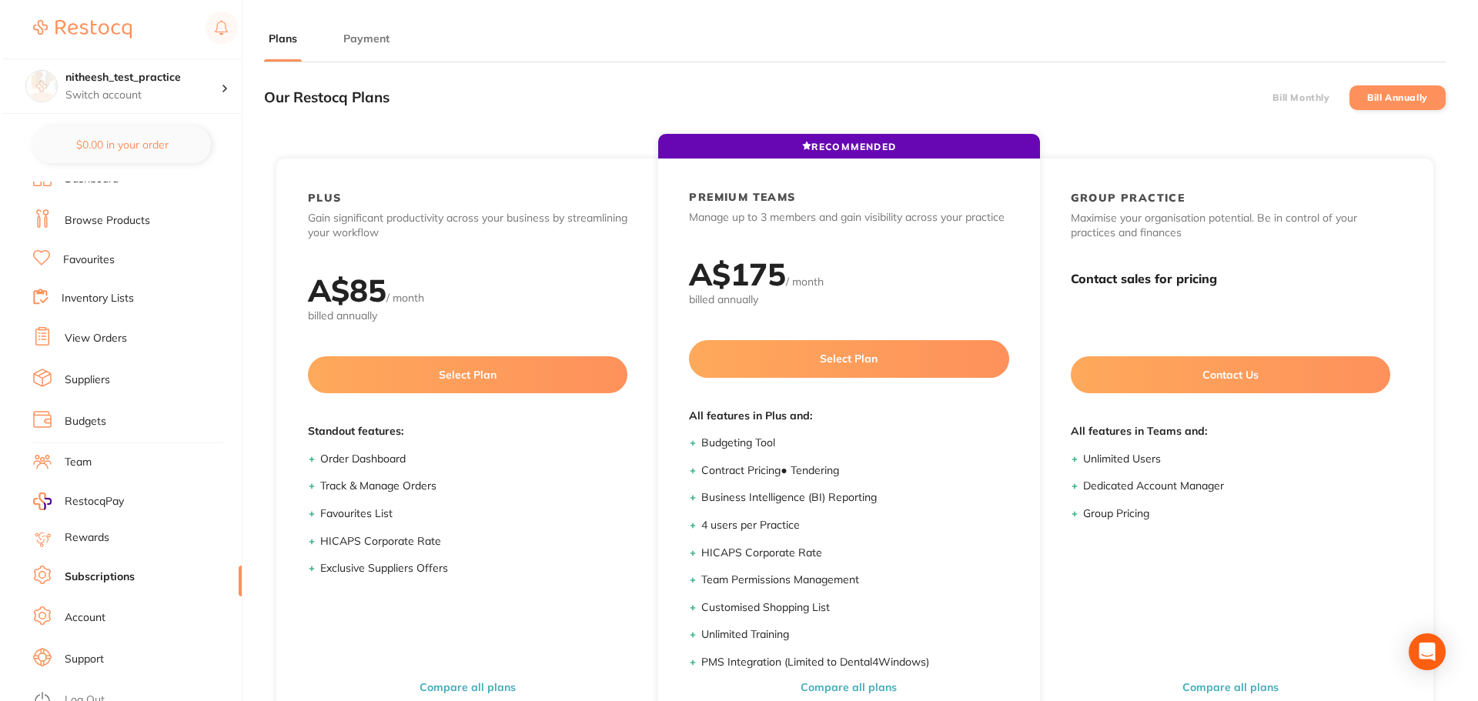
scroll to position [26, 0]
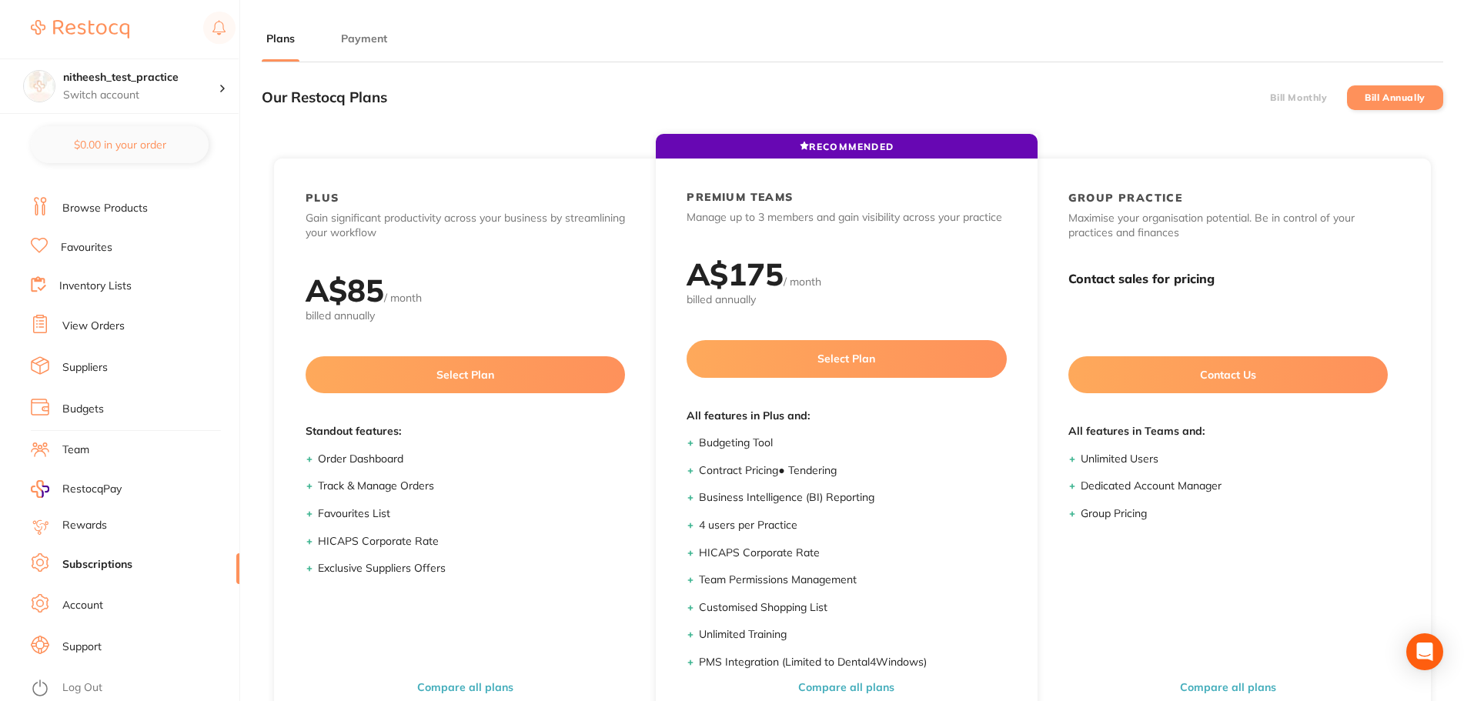
click at [92, 676] on li "Log Out" at bounding box center [133, 687] width 204 height 23
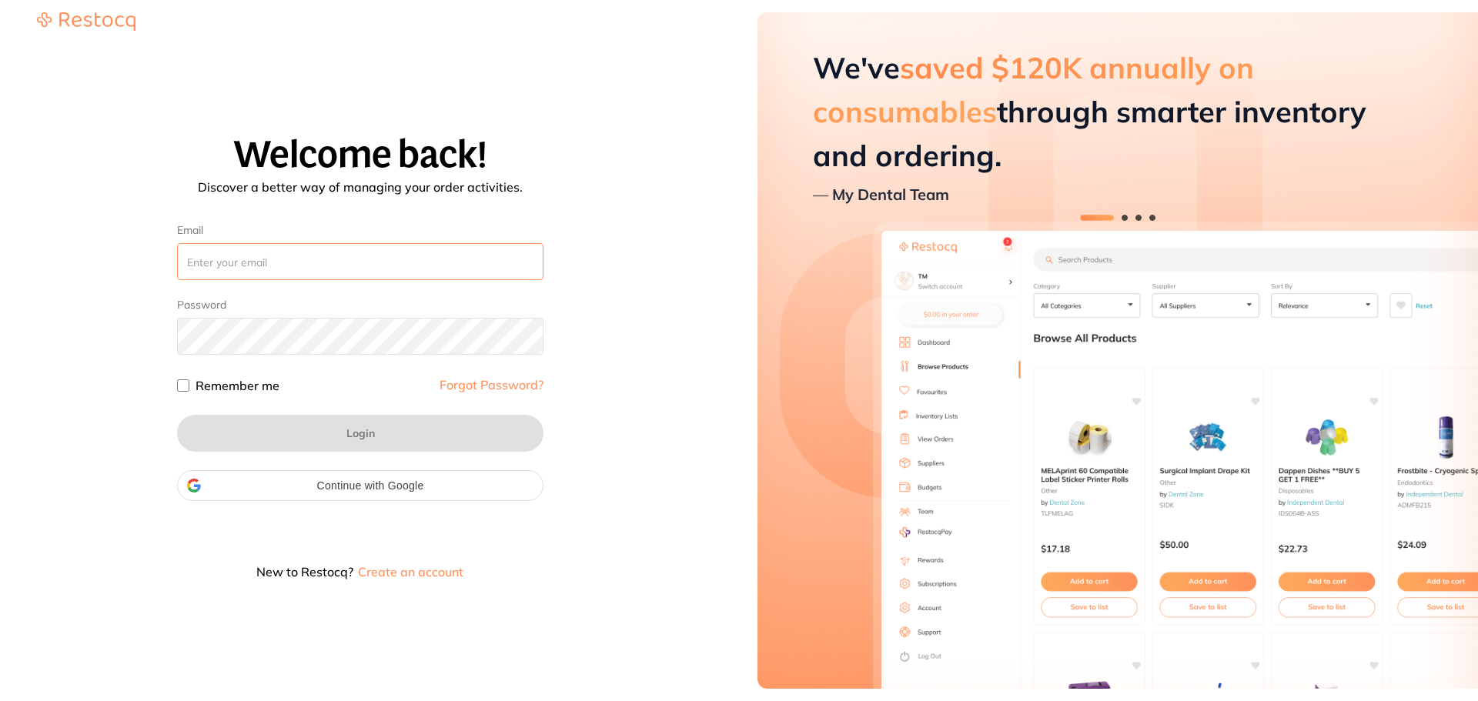
click at [369, 254] on input "Email" at bounding box center [360, 261] width 366 height 37
type input "amrita@terrificminds.com"
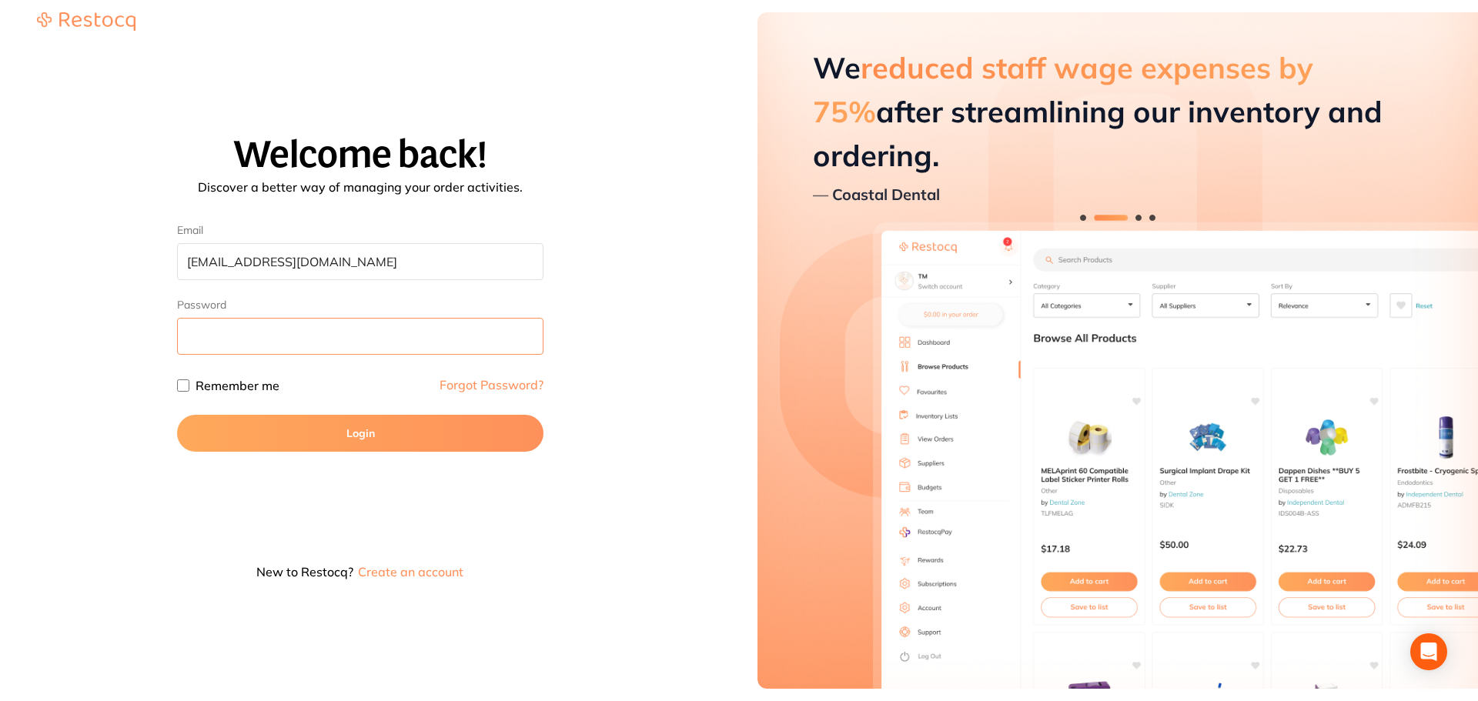
click at [177, 415] on button "Login" at bounding box center [360, 433] width 366 height 37
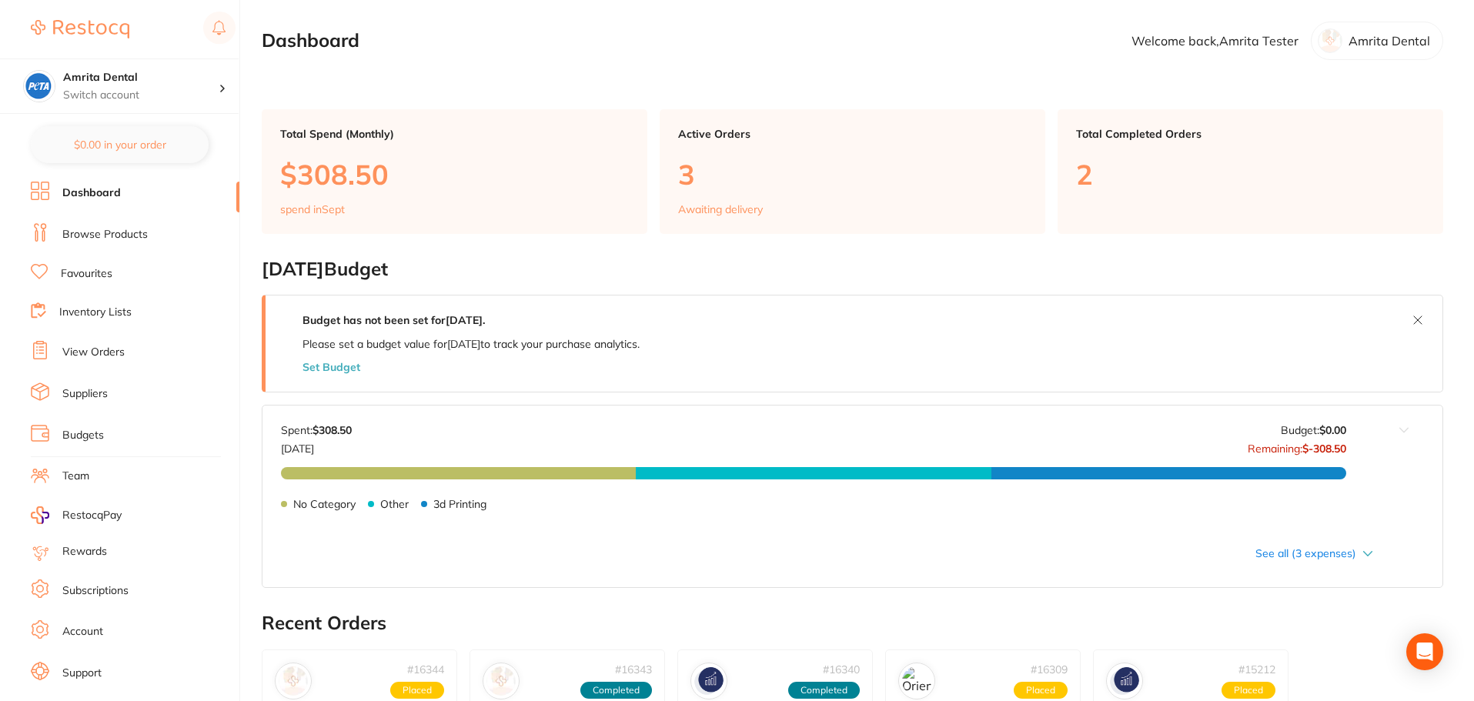
click at [105, 586] on link "Subscriptions" at bounding box center [95, 590] width 66 height 15
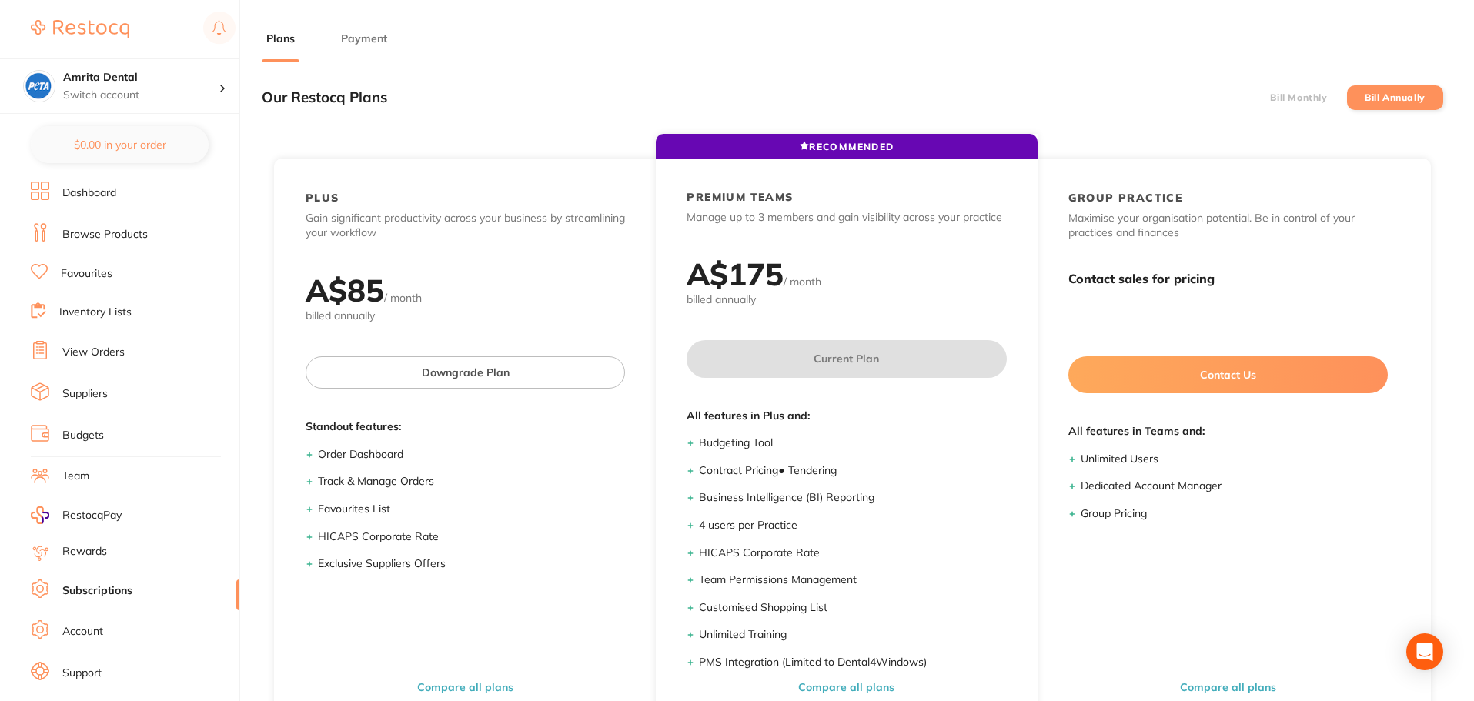
click at [374, 51] on li "Payment" at bounding box center [363, 46] width 55 height 31
click at [374, 39] on button "Payment" at bounding box center [363, 39] width 55 height 15
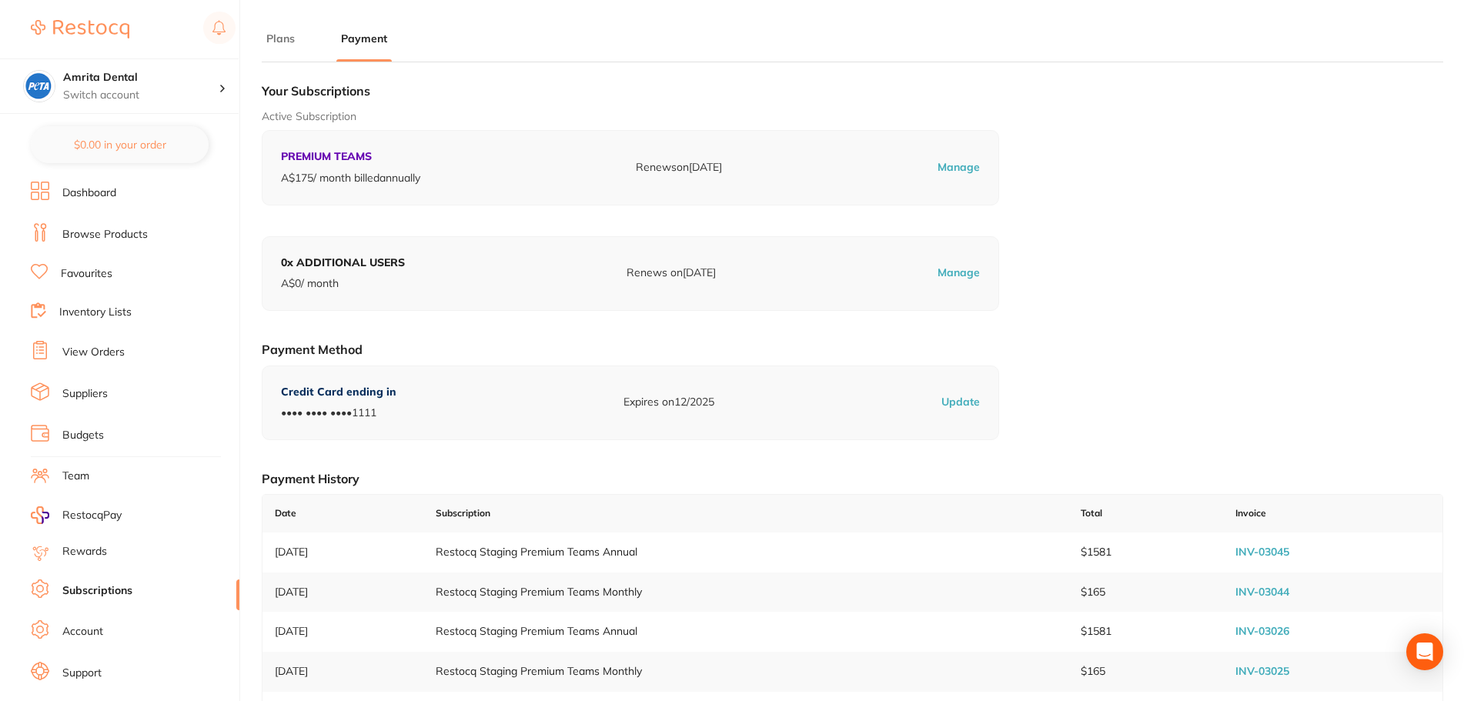
click at [81, 185] on li "Dashboard" at bounding box center [135, 193] width 209 height 23
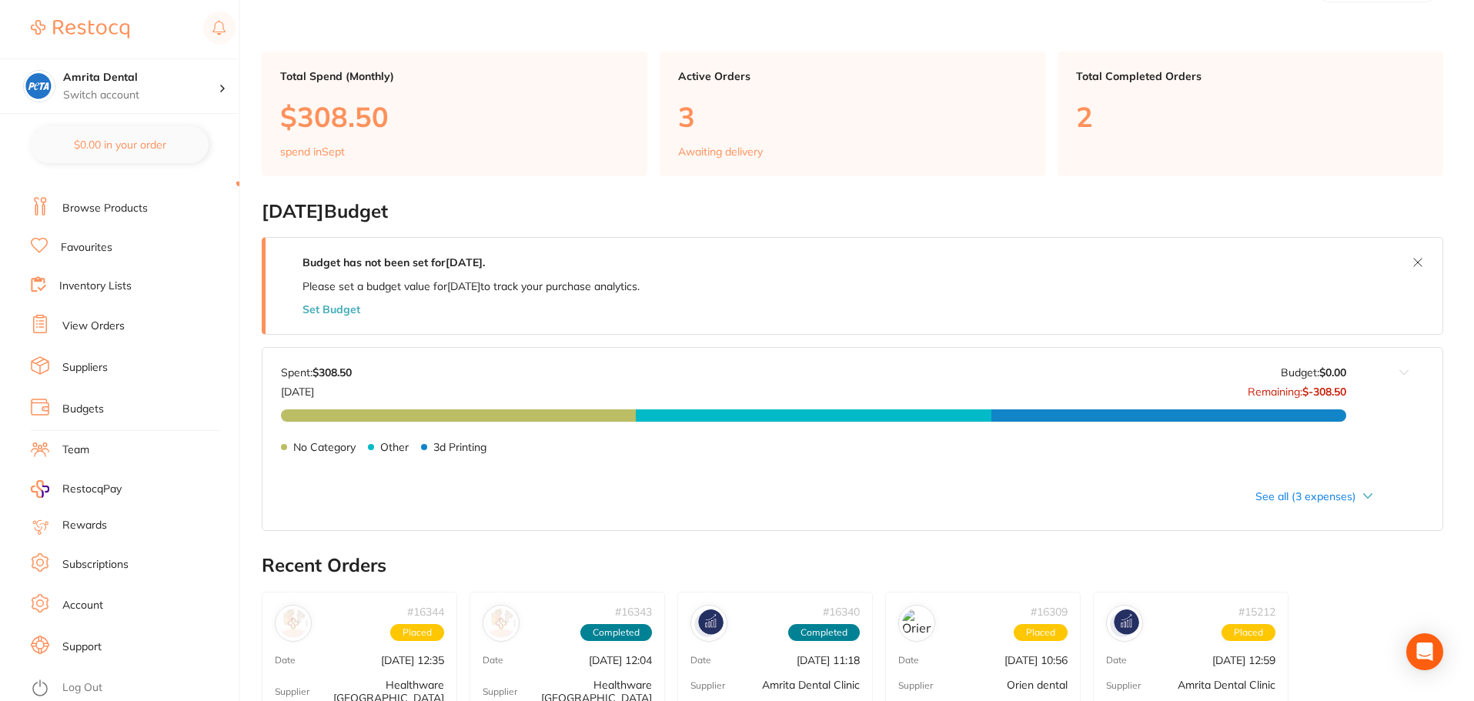
scroll to position [77, 0]
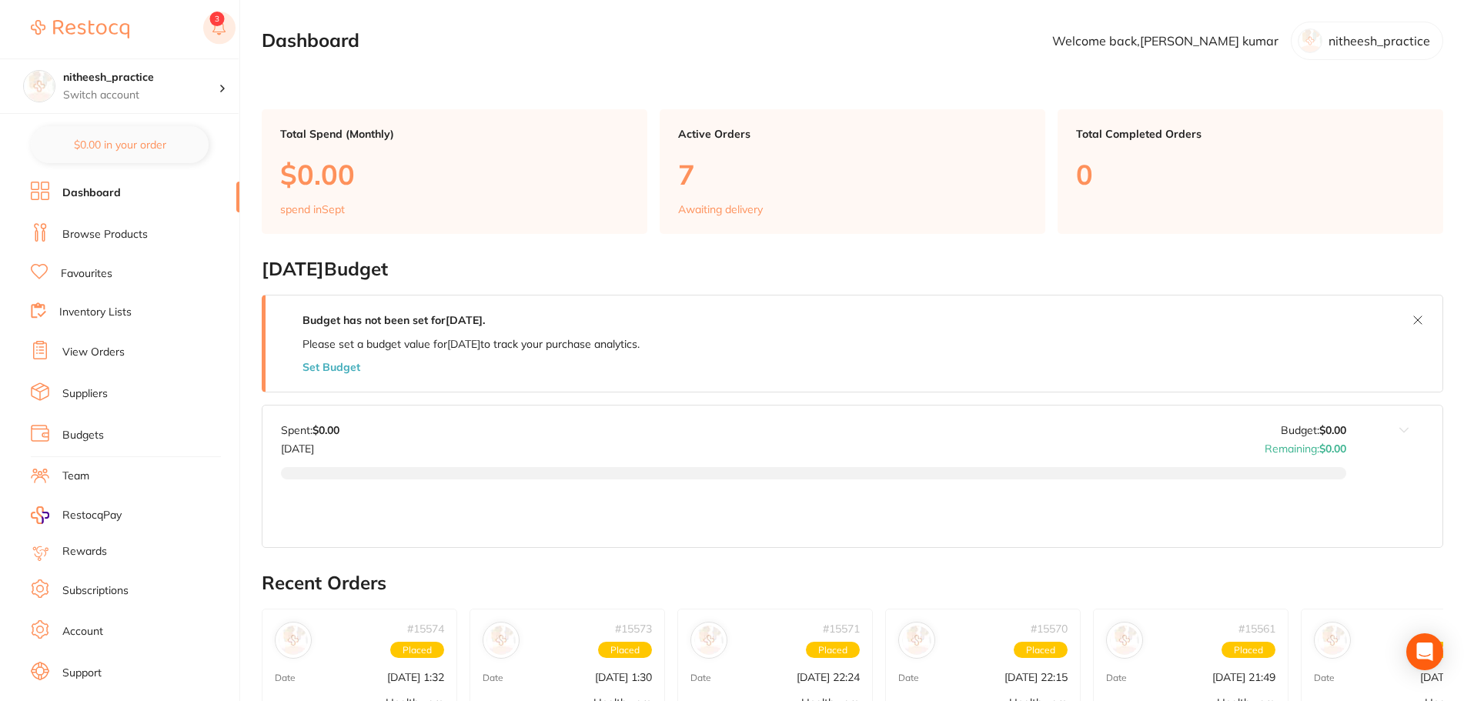
click at [223, 27] on icon at bounding box center [218, 26] width 13 height 12
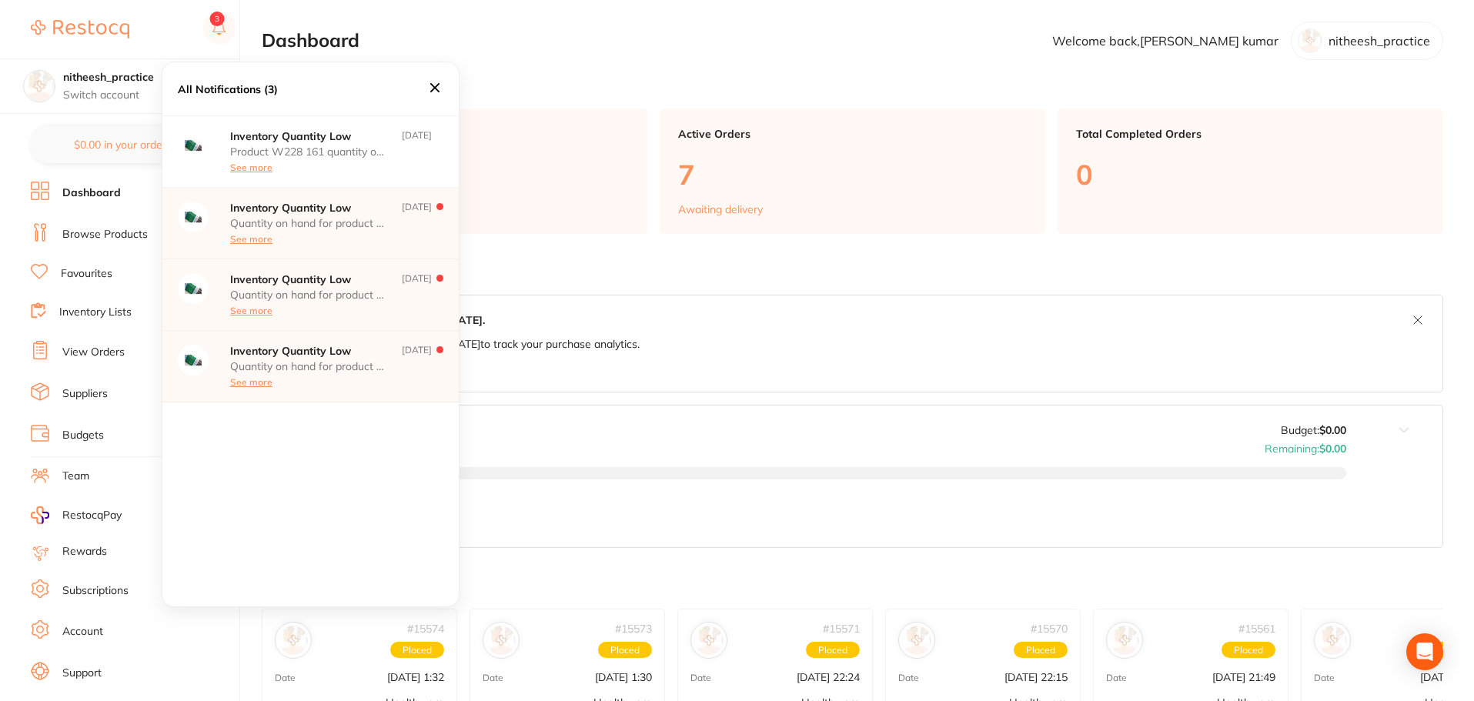
click at [438, 85] on icon at bounding box center [434, 87] width 9 height 9
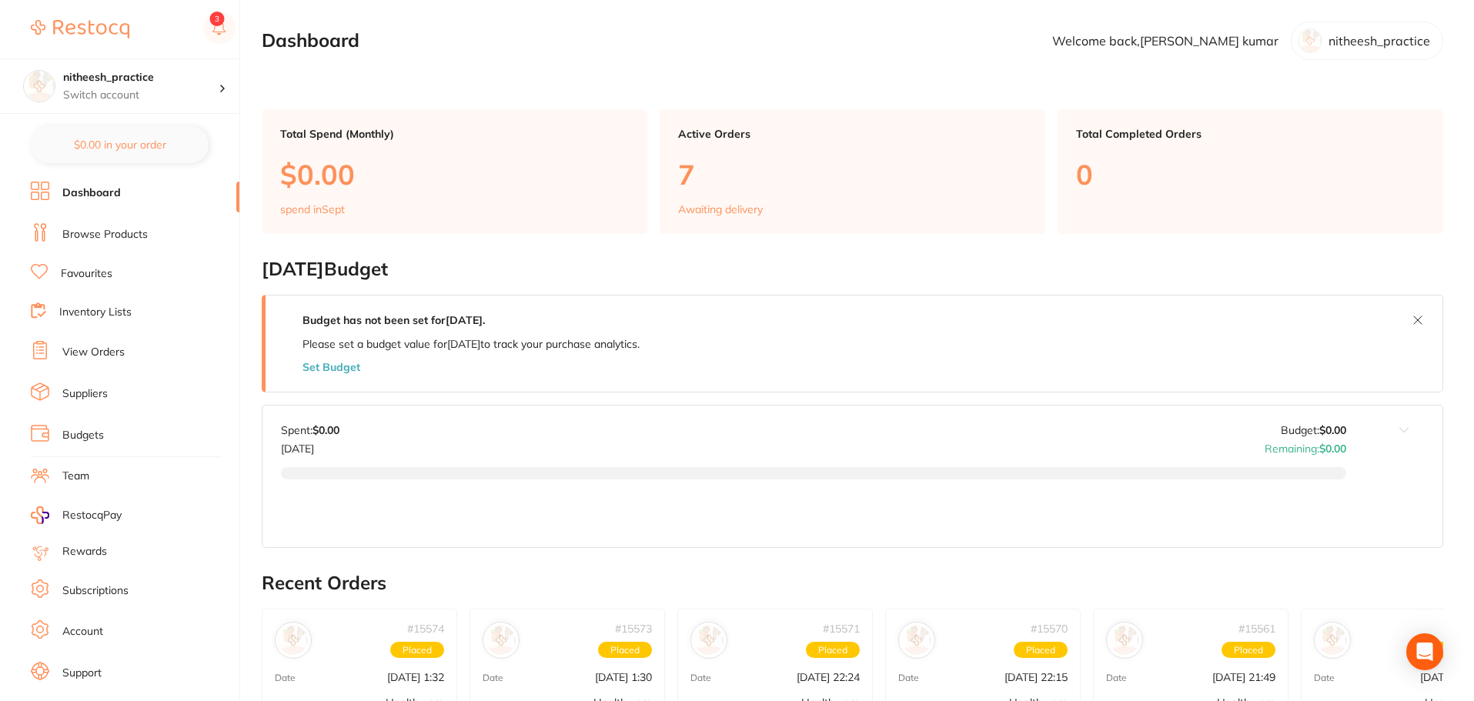
click at [71, 588] on link "Subscriptions" at bounding box center [95, 590] width 66 height 15
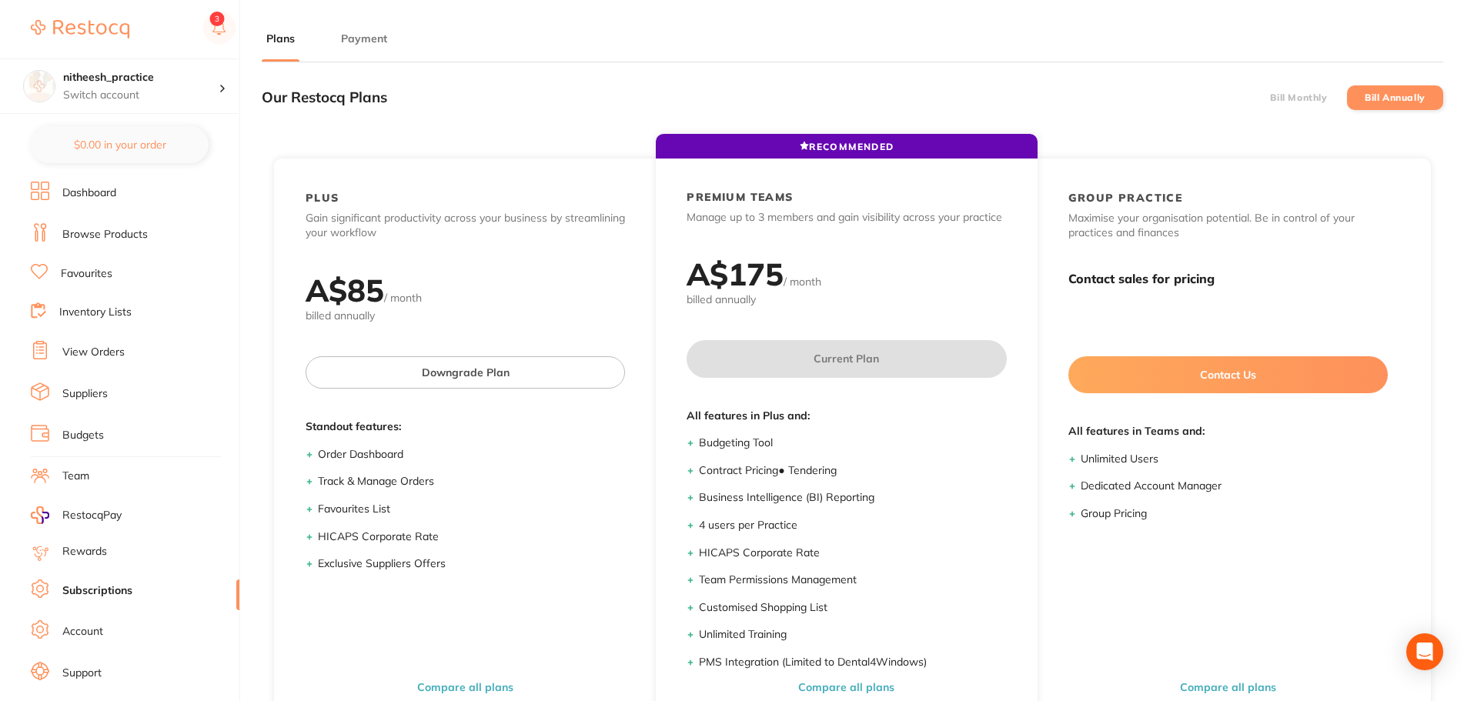
click at [366, 38] on button "Payment" at bounding box center [363, 39] width 55 height 15
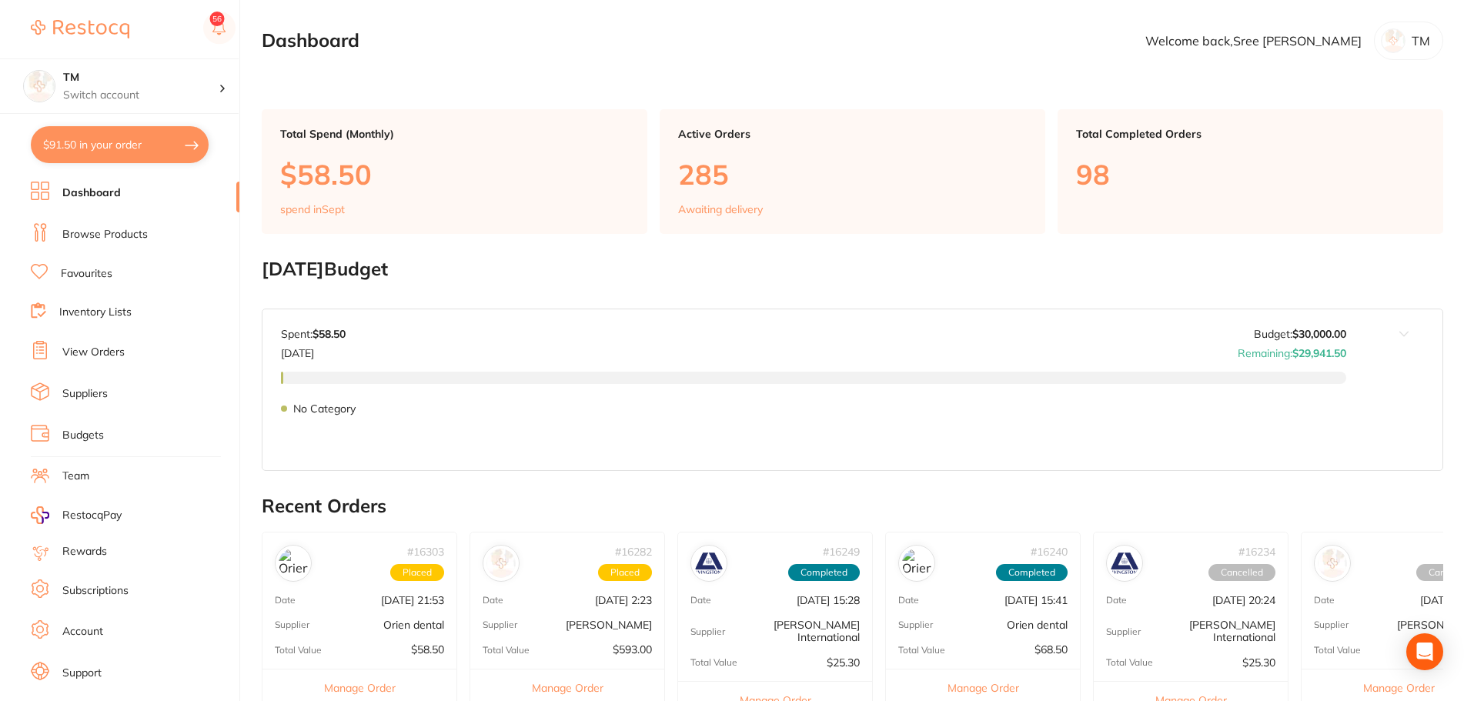
click at [89, 590] on link "Subscriptions" at bounding box center [95, 590] width 66 height 15
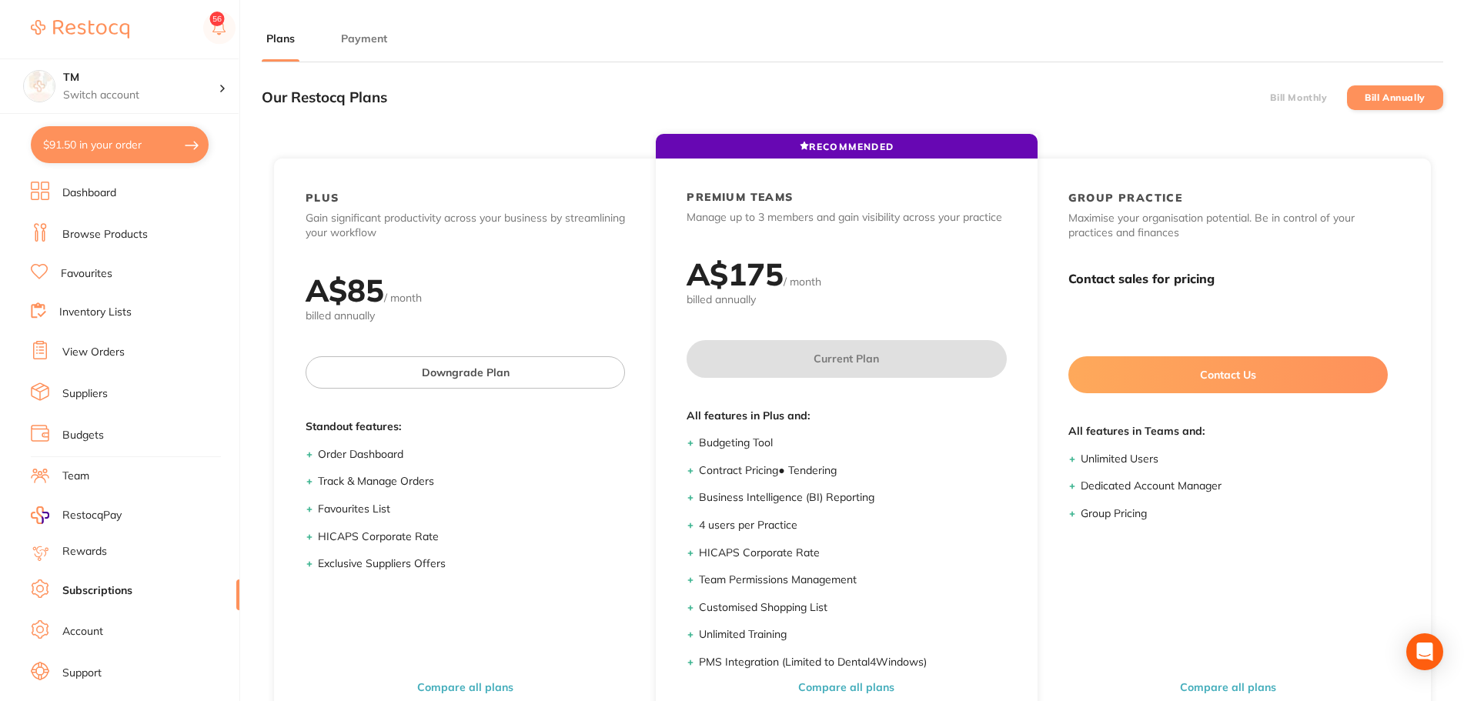
click at [367, 25] on main "Plans Payment Our Restocq Plans Bill Monthly Bill Annually RECOMMENDED PLUS Gai…" at bounding box center [868, 454] width 1212 height 908
click at [367, 32] on button "Payment" at bounding box center [363, 39] width 55 height 15
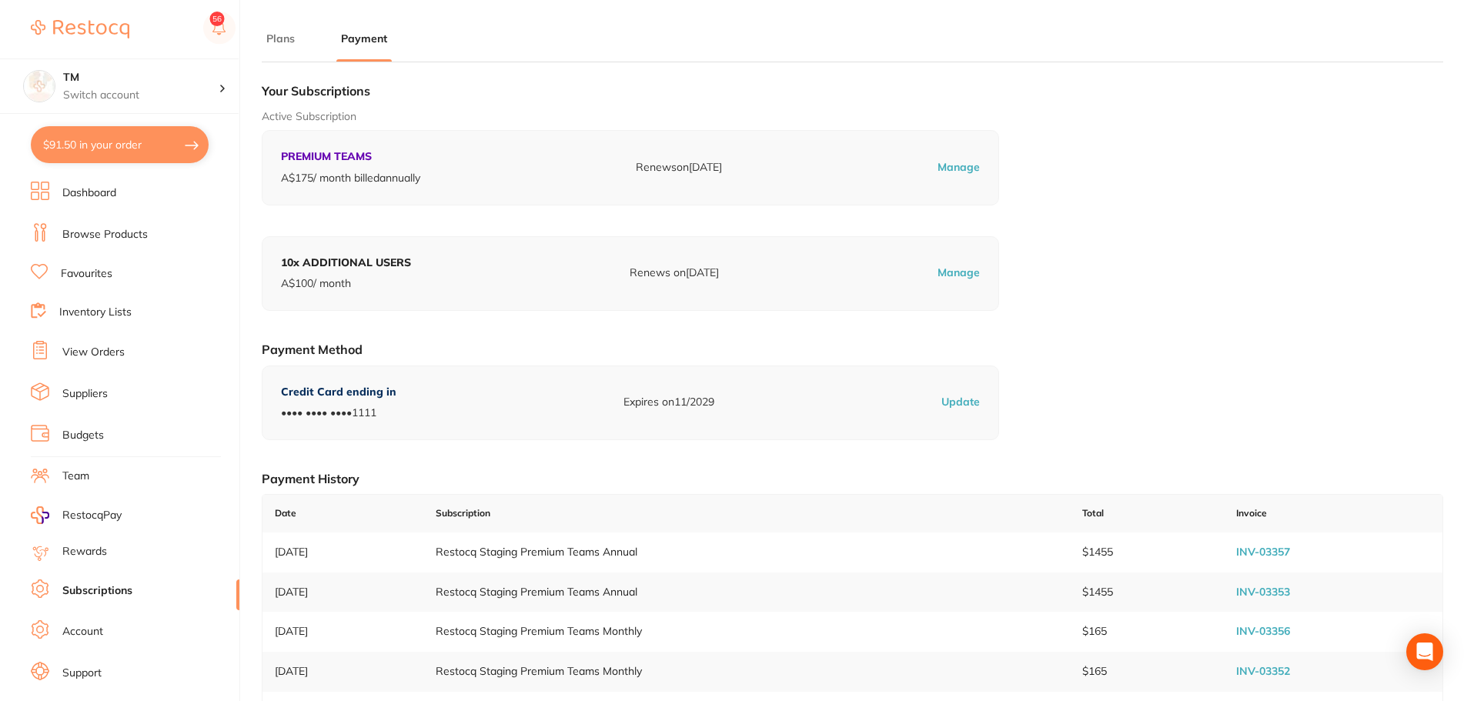
click at [110, 192] on link "Dashboard" at bounding box center [89, 192] width 54 height 15
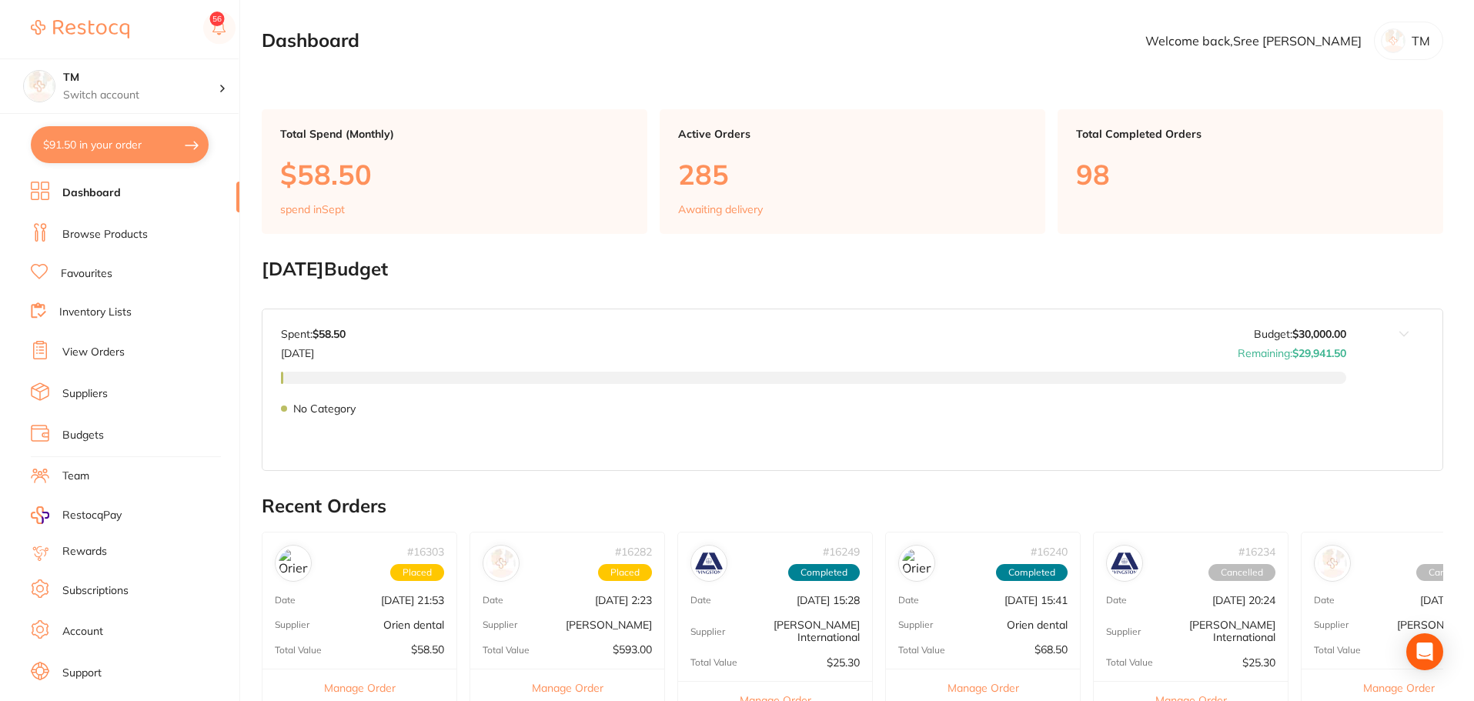
click at [96, 586] on link "Subscriptions" at bounding box center [95, 590] width 66 height 15
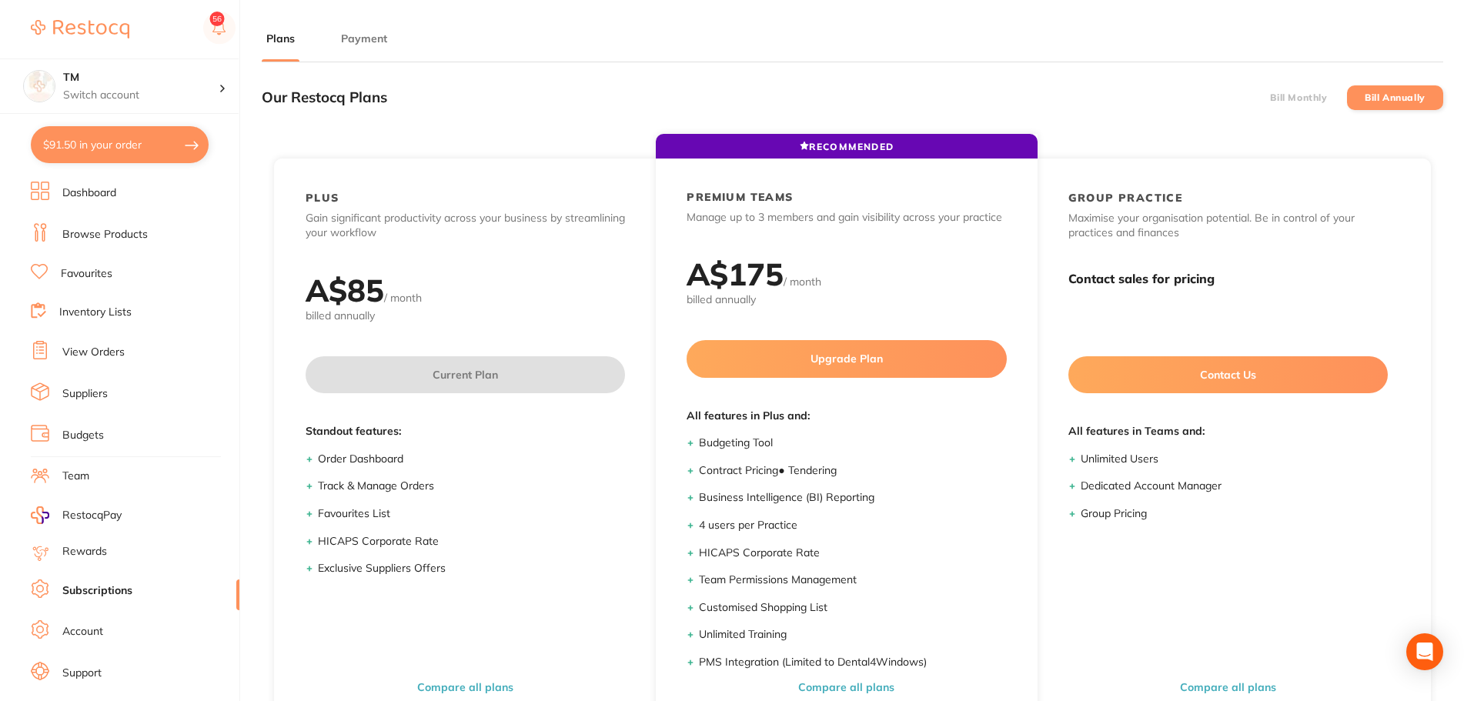
click at [1270, 95] on label "Bill Monthly" at bounding box center [1298, 97] width 57 height 11
click at [1270, 98] on input "Bill Monthly" at bounding box center [1270, 98] width 0 height 0
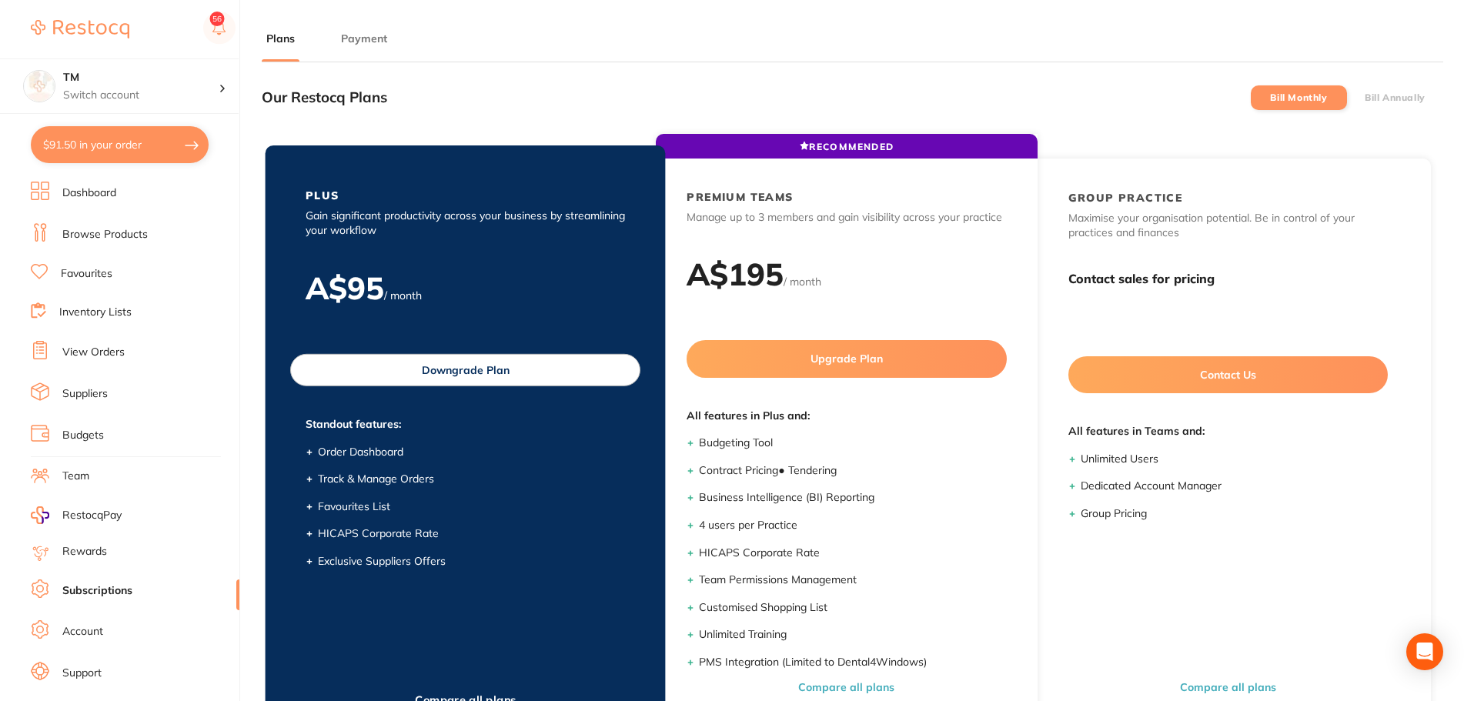
click at [435, 375] on button "Downgrade Plan" at bounding box center [465, 370] width 350 height 32
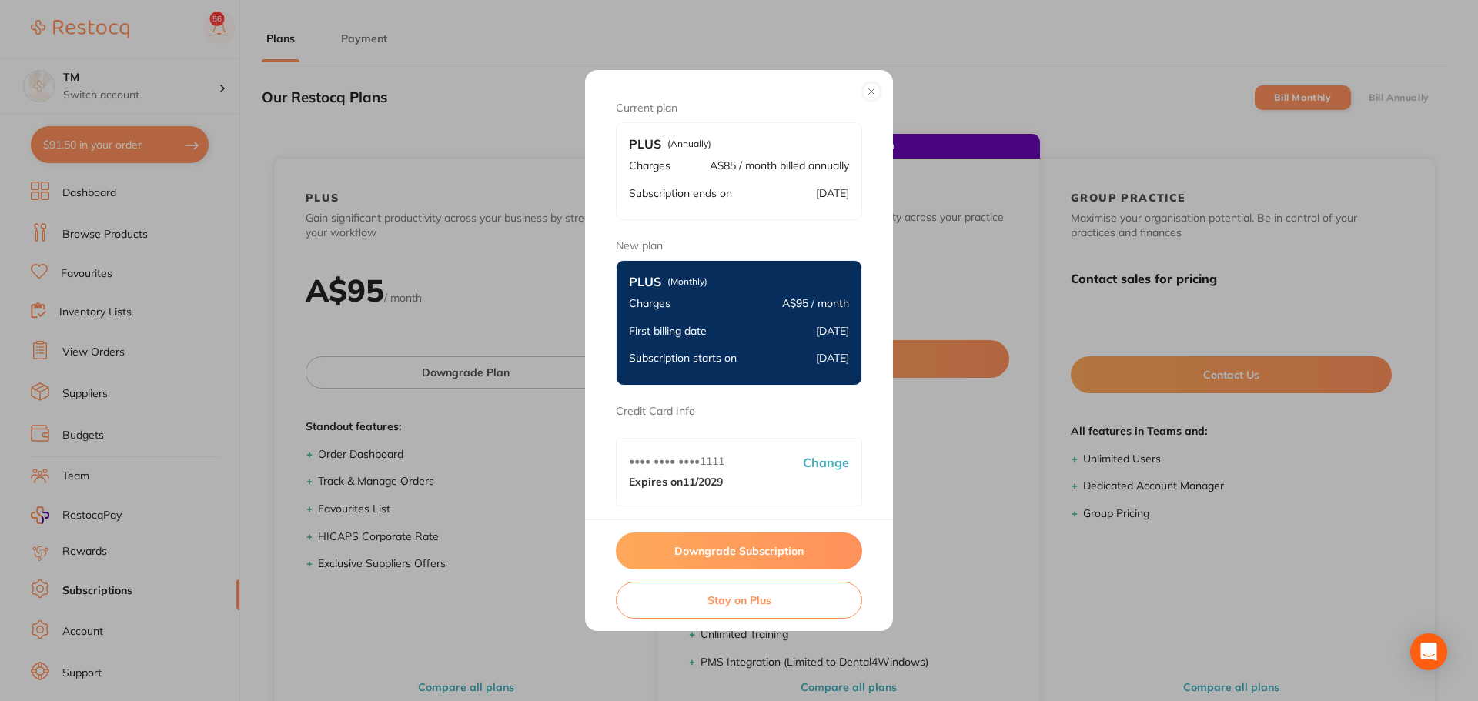
click at [705, 556] on button "Downgrade Subscription" at bounding box center [739, 551] width 246 height 37
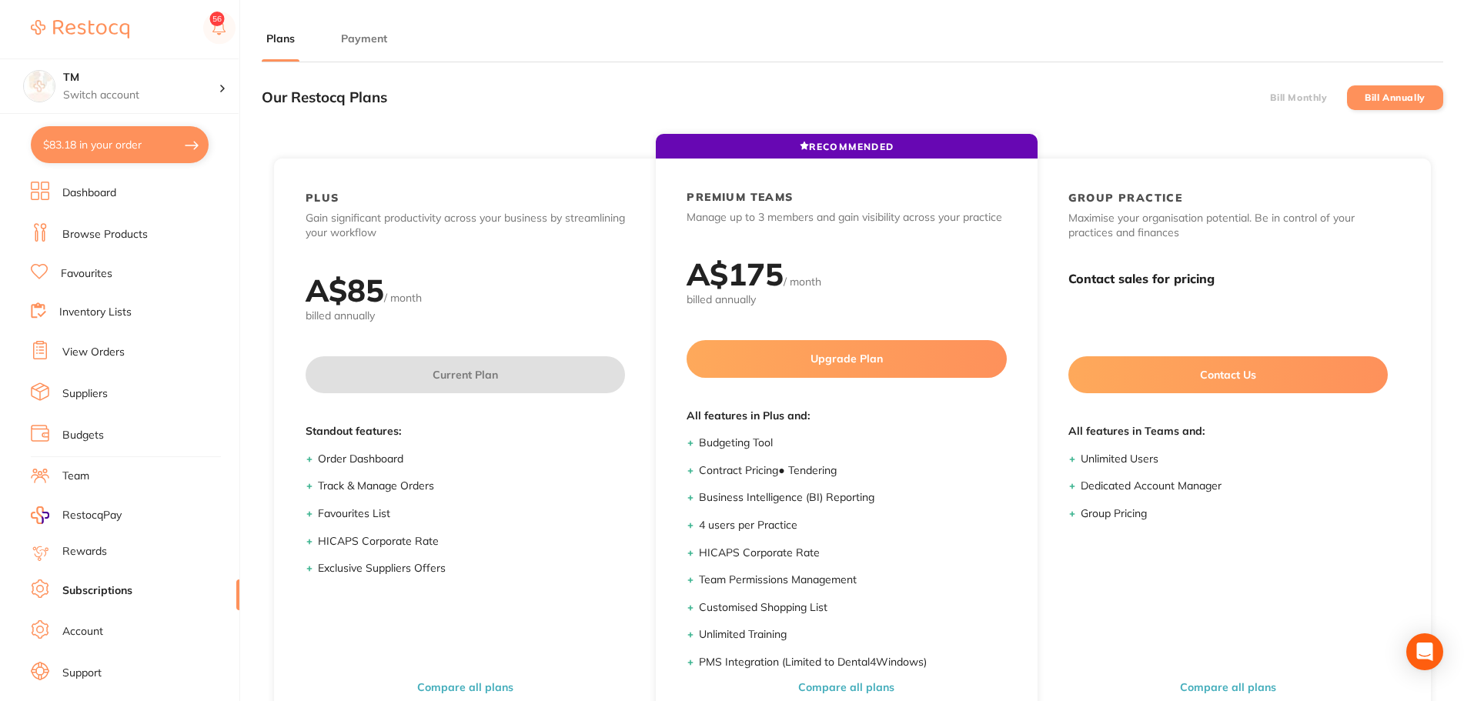
click at [1321, 98] on label "Bill Monthly" at bounding box center [1298, 97] width 57 height 11
click at [1270, 98] on input "Bill Monthly" at bounding box center [1270, 98] width 0 height 0
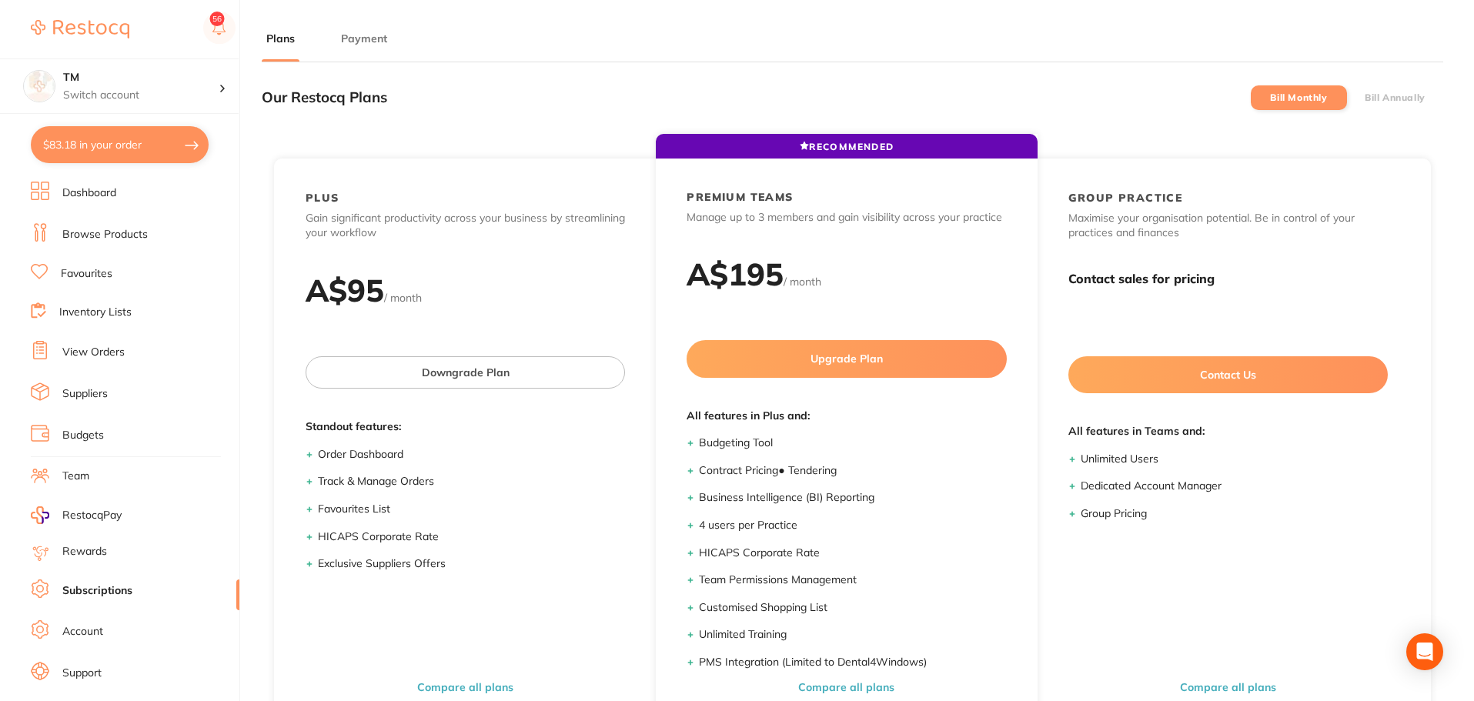
click at [1391, 105] on li "Bill Annually" at bounding box center [1395, 97] width 96 height 25
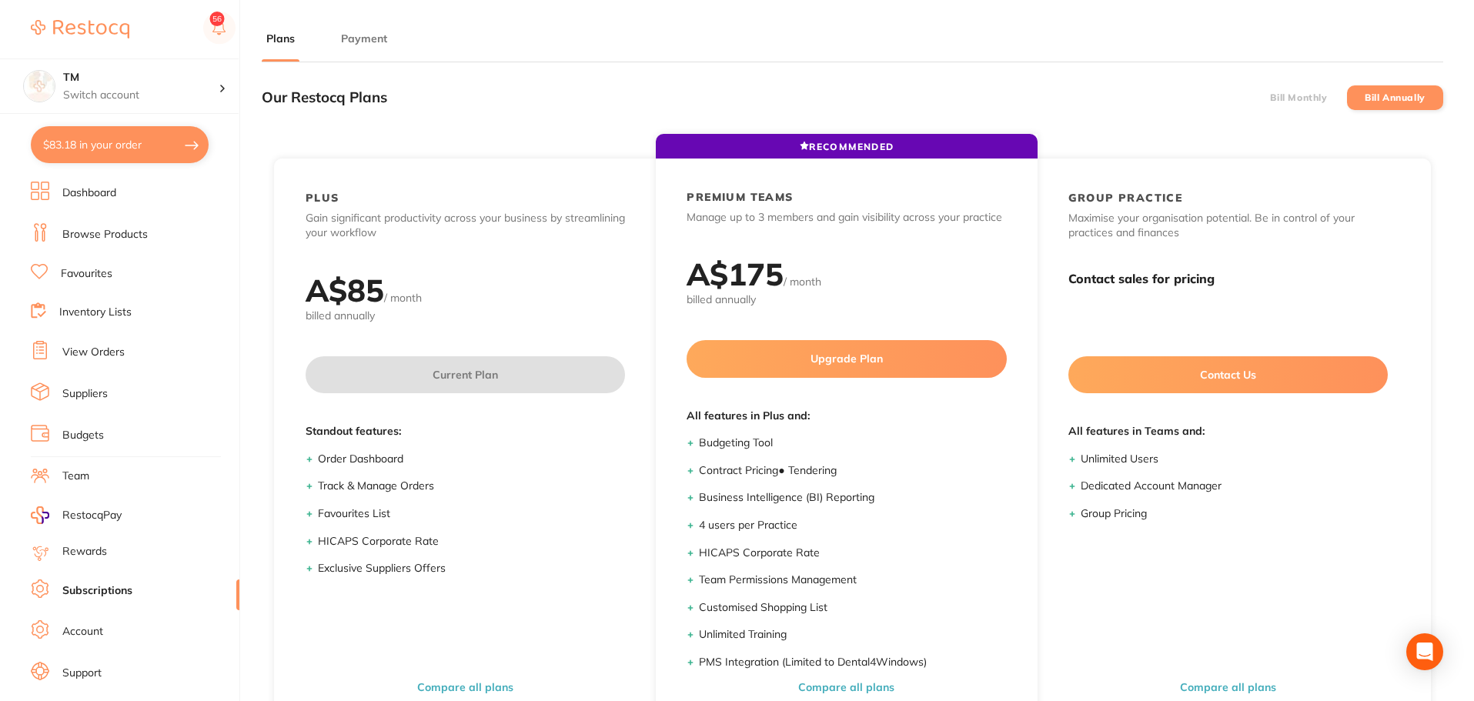
click at [1298, 100] on label "Bill Monthly" at bounding box center [1298, 97] width 57 height 11
click at [1270, 98] on input "Bill Monthly" at bounding box center [1270, 98] width 0 height 0
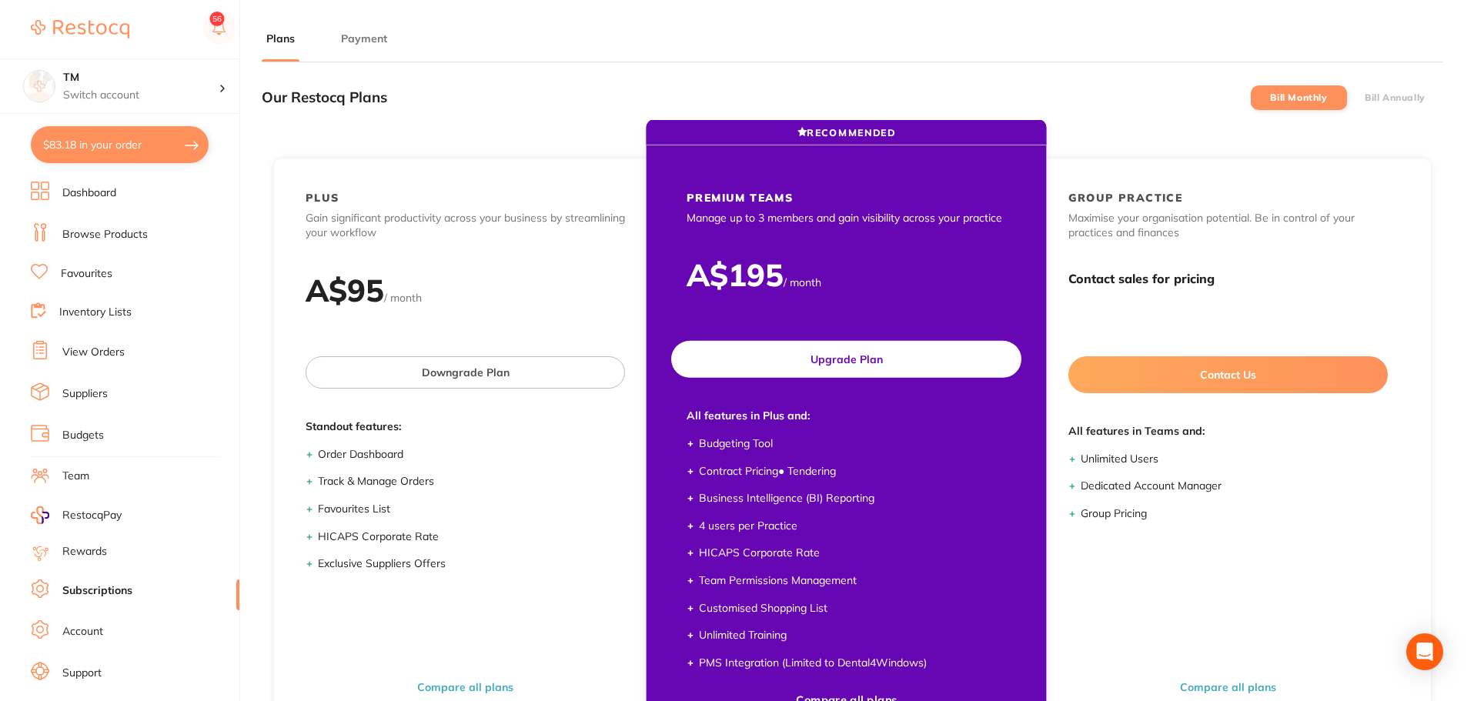
click at [911, 366] on button "Upgrade Plan" at bounding box center [846, 359] width 350 height 37
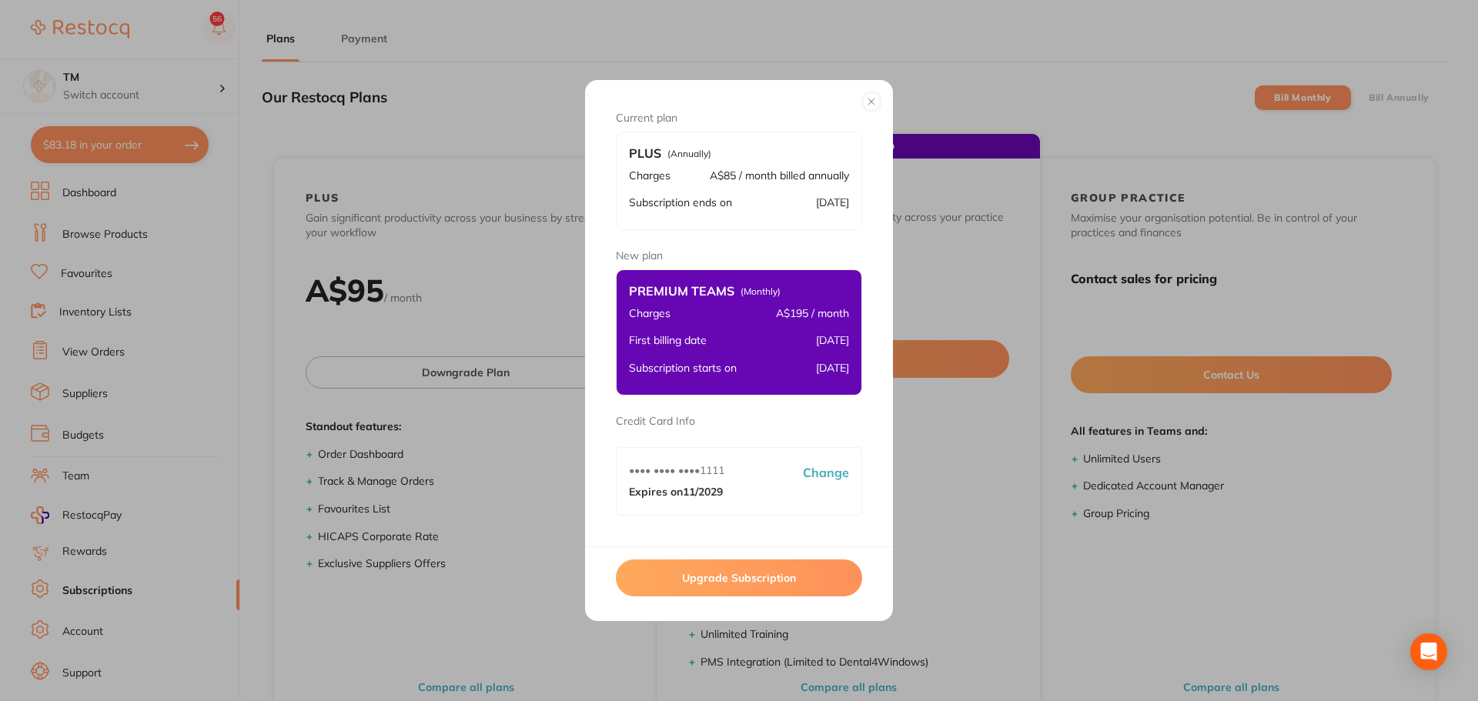
click at [763, 576] on button "Upgrade Subscription" at bounding box center [739, 577] width 246 height 37
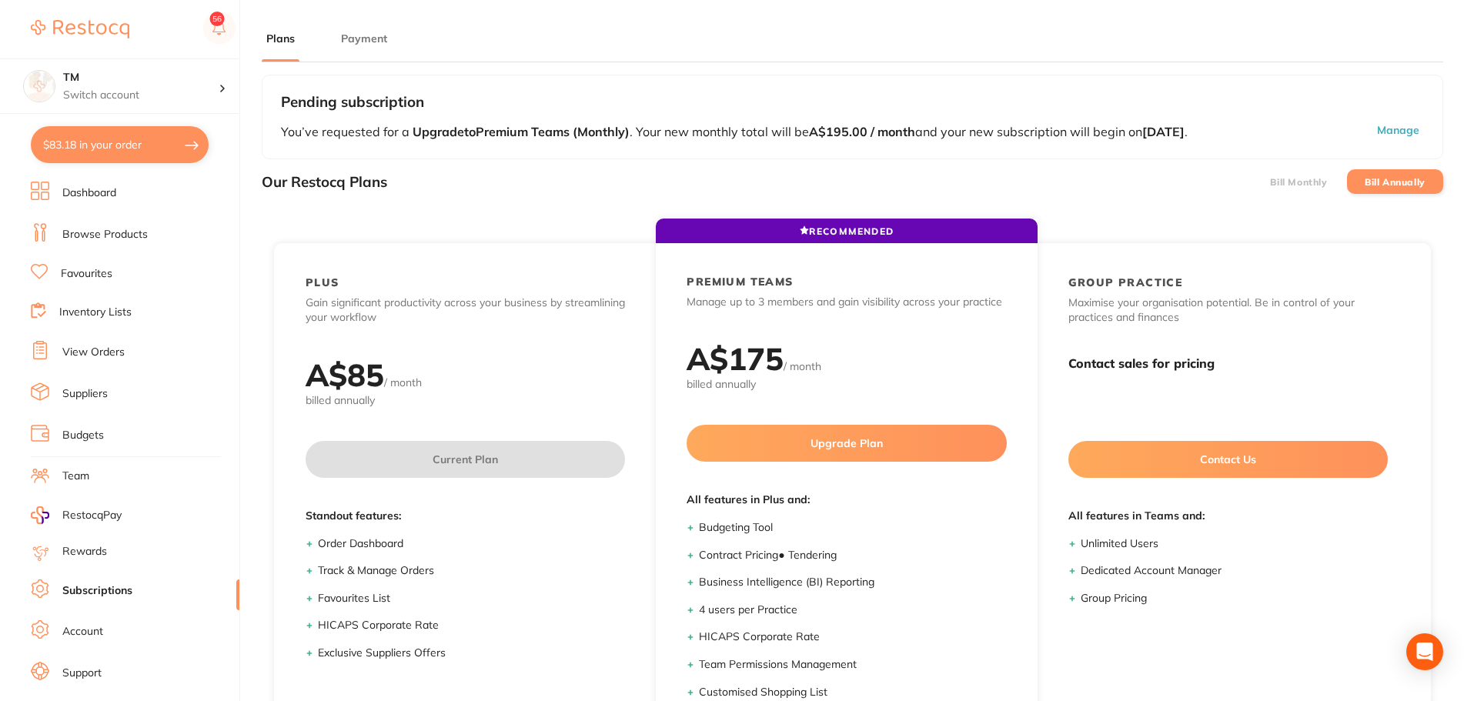
click at [99, 591] on link "Subscriptions" at bounding box center [97, 590] width 70 height 15
click at [107, 591] on link "Subscriptions" at bounding box center [97, 590] width 70 height 15
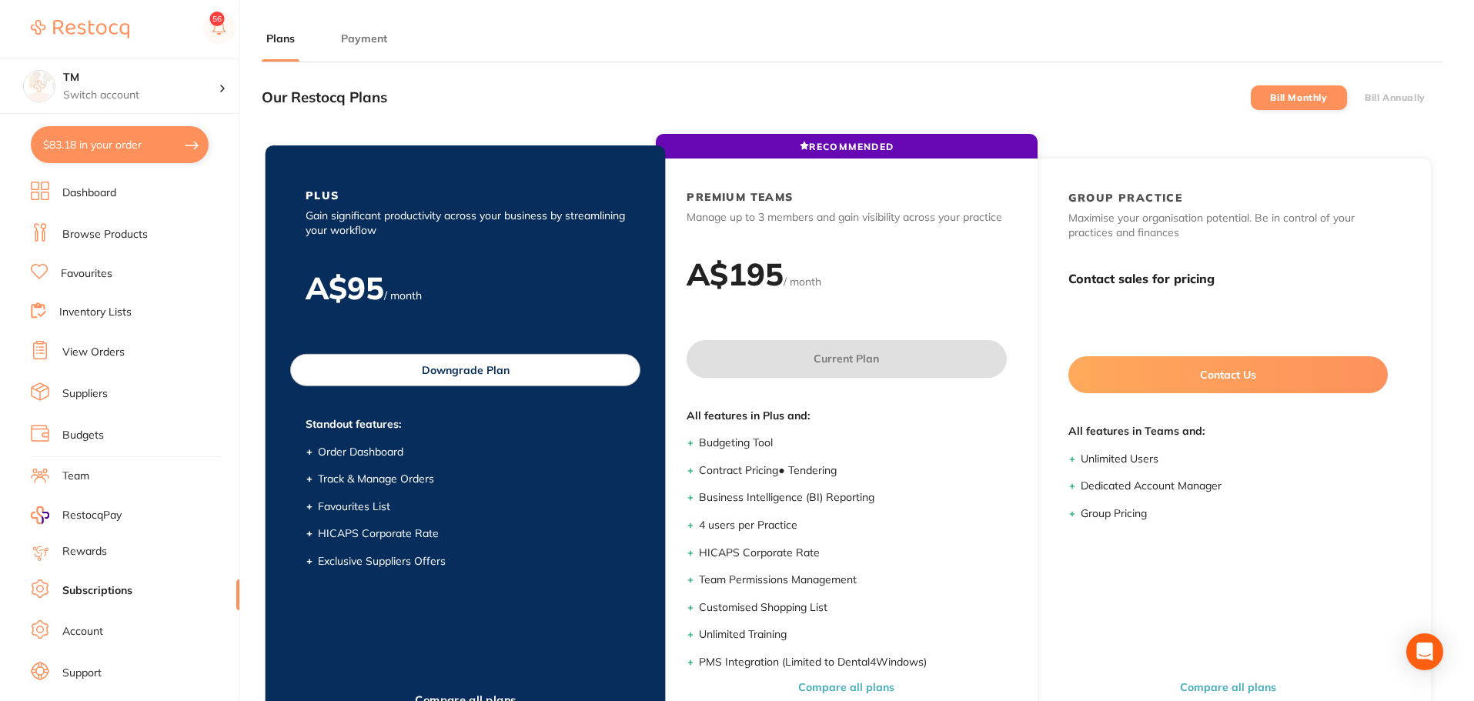
click at [511, 366] on button "Downgrade Plan" at bounding box center [465, 370] width 350 height 32
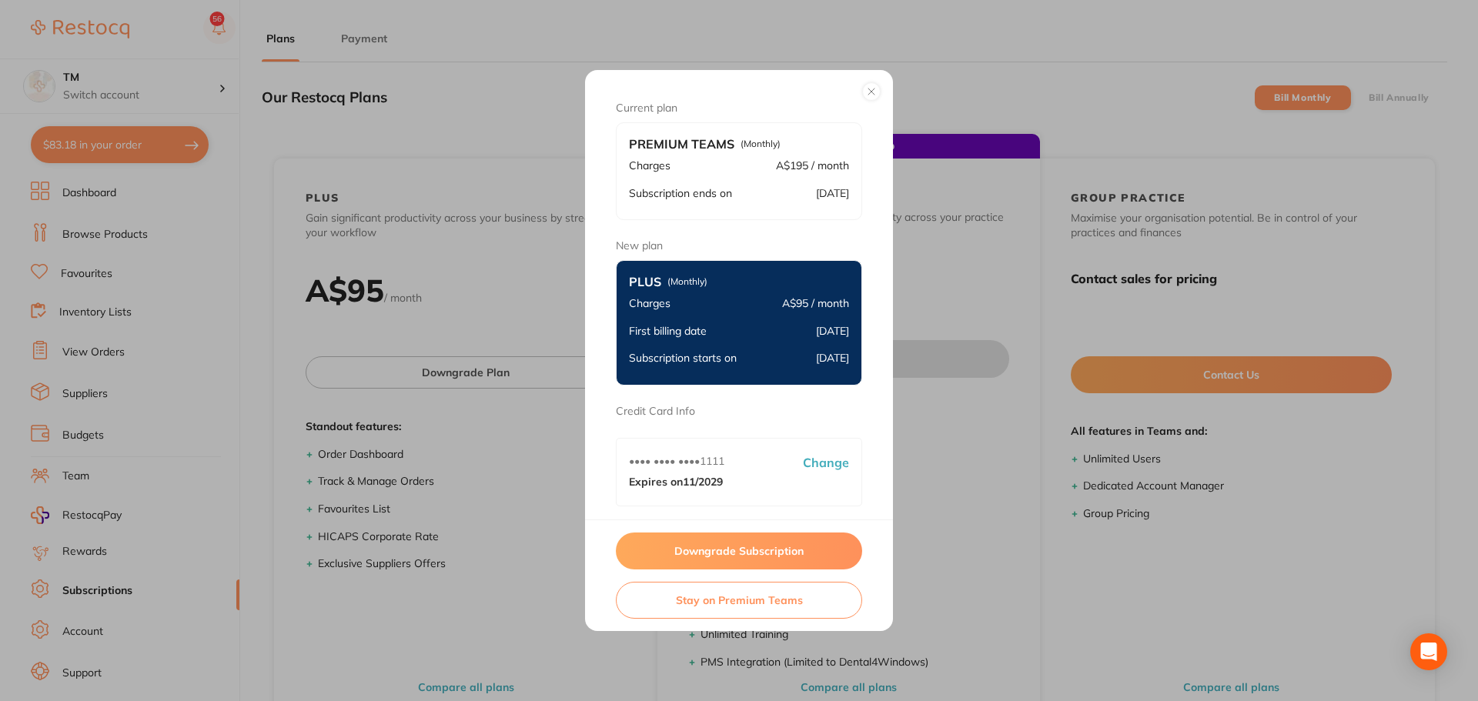
click at [768, 553] on button "Downgrade Subscription" at bounding box center [739, 551] width 246 height 37
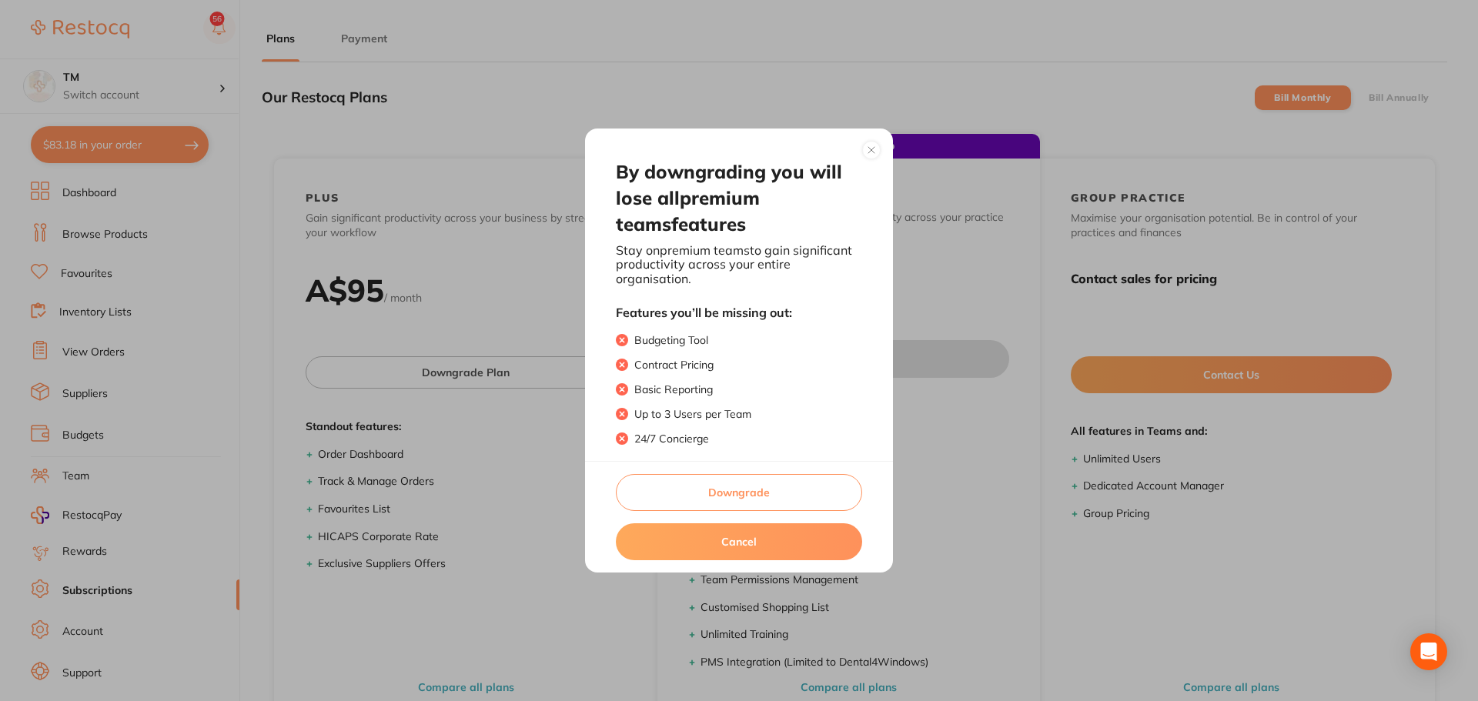
click at [760, 497] on button "Downgrade" at bounding box center [739, 492] width 246 height 37
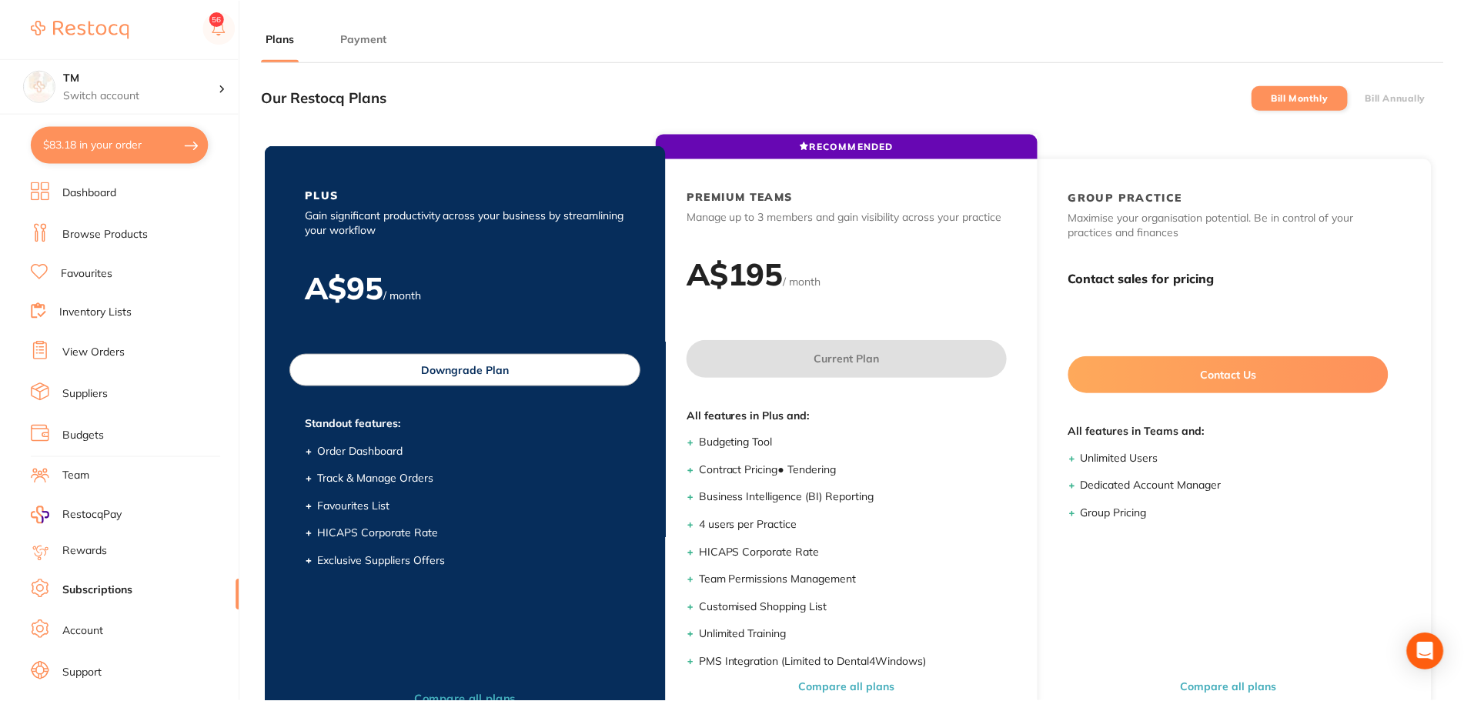
scroll to position [1, 0]
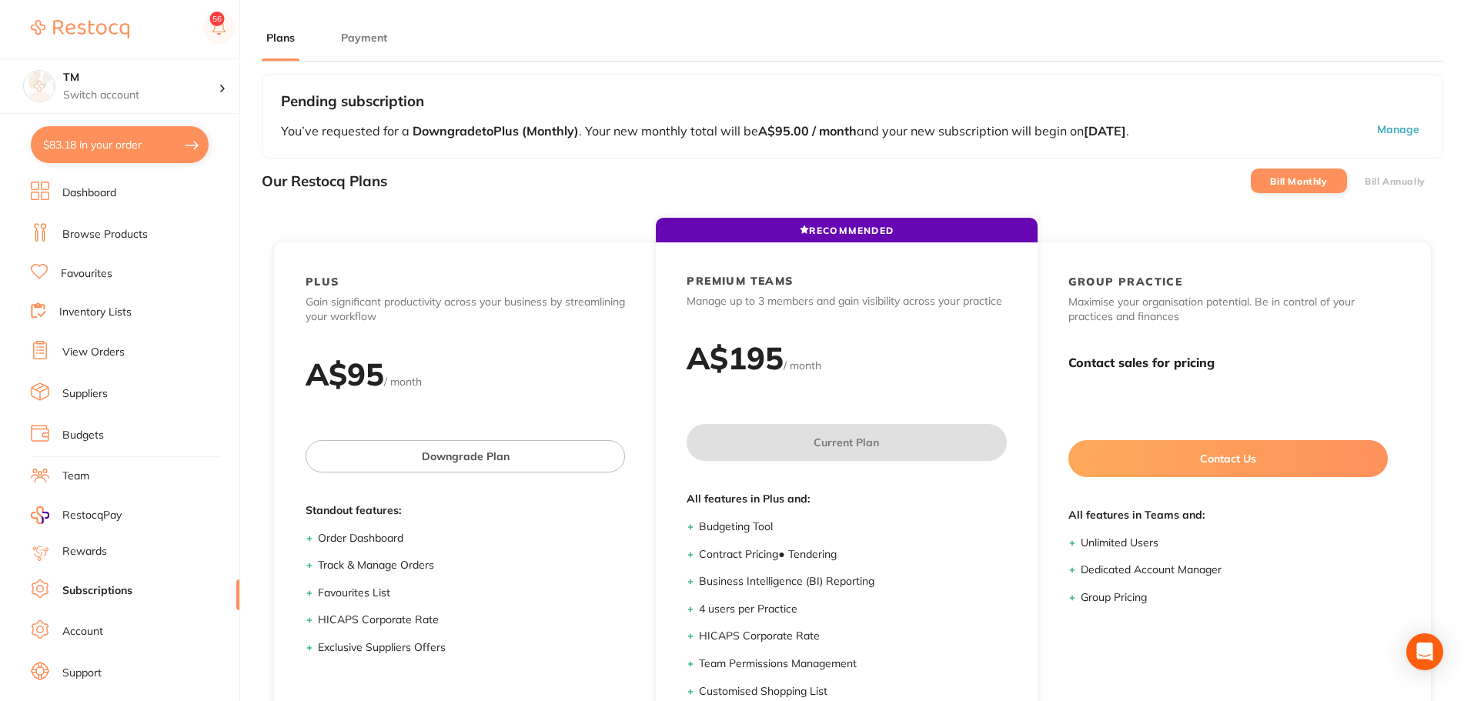
click at [87, 560] on li "Rewards" at bounding box center [135, 552] width 209 height 18
click at [100, 631] on link "Account" at bounding box center [82, 631] width 41 height 15
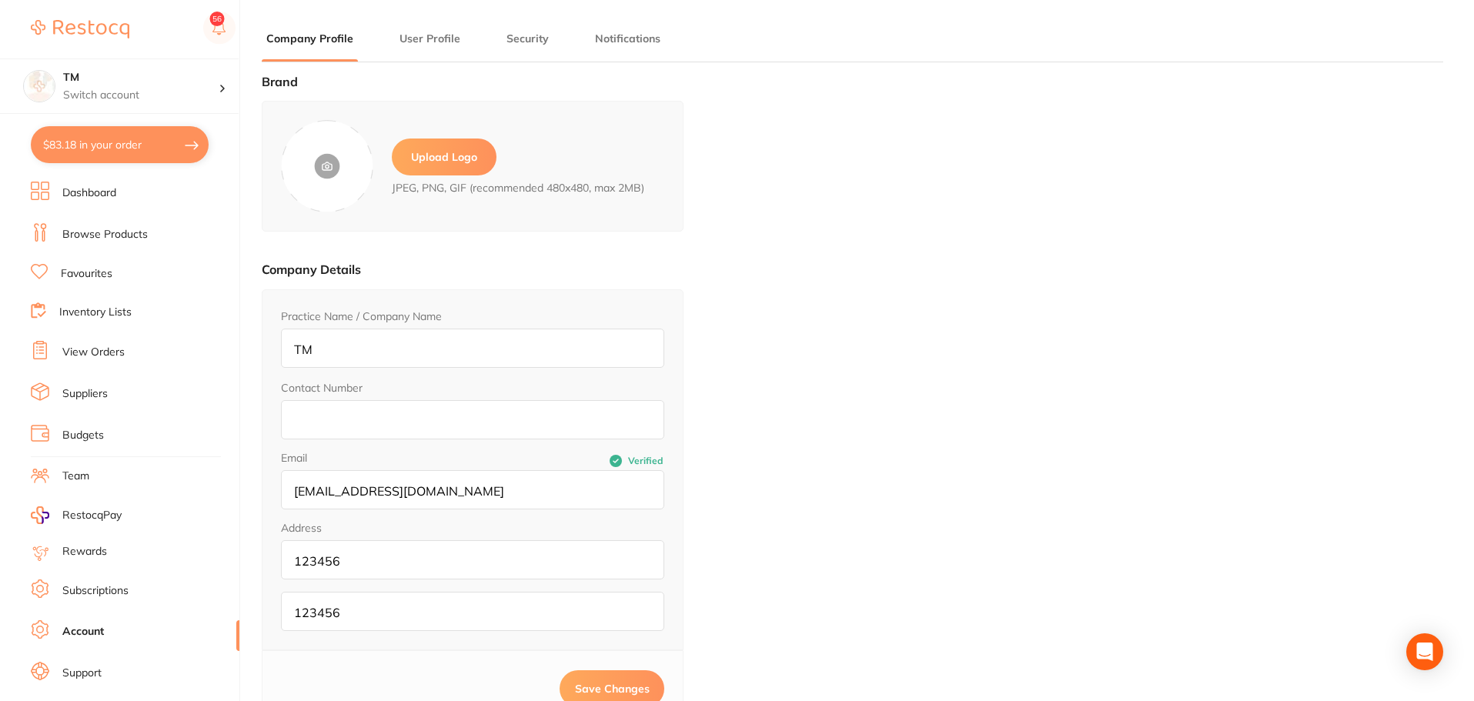
type input "Sree"
type input "Raj"
type input "sreeraj.somarajan@terrificminds.com"
click at [104, 590] on link "Subscriptions" at bounding box center [95, 590] width 66 height 15
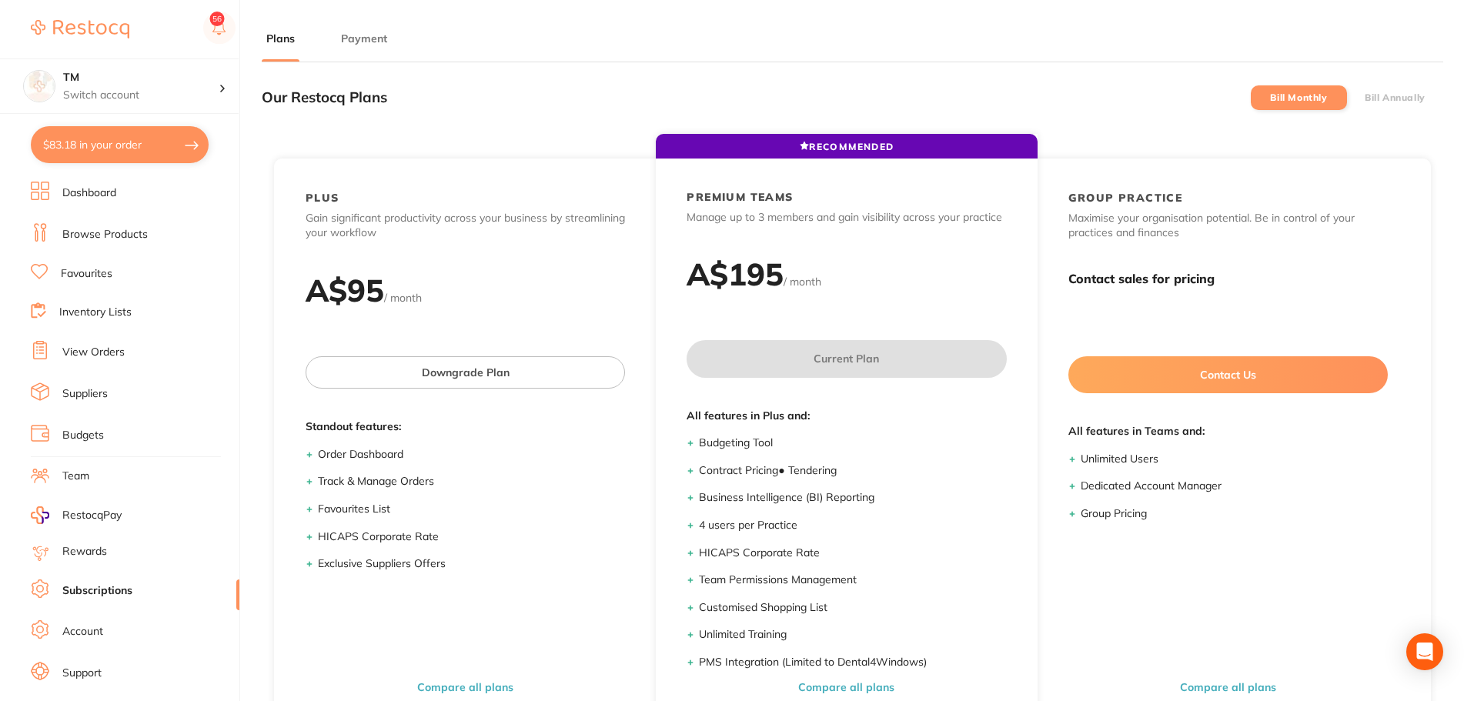
click at [1401, 90] on li "Bill Annually" at bounding box center [1395, 97] width 96 height 25
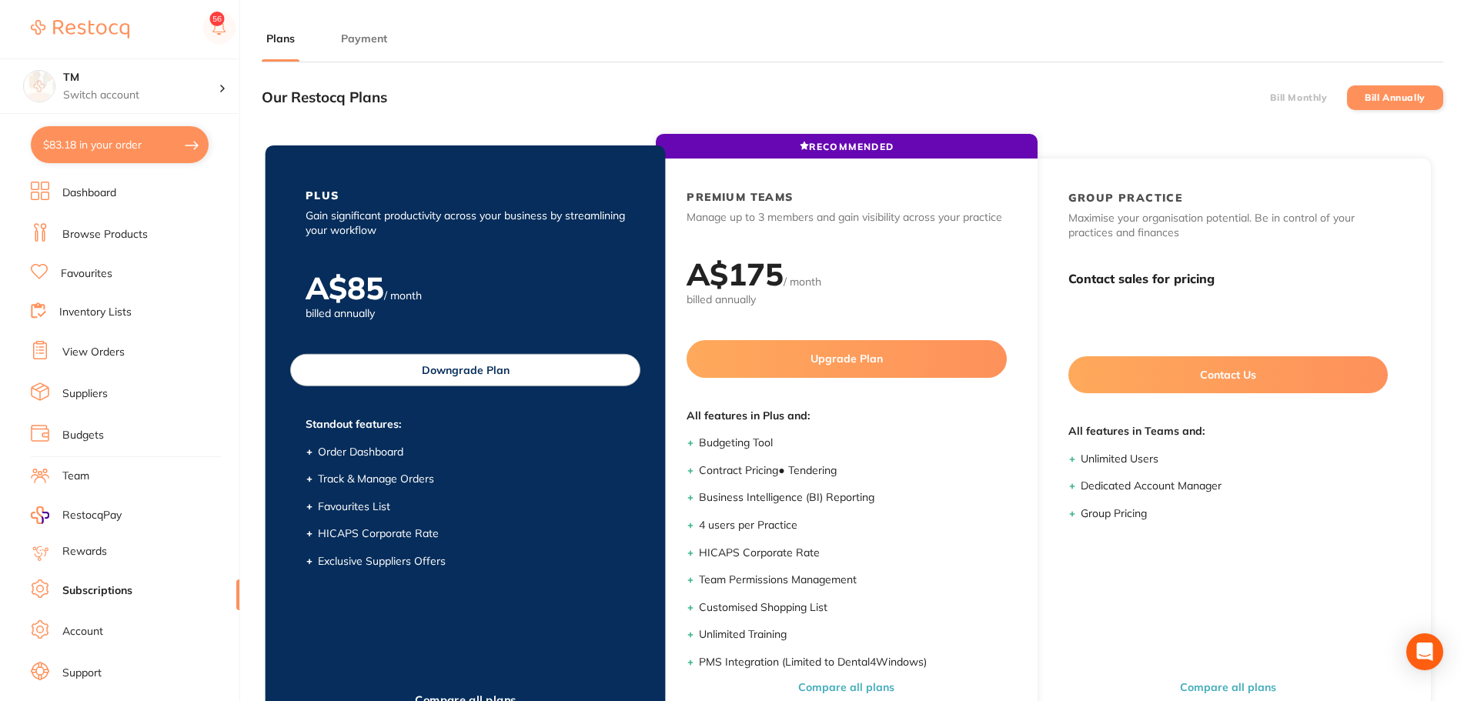
click at [501, 367] on button "Downgrade Plan" at bounding box center [465, 370] width 350 height 32
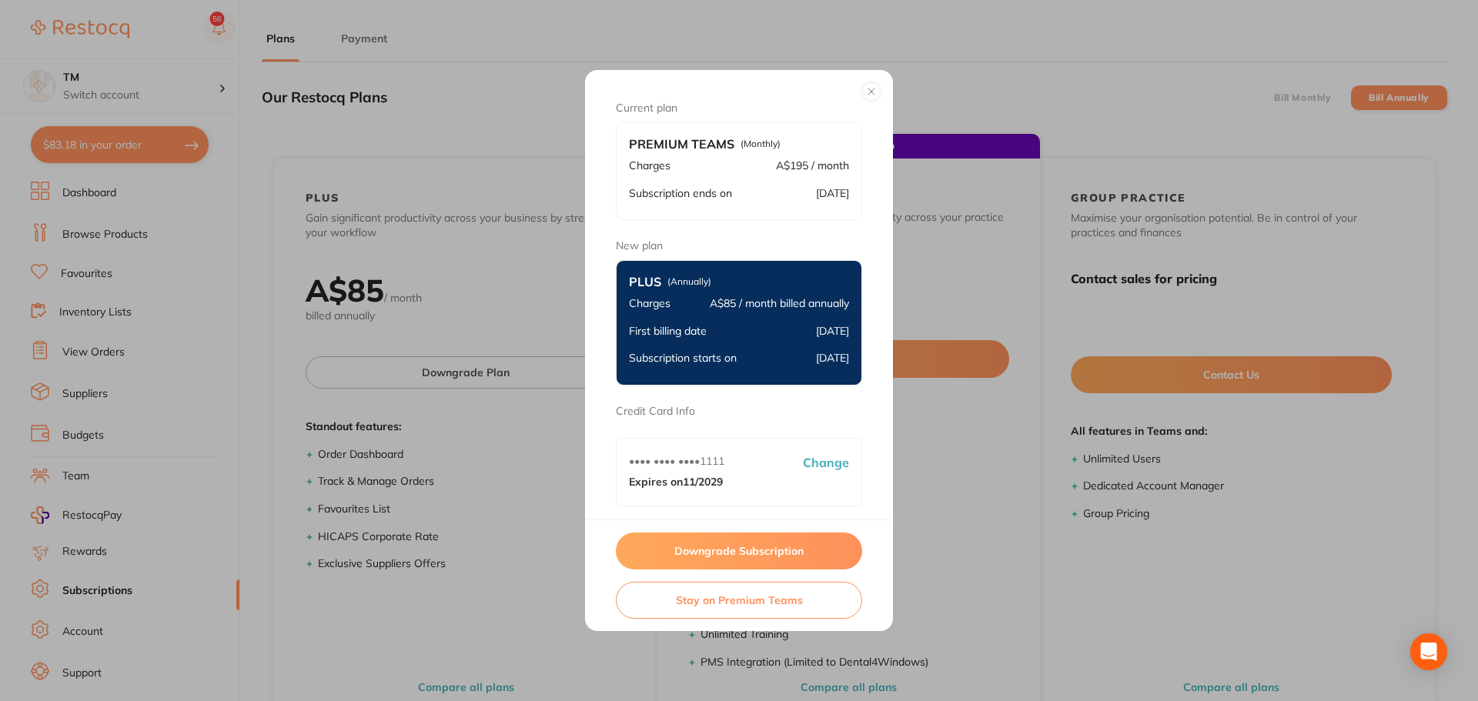
click at [790, 556] on button "Downgrade Subscription" at bounding box center [739, 551] width 246 height 37
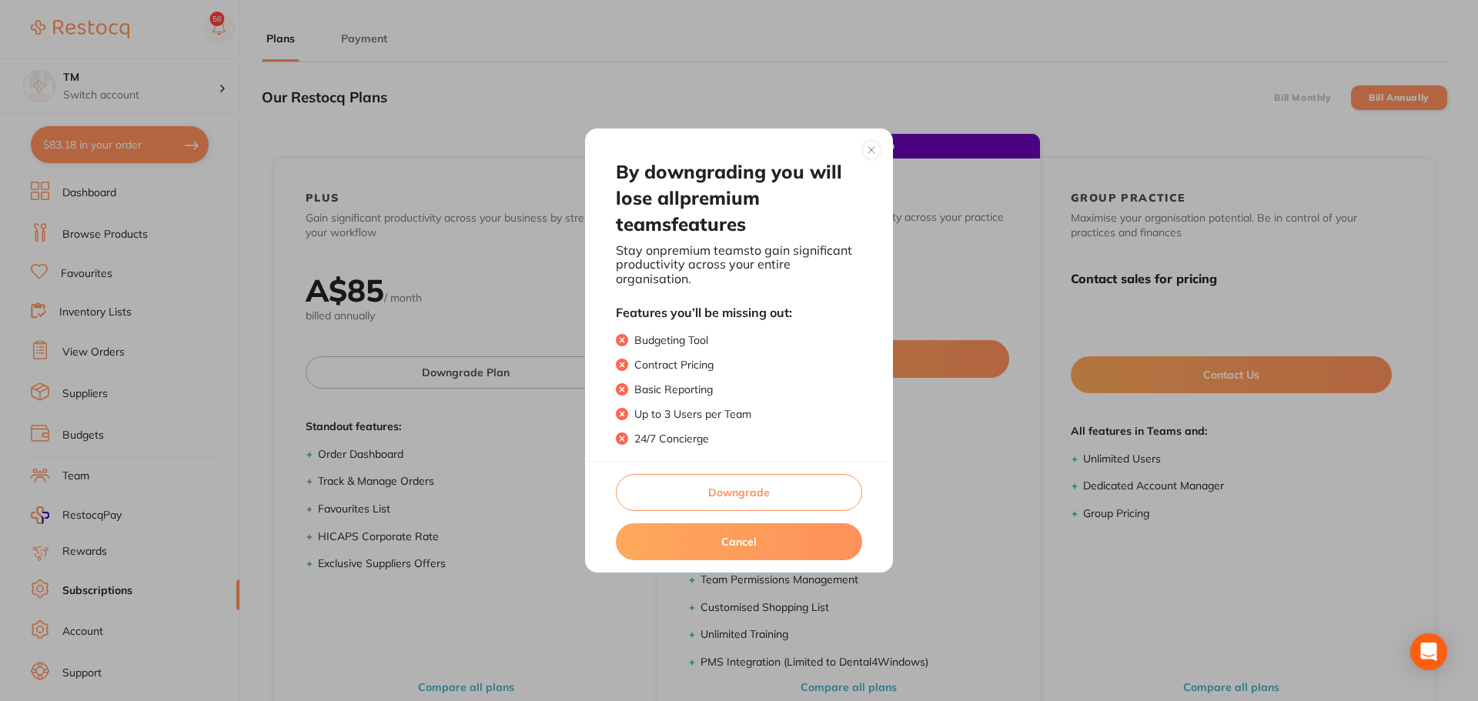
click at [726, 480] on button "Downgrade" at bounding box center [739, 492] width 246 height 37
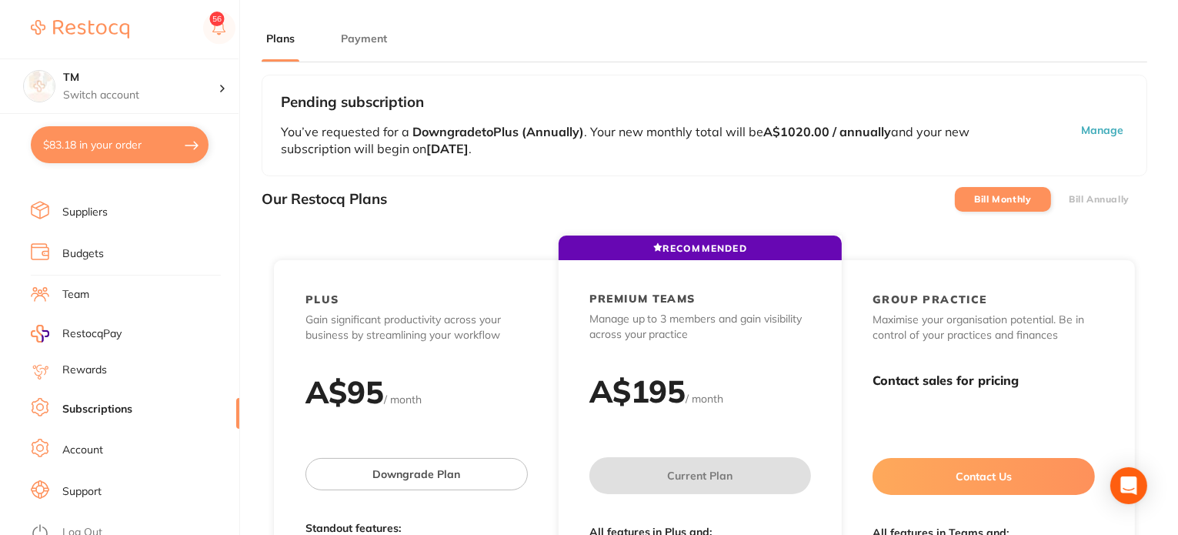
click at [352, 38] on button "Payment" at bounding box center [363, 39] width 55 height 15
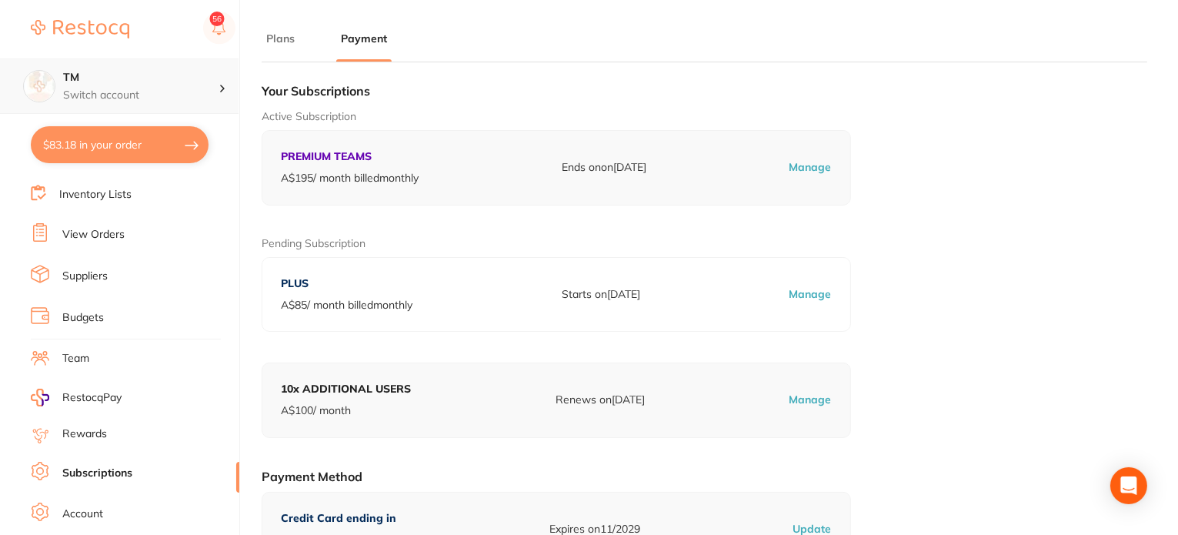
scroll to position [28, 0]
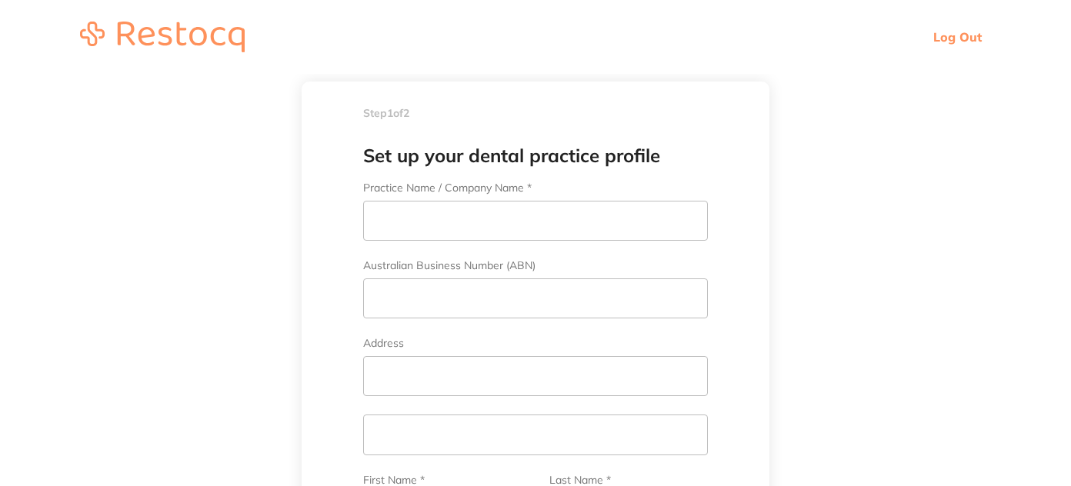
click at [975, 38] on link "Log Out" at bounding box center [958, 36] width 48 height 15
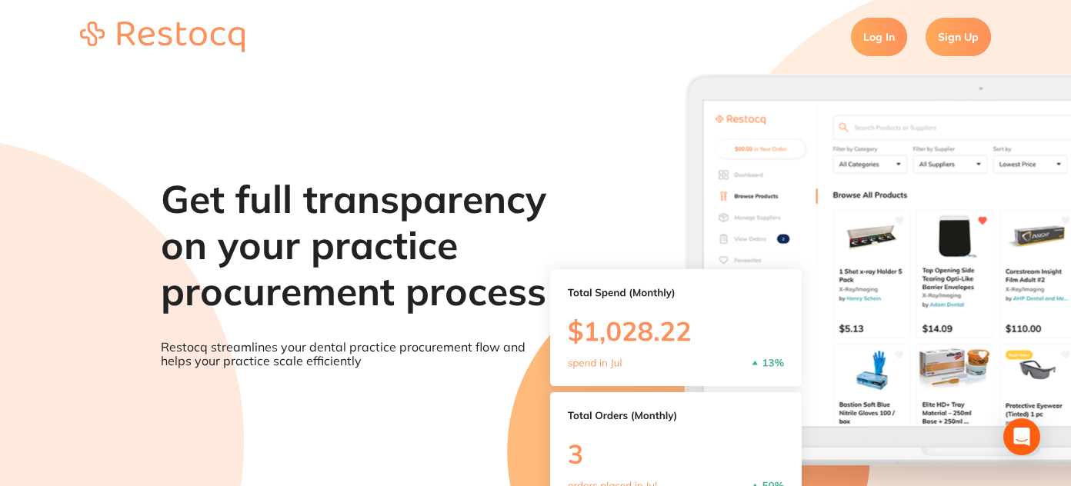
click at [969, 38] on link "Sign Up" at bounding box center [958, 37] width 65 height 38
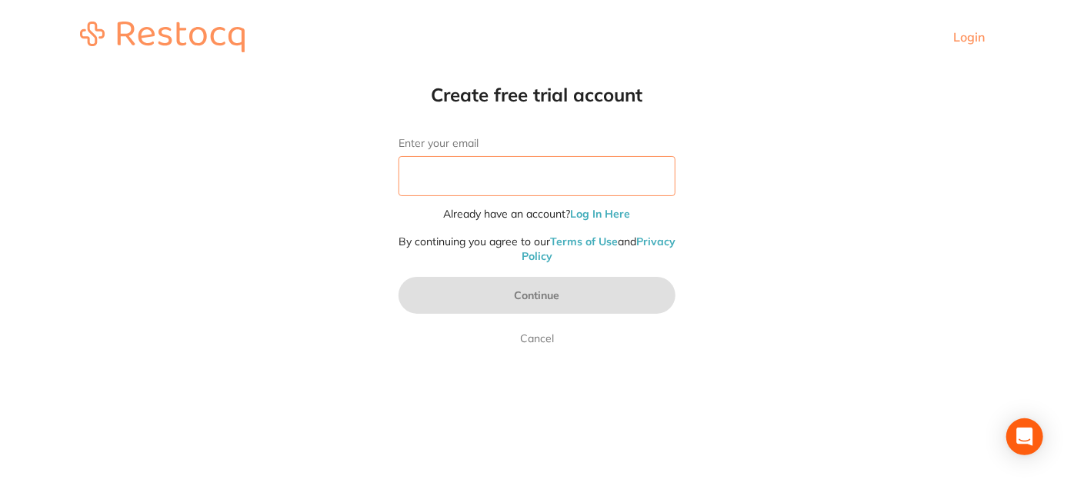
click at [503, 177] on input "Enter your email" at bounding box center [537, 176] width 277 height 40
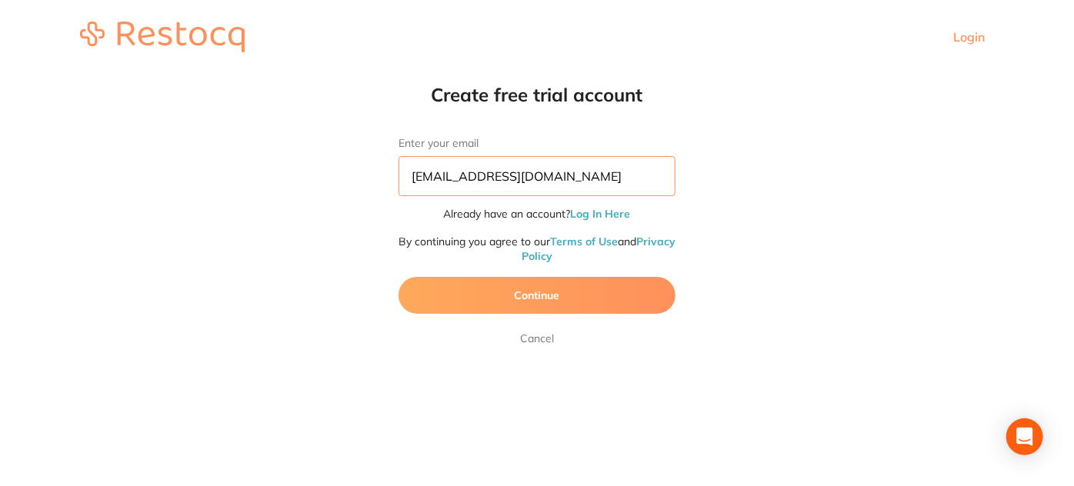
type input "[EMAIL_ADDRESS][DOMAIN_NAME]"
click button "Continue" at bounding box center [537, 295] width 277 height 37
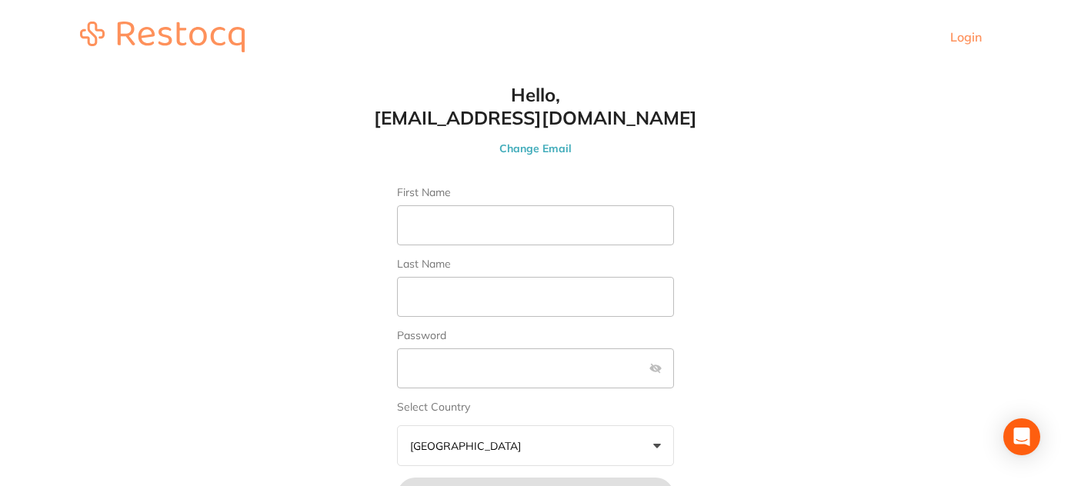
click at [960, 30] on link "Login" at bounding box center [966, 36] width 32 height 15
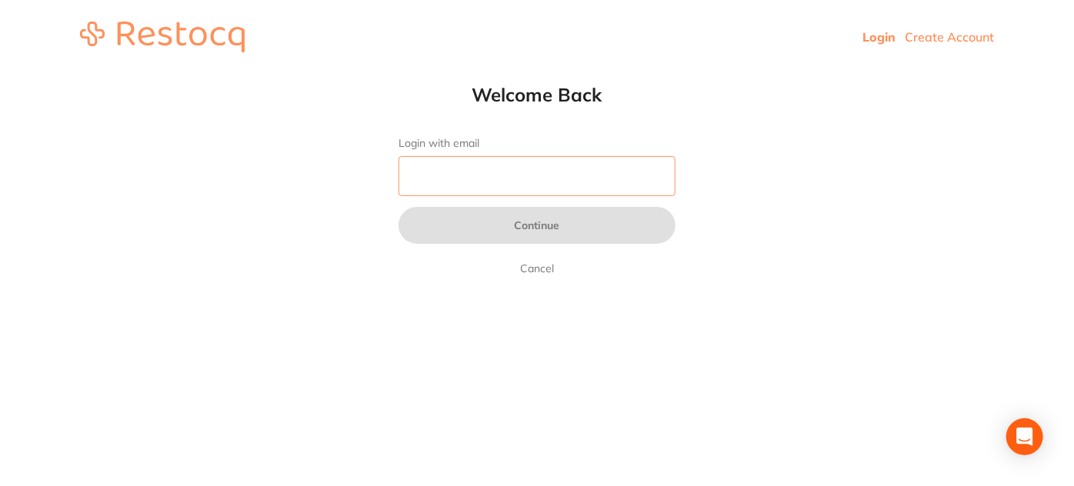
click at [536, 180] on input "Login with email" at bounding box center [537, 176] width 277 height 40
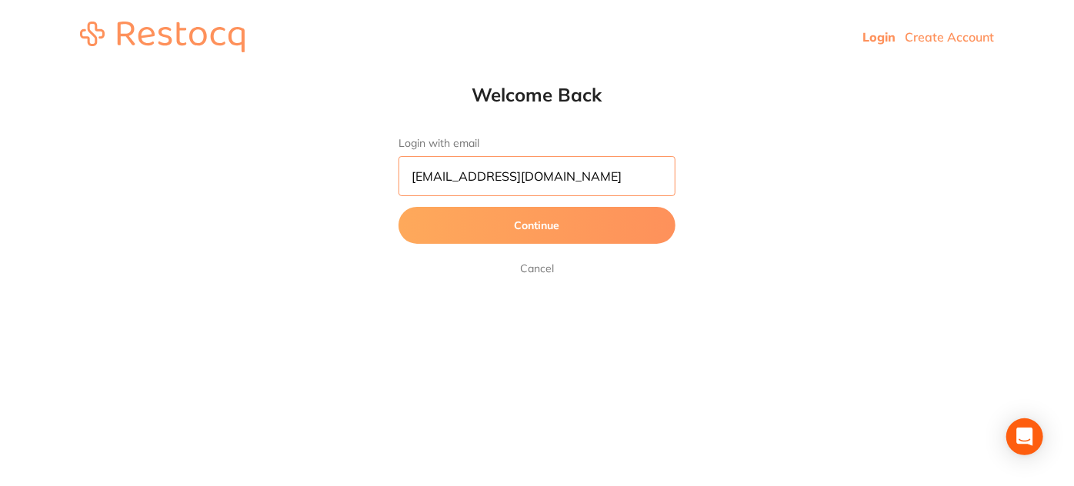
type input "[EMAIL_ADDRESS][DOMAIN_NAME]"
click at [399, 207] on button "Continue" at bounding box center [537, 225] width 277 height 37
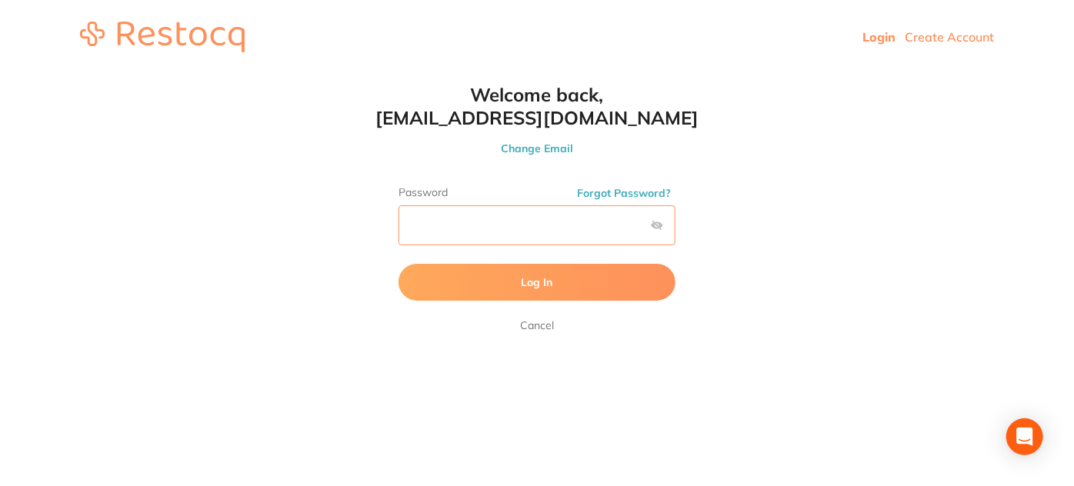
click at [399, 264] on button "Log In" at bounding box center [537, 282] width 277 height 37
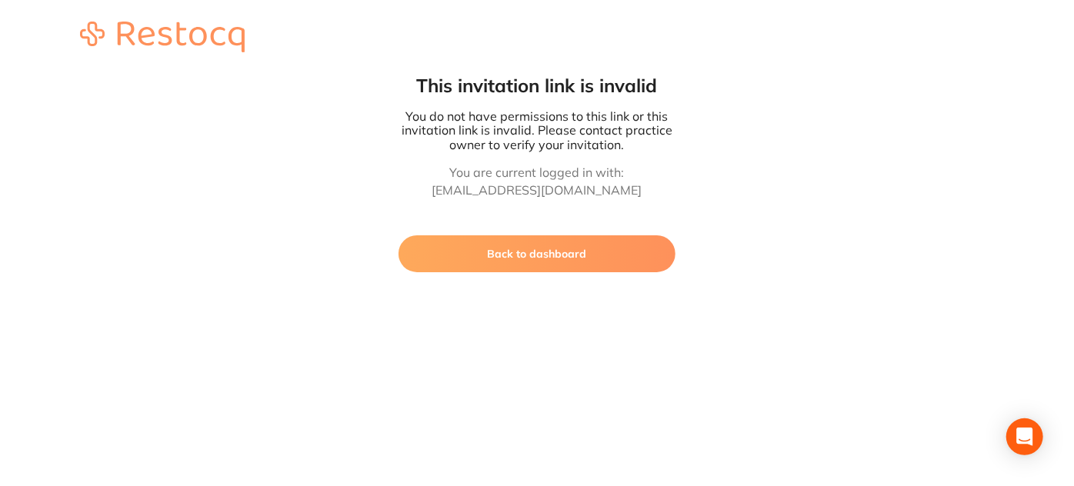
click at [610, 244] on button "Back to dashboard" at bounding box center [537, 253] width 277 height 37
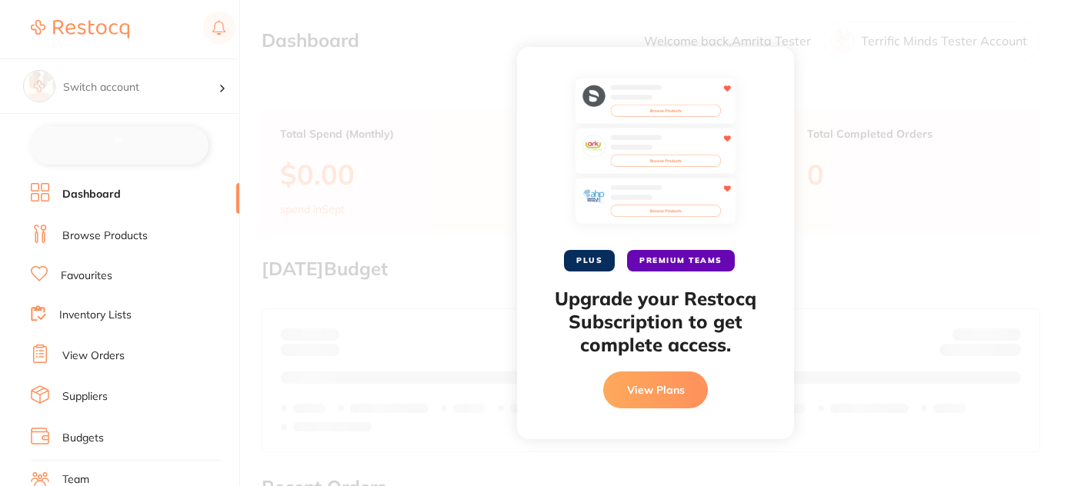
checkbox input "false"
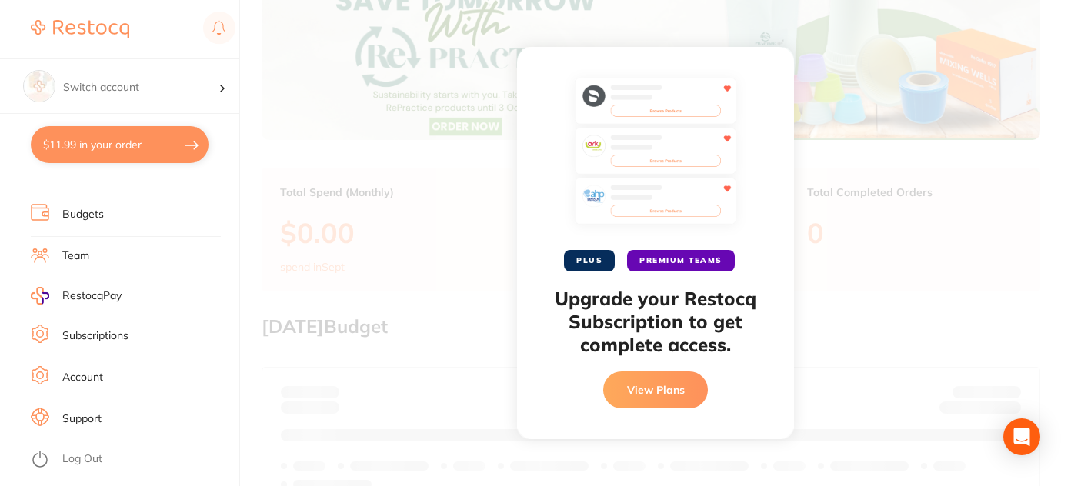
scroll to position [225, 0]
click at [92, 329] on link "Subscriptions" at bounding box center [95, 333] width 66 height 15
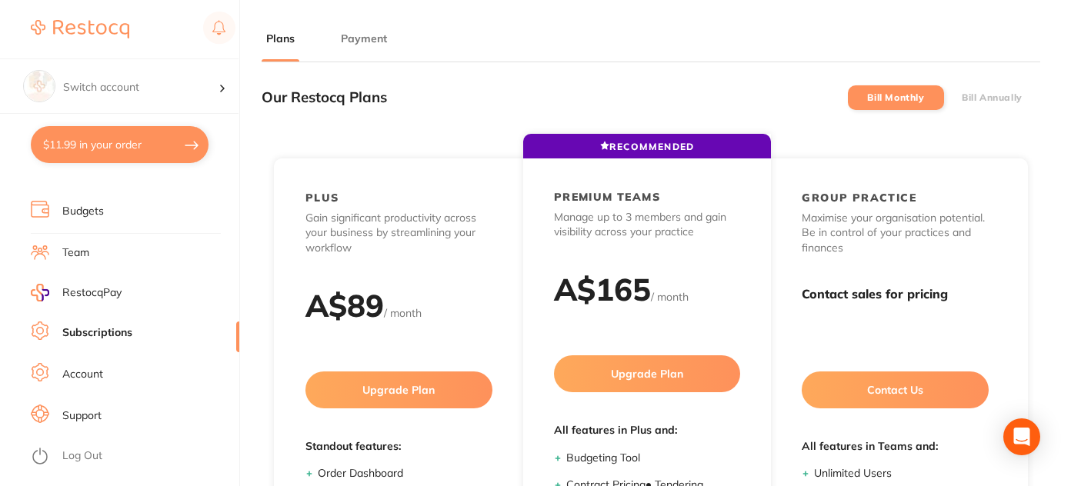
click at [376, 37] on button "Payment" at bounding box center [363, 39] width 55 height 15
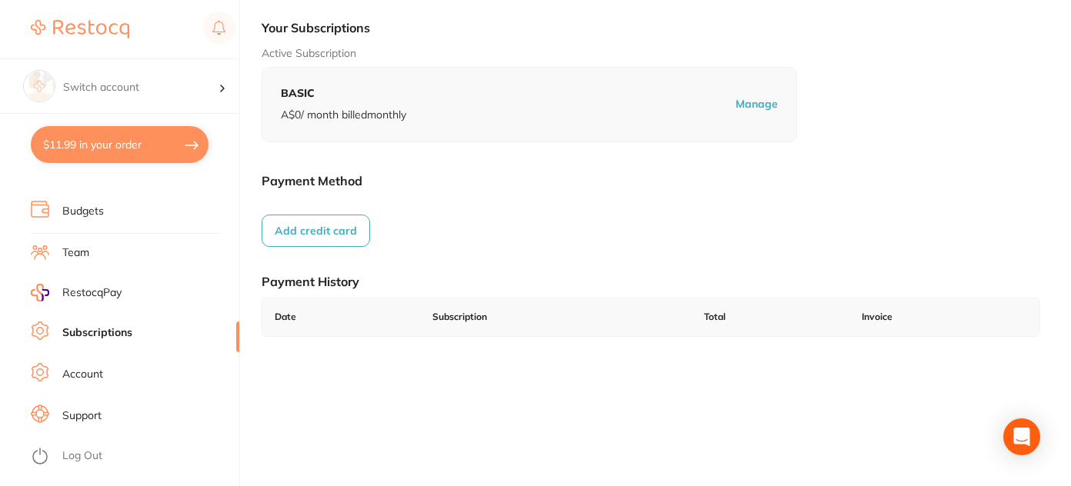
scroll to position [139, 0]
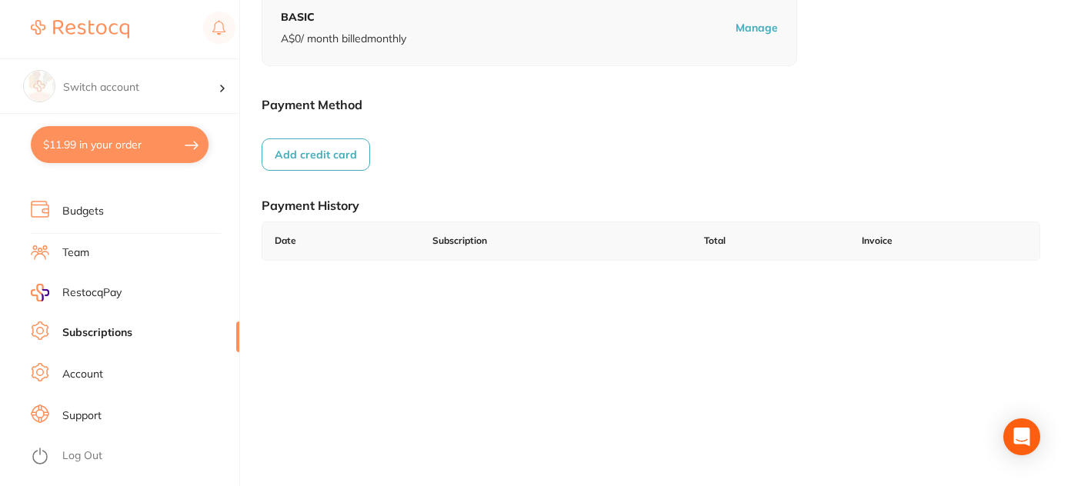
click at [339, 165] on button "Add credit card" at bounding box center [316, 155] width 109 height 32
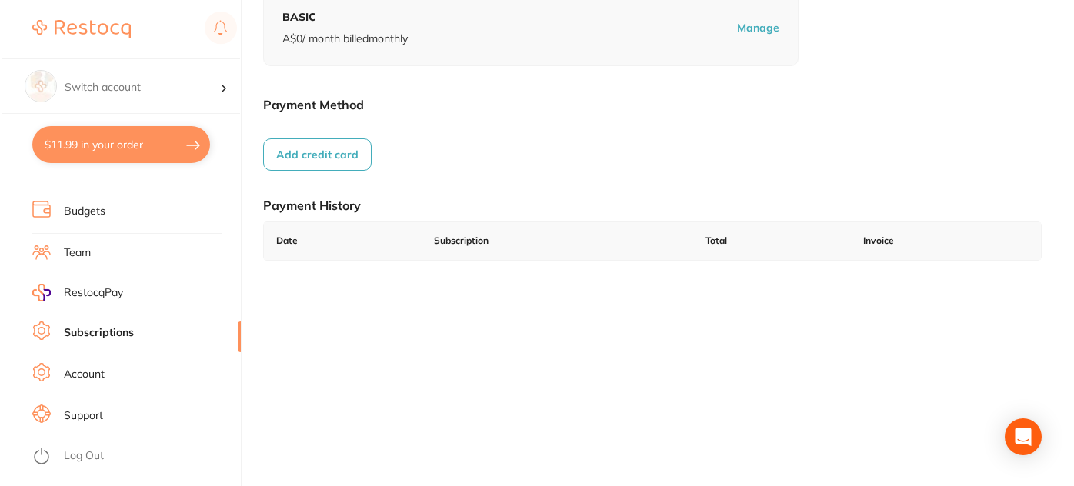
scroll to position [0, 0]
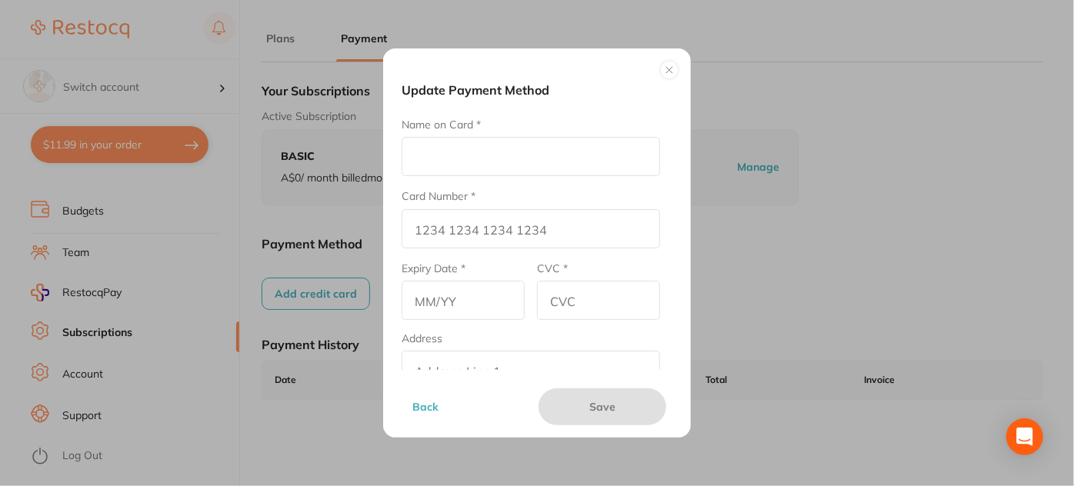
click at [488, 162] on input "Name on Card *" at bounding box center [531, 156] width 259 height 39
type input "Amrita E"
type input "[CREDIT_CARD_NUMBER]"
type input "12/26"
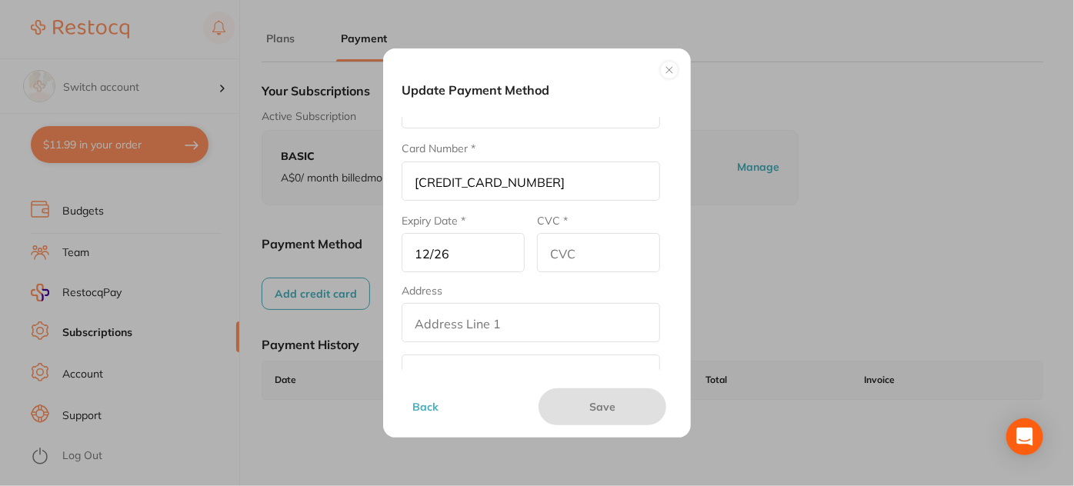
scroll to position [69, 0]
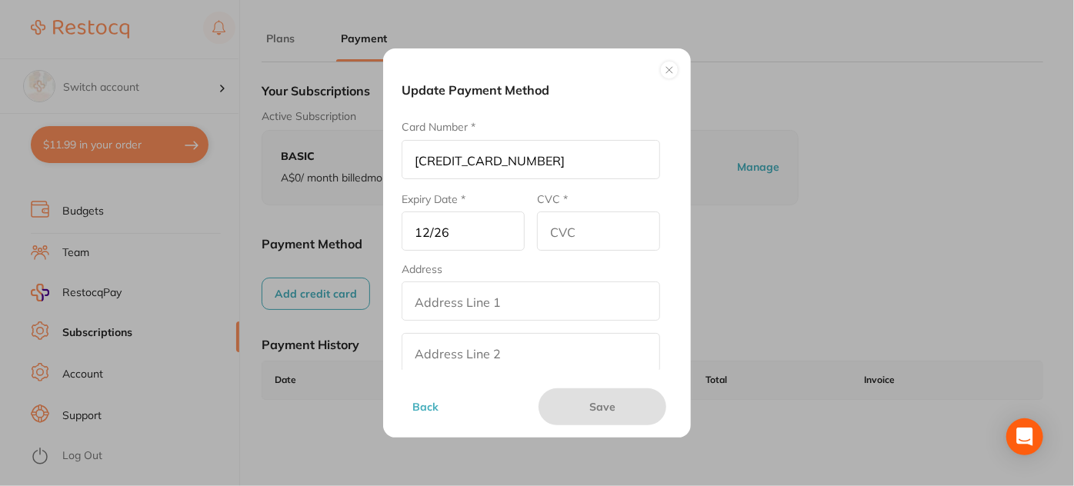
click at [563, 232] on input "CVC *" at bounding box center [598, 231] width 123 height 39
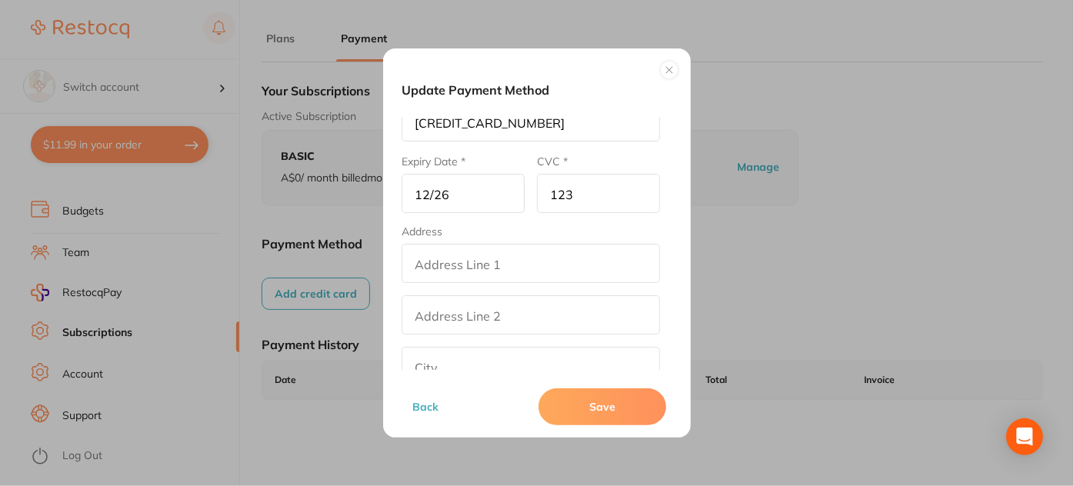
scroll to position [139, 0]
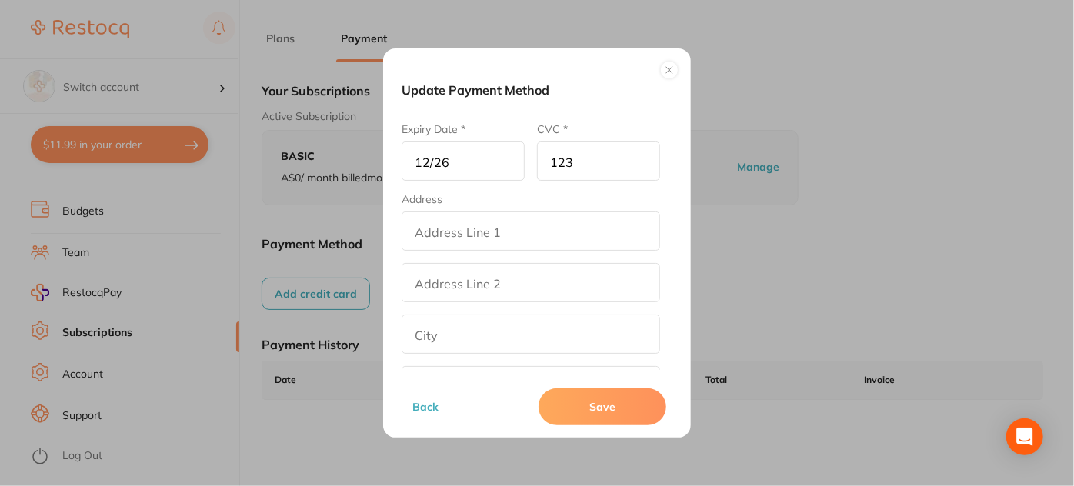
type input "123"
click at [513, 229] on input "addressLineOne" at bounding box center [531, 231] width 259 height 39
drag, startPoint x: 459, startPoint y: 229, endPoint x: 396, endPoint y: 230, distance: 63.9
click at [396, 230] on div "Update Payment Method Name on Card * Amrita E Card Number * 4111 1111 1111 1111…" at bounding box center [537, 242] width 308 height 389
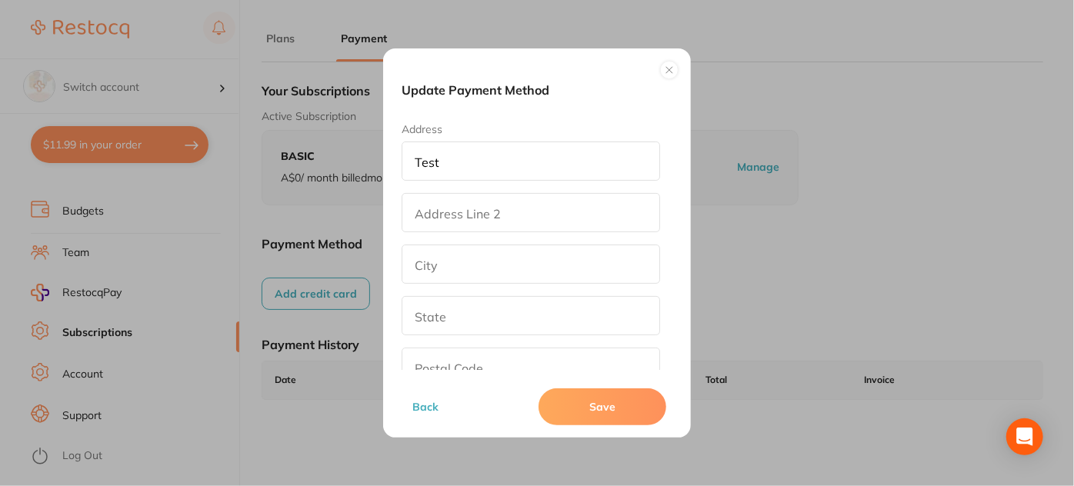
type input "Test"
click at [448, 219] on input "addressLinetwo" at bounding box center [531, 212] width 259 height 39
paste input "Test"
type input "Test"
click at [439, 256] on input "text" at bounding box center [531, 264] width 259 height 39
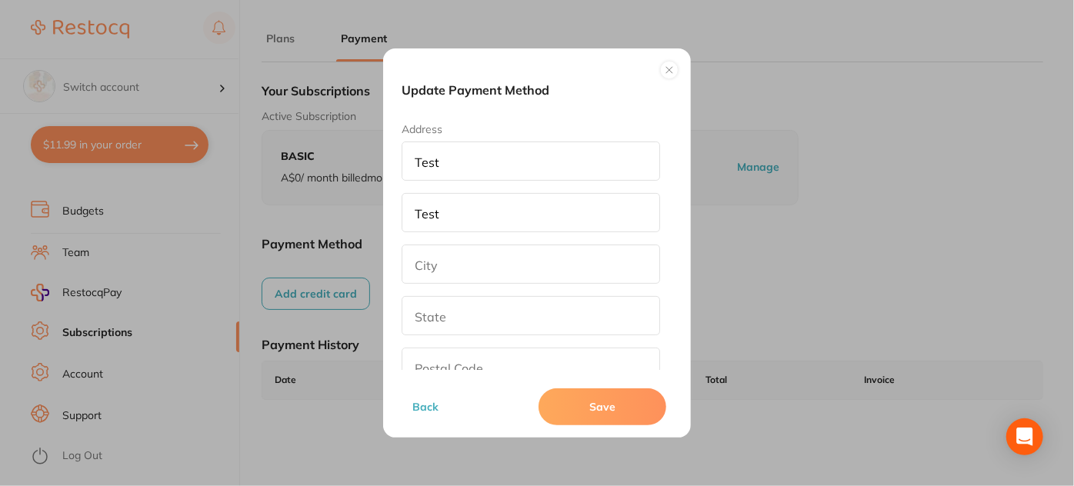
paste input "Test"
type input "Test"
click at [438, 315] on input "text" at bounding box center [531, 315] width 259 height 39
paste input "Test"
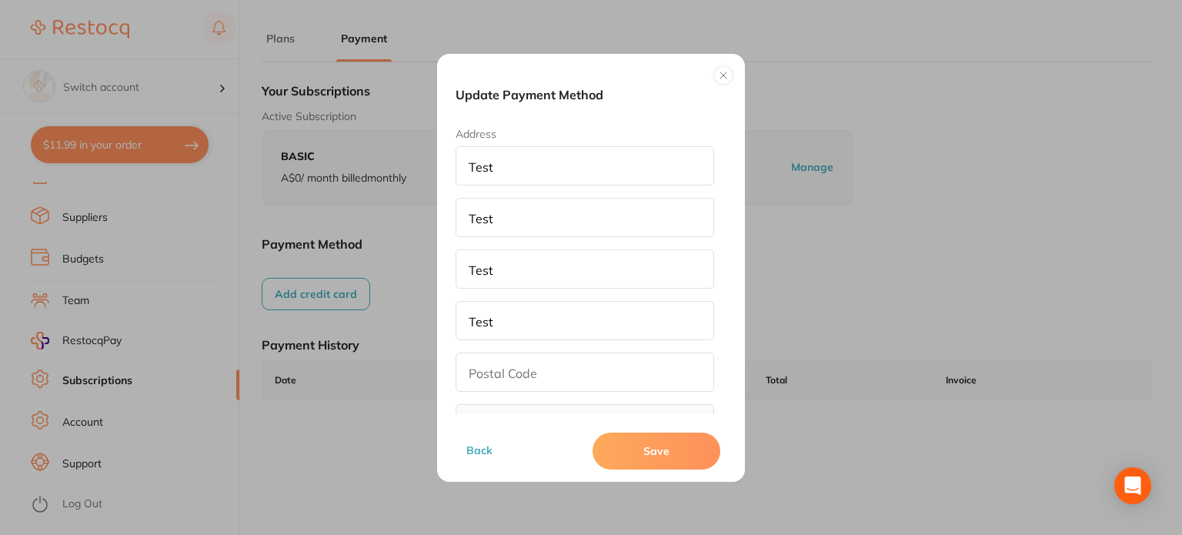
type input "Test"
click at [610, 359] on input "text" at bounding box center [585, 371] width 259 height 39
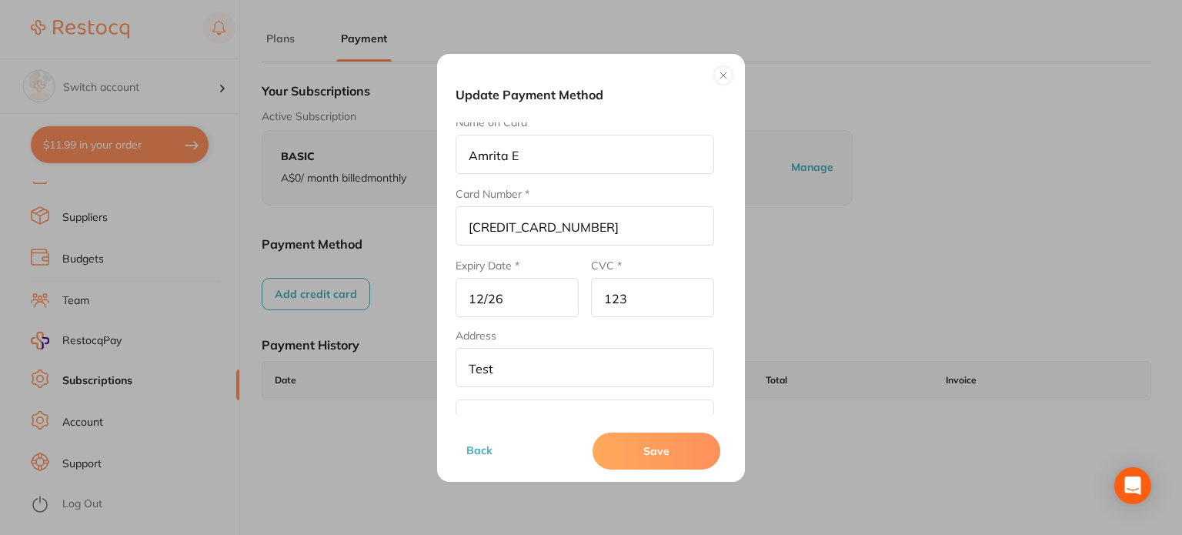
scroll to position [0, 0]
type input "321"
click at [686, 458] on button "Save" at bounding box center [657, 451] width 128 height 37
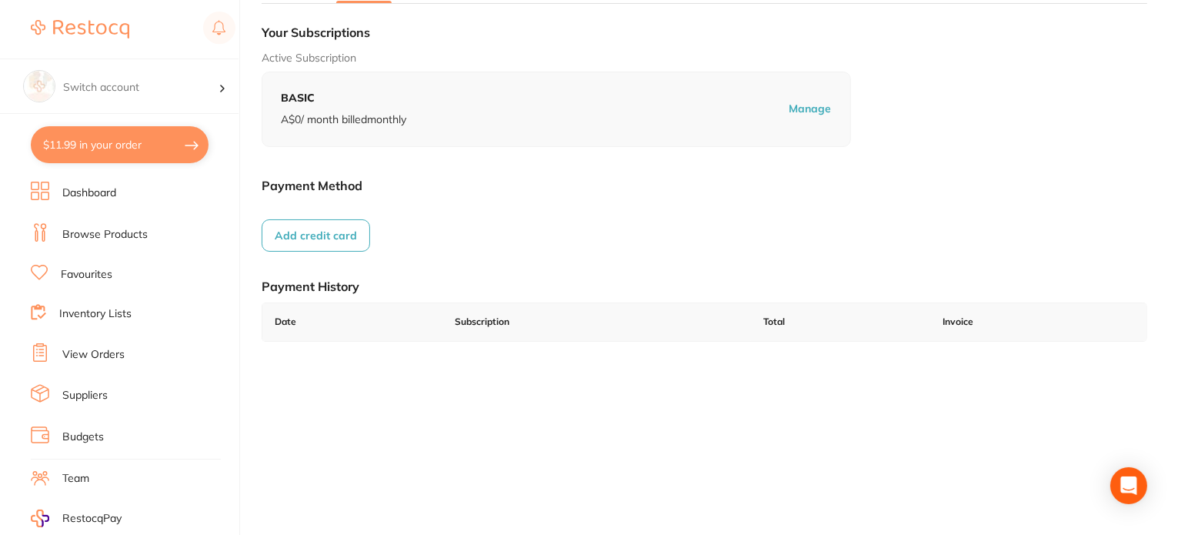
scroll to position [154, 0]
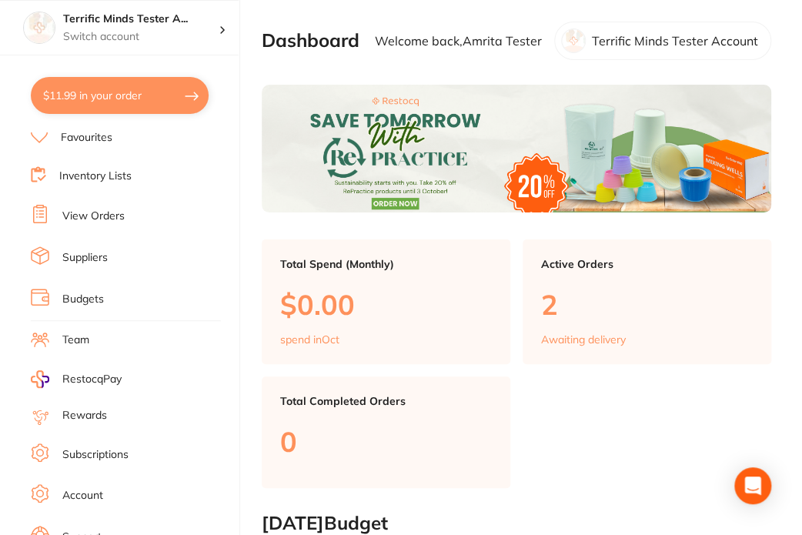
scroll to position [154, 0]
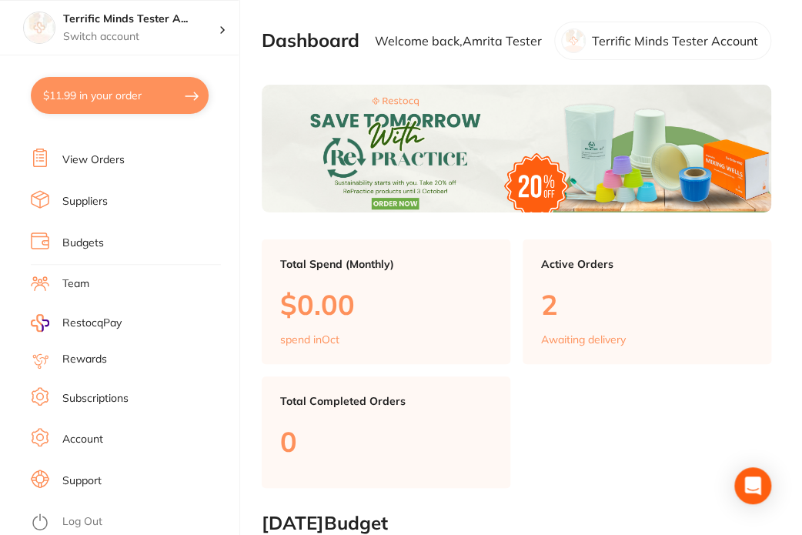
click at [104, 406] on link "Subscriptions" at bounding box center [95, 398] width 66 height 15
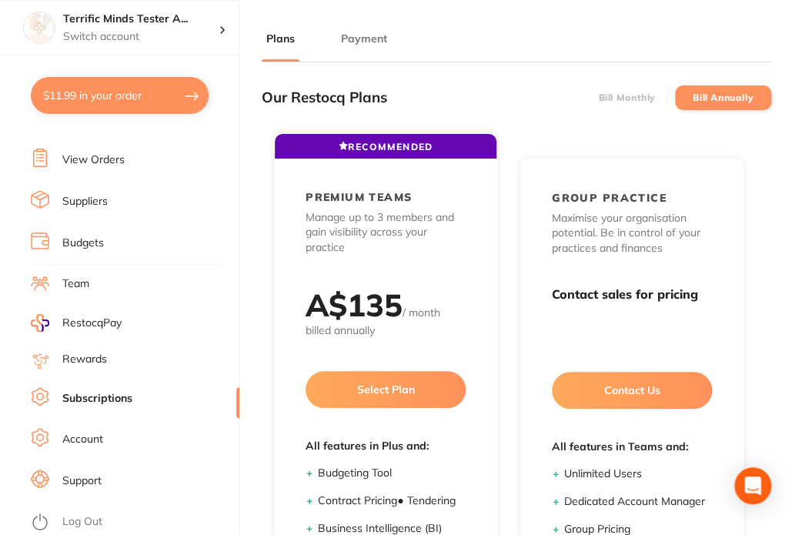
click at [373, 37] on button "Payment" at bounding box center [363, 39] width 55 height 15
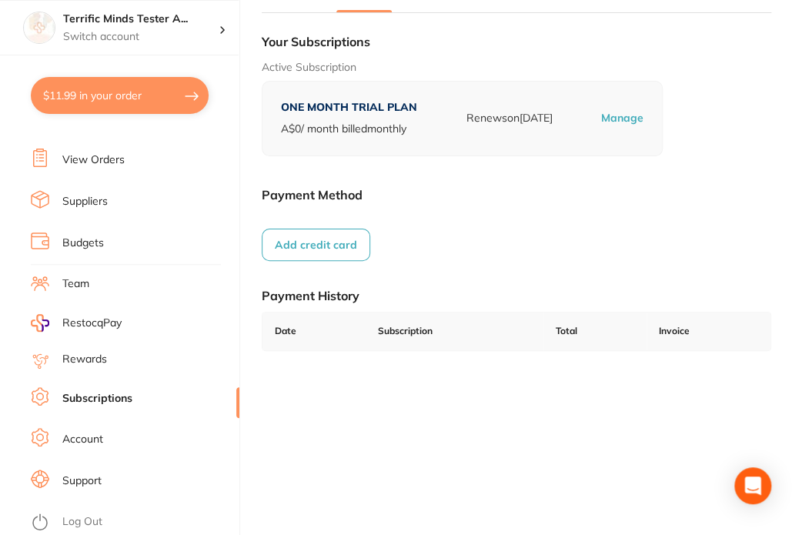
scroll to position [77, 0]
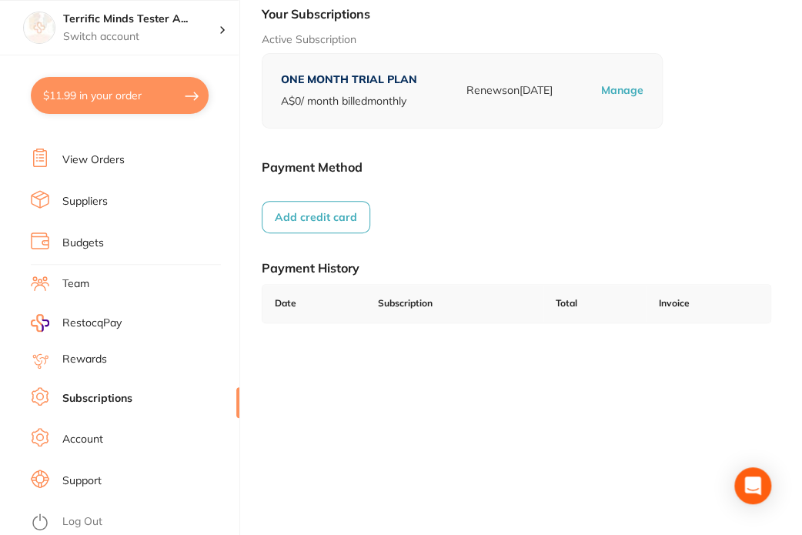
click at [319, 221] on button "Add credit card" at bounding box center [316, 217] width 109 height 32
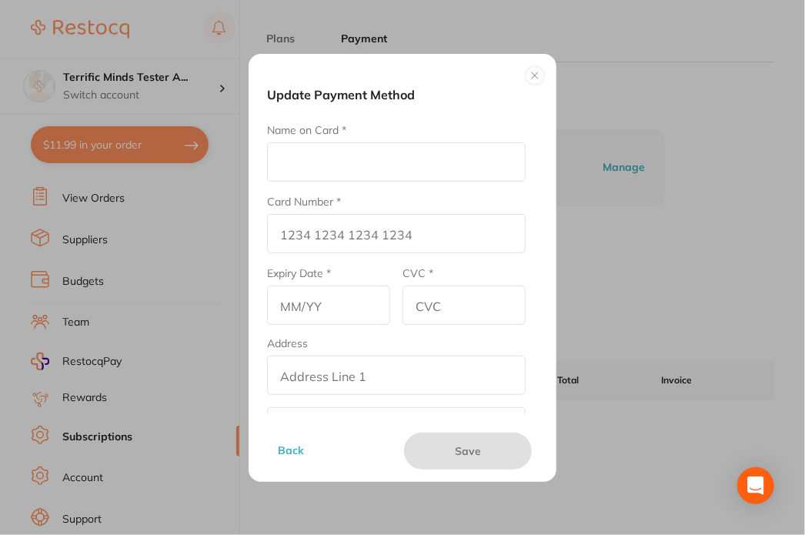
click at [337, 162] on input "Name on Card *" at bounding box center [396, 161] width 259 height 39
type input "Amrita E"
type input "[CREDIT_CARD_NUMBER]"
type input "12/26"
click at [450, 298] on input "CVC *" at bounding box center [463, 305] width 123 height 39
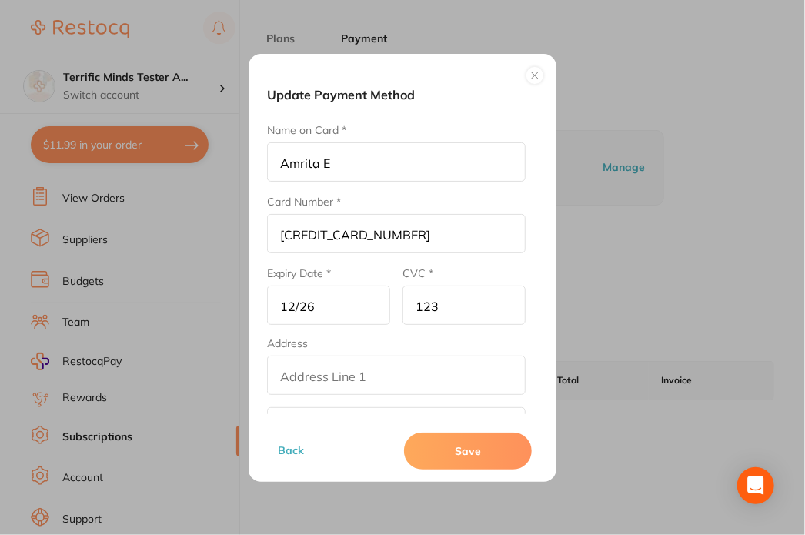
type input "123"
click at [416, 374] on input "addressLineOne" at bounding box center [396, 375] width 259 height 39
type input "Test"
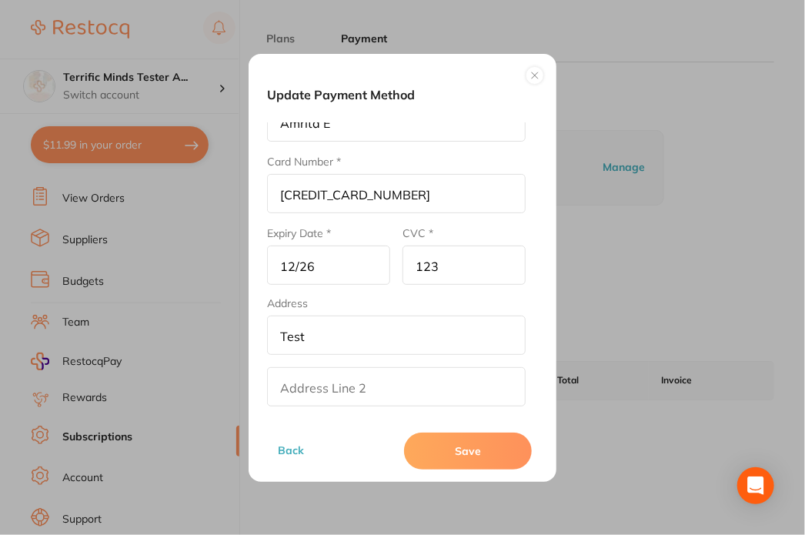
scroll to position [77, 0]
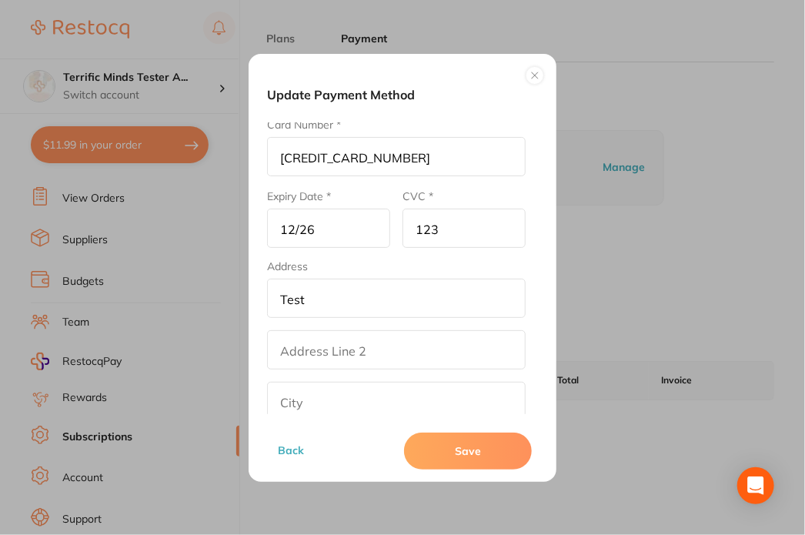
drag, startPoint x: 309, startPoint y: 304, endPoint x: 282, endPoint y: 298, distance: 26.9
click at [282, 298] on input "Test" at bounding box center [396, 298] width 259 height 39
click at [313, 344] on input "addressLinetwo" at bounding box center [396, 349] width 259 height 39
paste input "Test"
type input "Test"
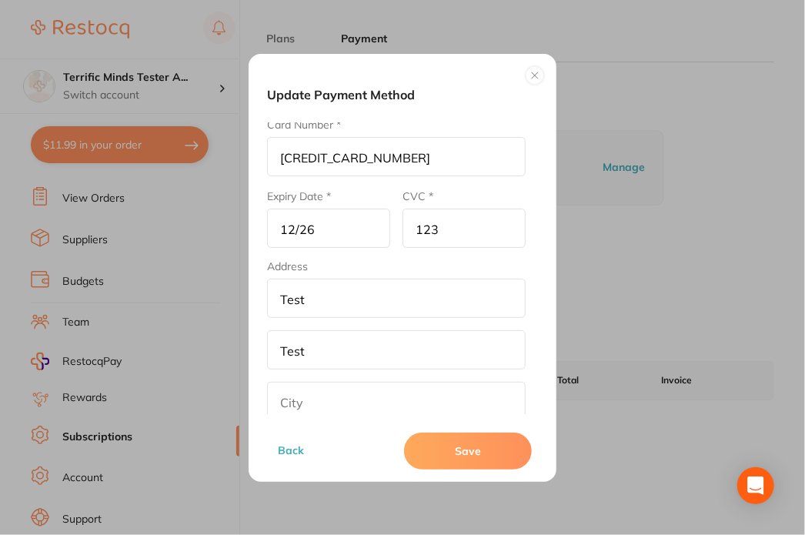
click at [309, 392] on input "text" at bounding box center [396, 401] width 259 height 39
paste input "Test"
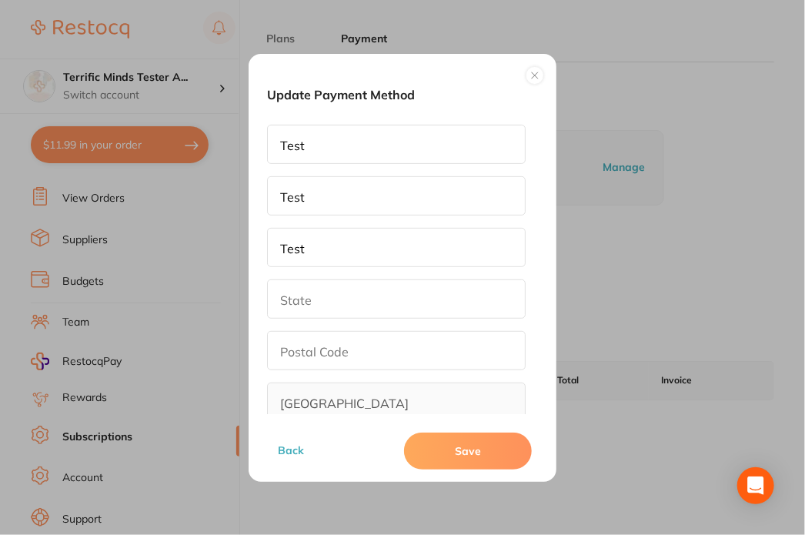
type input "Test"
click at [314, 289] on input "text" at bounding box center [396, 298] width 259 height 39
paste input "Test"
type input "Test"
click at [314, 356] on input "text" at bounding box center [396, 350] width 259 height 39
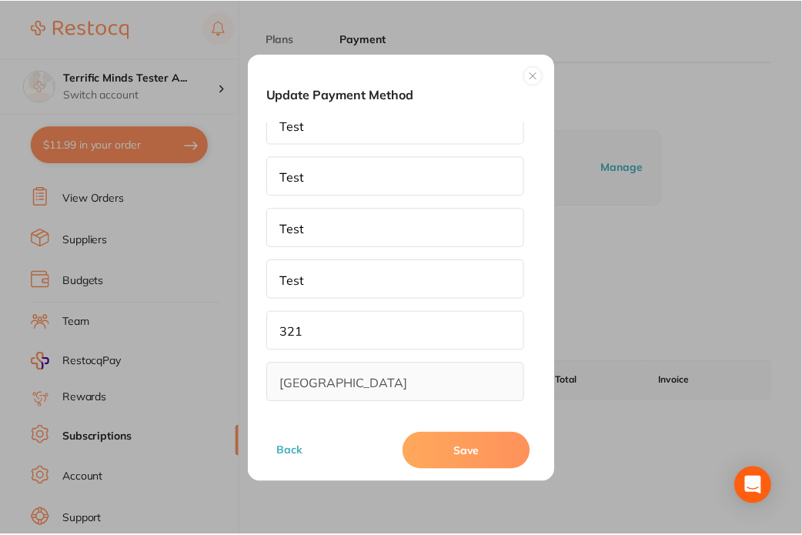
scroll to position [253, 0]
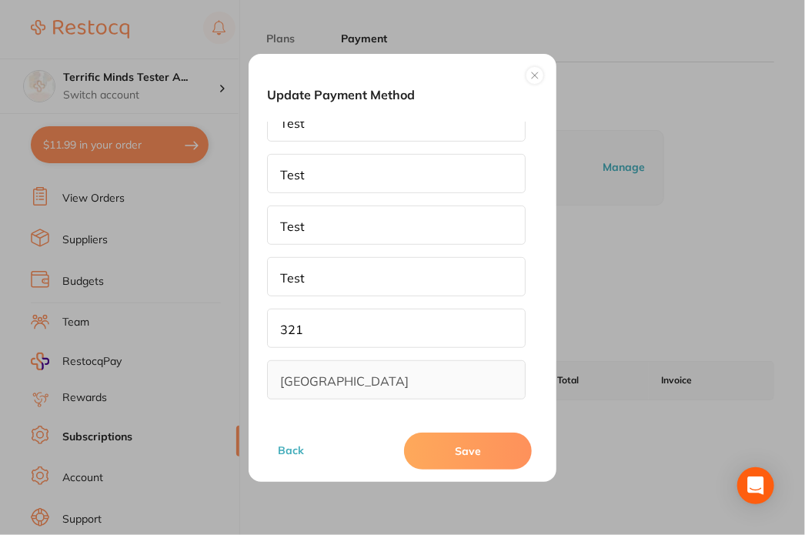
type input "321"
click at [474, 452] on button "Save" at bounding box center [468, 451] width 128 height 37
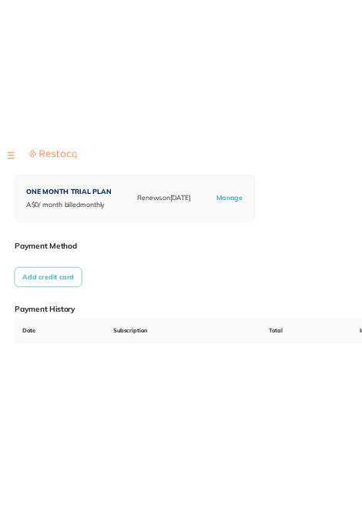
scroll to position [154, 0]
